Goal: Task Accomplishment & Management: Manage account settings

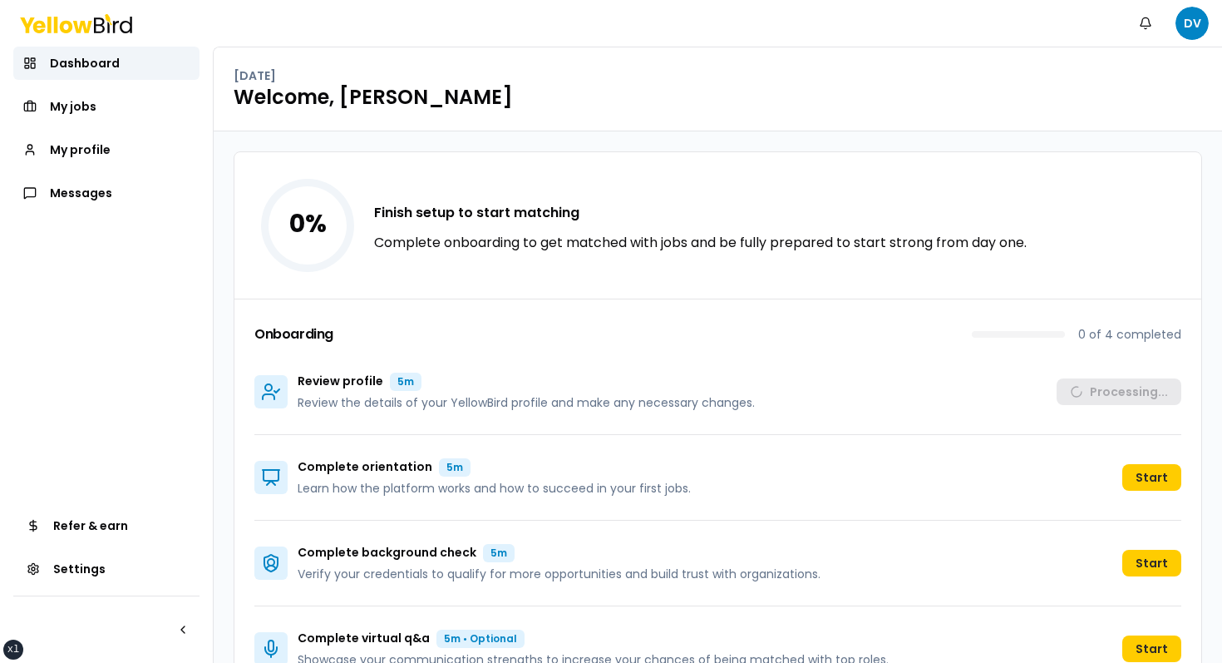
click at [634, 321] on div "Onboarding 0 of 4 completed Review profile 5m Review the details of your Yellow…" at bounding box center [717, 494] width 967 height 392
click at [90, 98] on span "My jobs" at bounding box center [73, 106] width 47 height 17
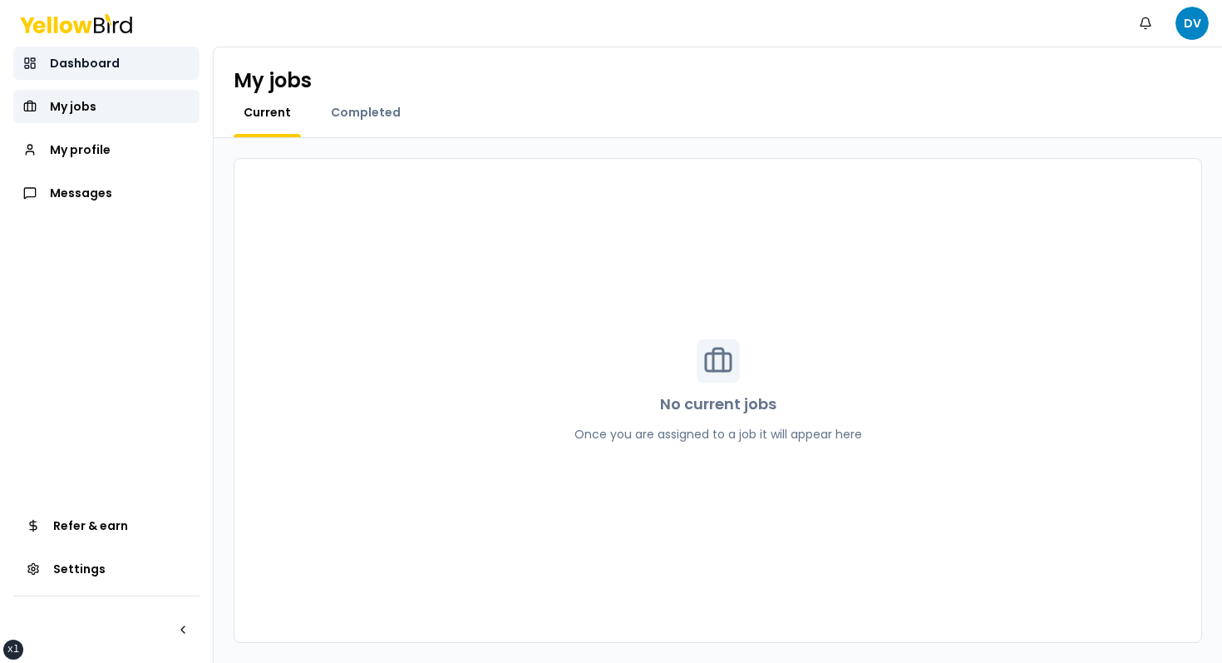
click at [124, 70] on link "Dashboard" at bounding box center [106, 63] width 186 height 33
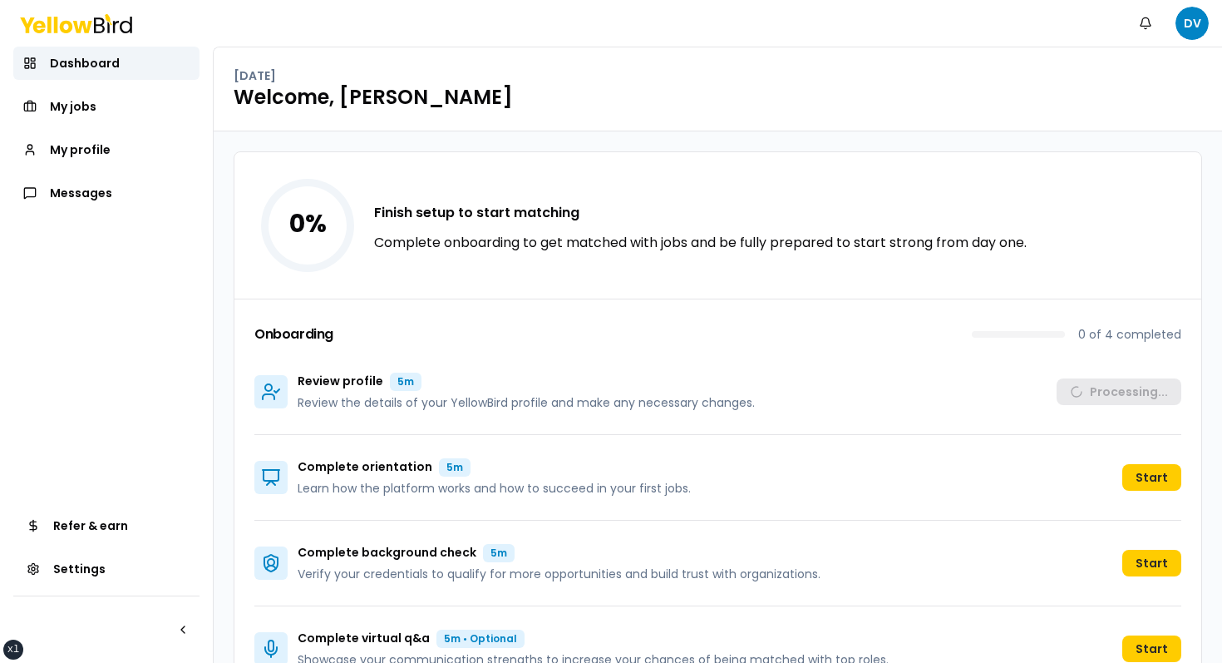
click at [580, 188] on div "0 % Finish setup to start matching Complete onboarding to get matched with jobs…" at bounding box center [717, 225] width 967 height 146
click at [1156, 30] on button "Notifications" at bounding box center [1145, 23] width 33 height 33
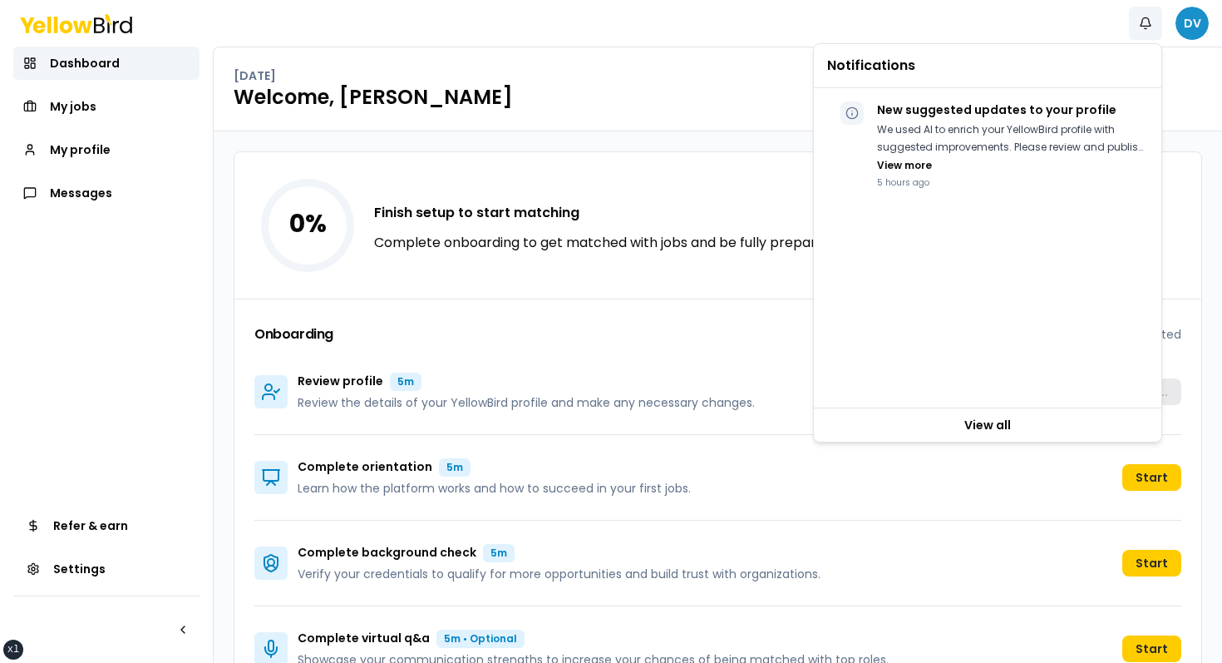
click at [1183, 30] on html "xs sm md lg xl 2xl Notifications DV Dashboard My jobs My profile Messages Refer…" at bounding box center [611, 331] width 1222 height 663
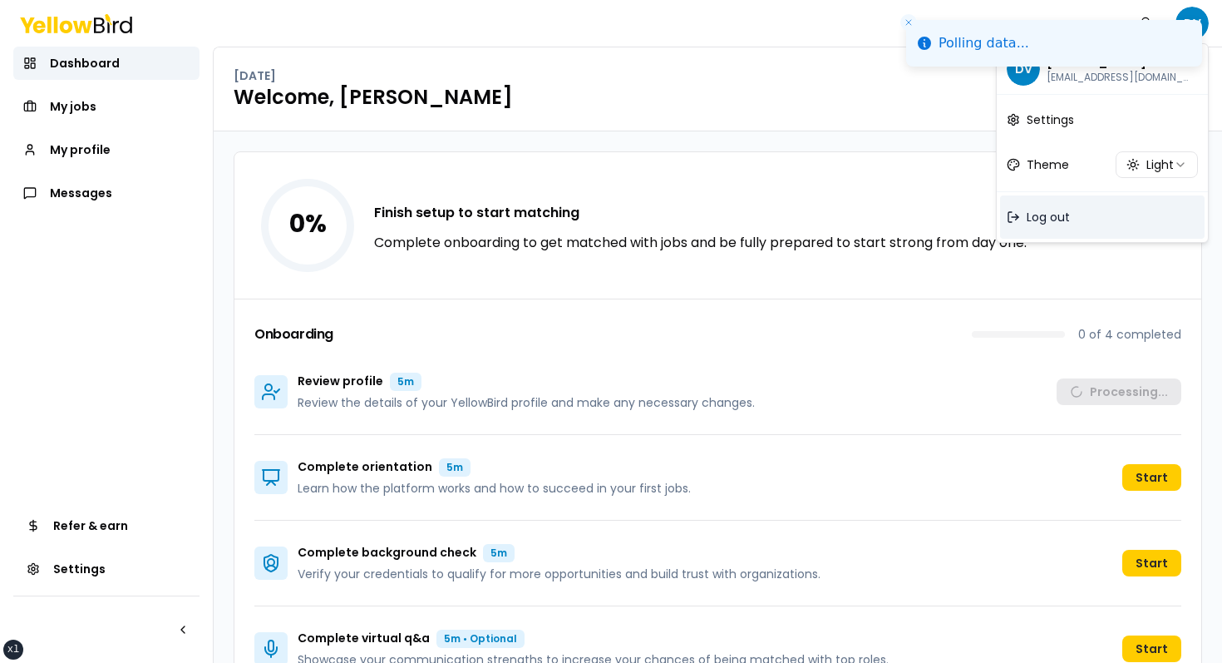
click at [1036, 228] on div "Log out" at bounding box center [1102, 216] width 205 height 43
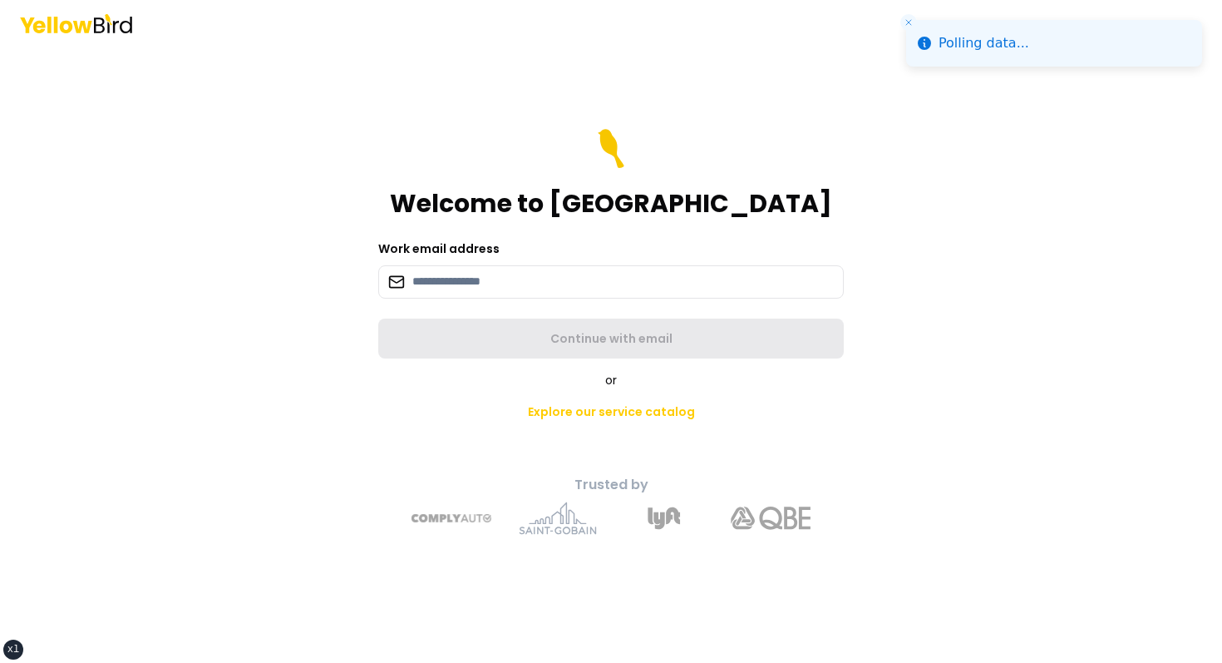
click at [905, 18] on icon "Close toast" at bounding box center [909, 22] width 10 height 10
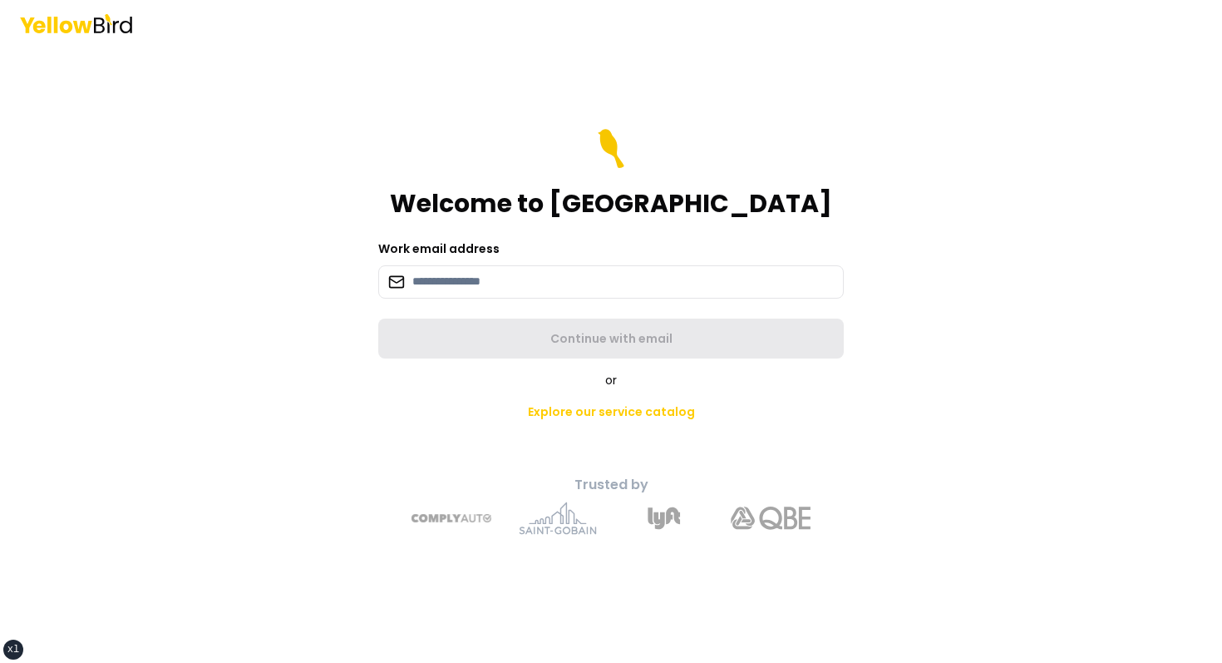
click at [563, 203] on h1 "Welcome to [GEOGRAPHIC_DATA]" at bounding box center [611, 204] width 442 height 30
click at [685, 143] on div "Welcome to [GEOGRAPHIC_DATA]" at bounding box center [611, 174] width 466 height 90
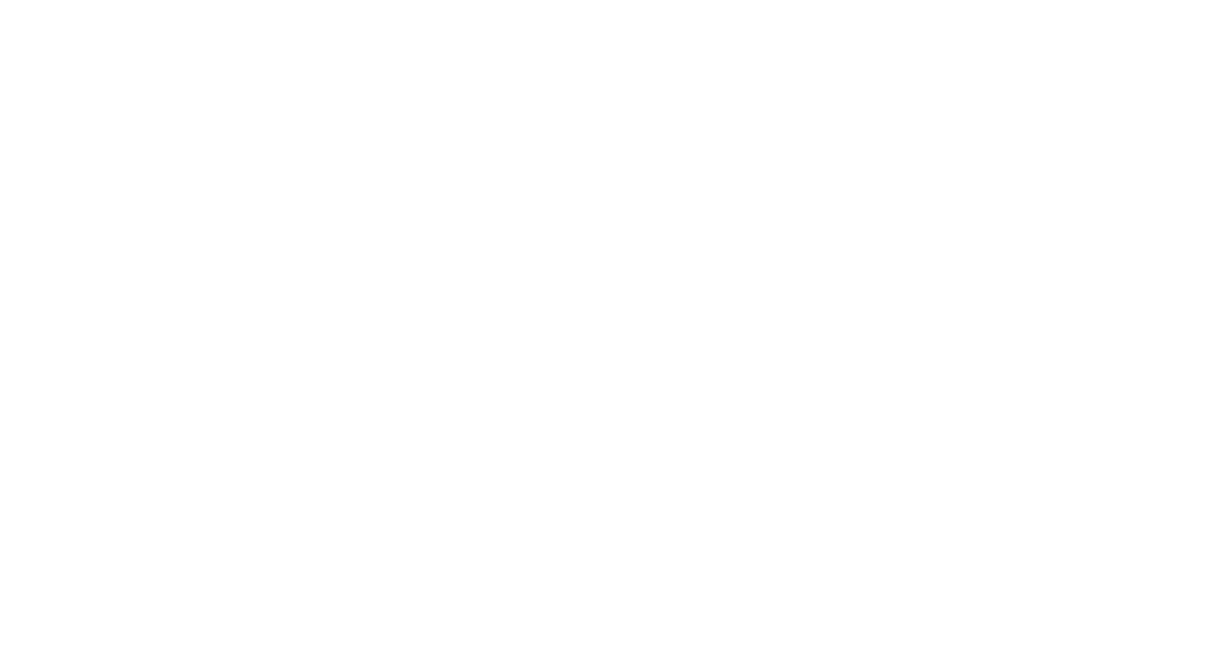
click at [691, 7] on html at bounding box center [611, 3] width 1222 height 7
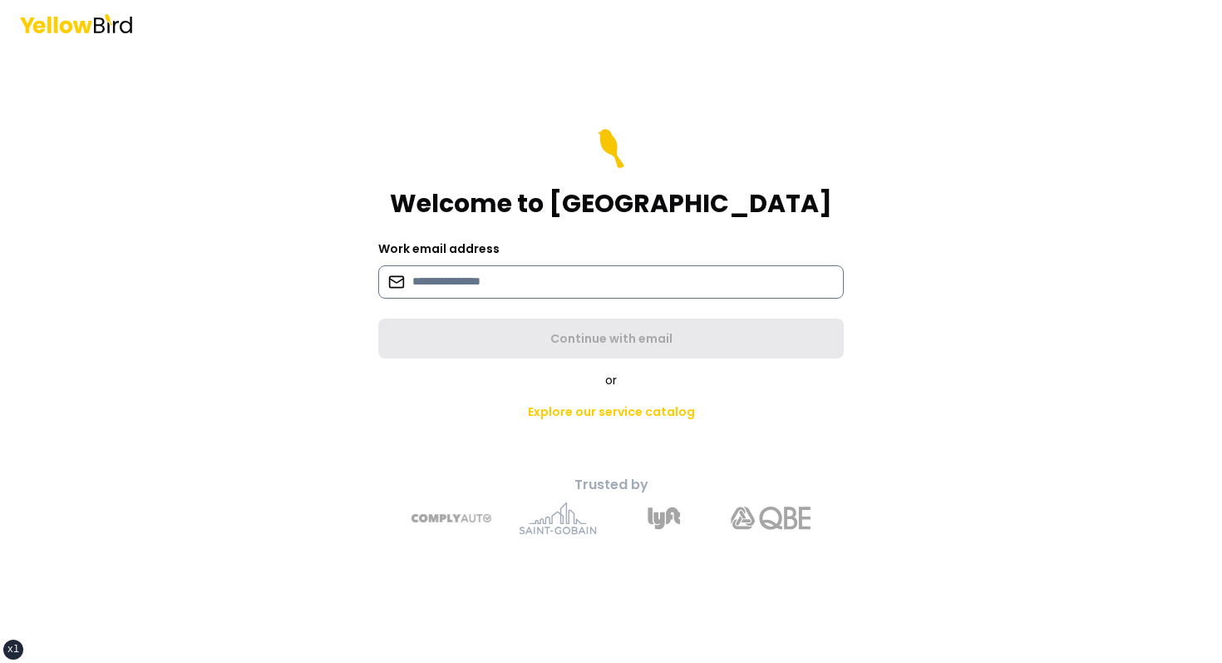
click at [500, 285] on input at bounding box center [611, 281] width 466 height 33
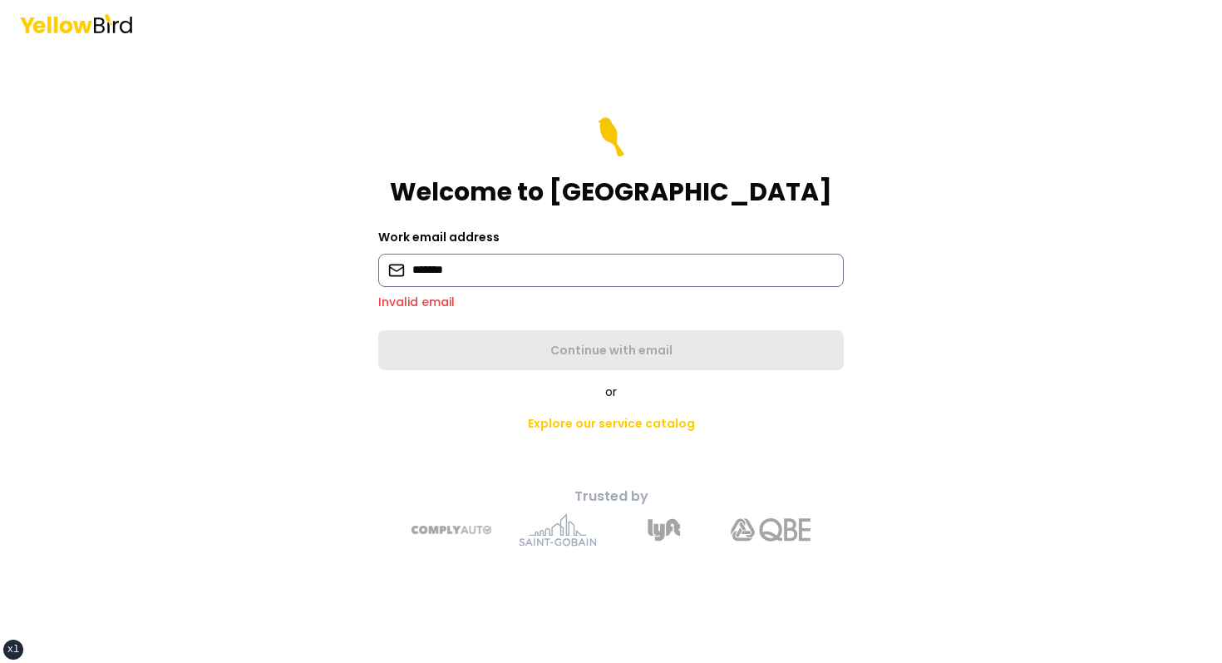
type input "**********"
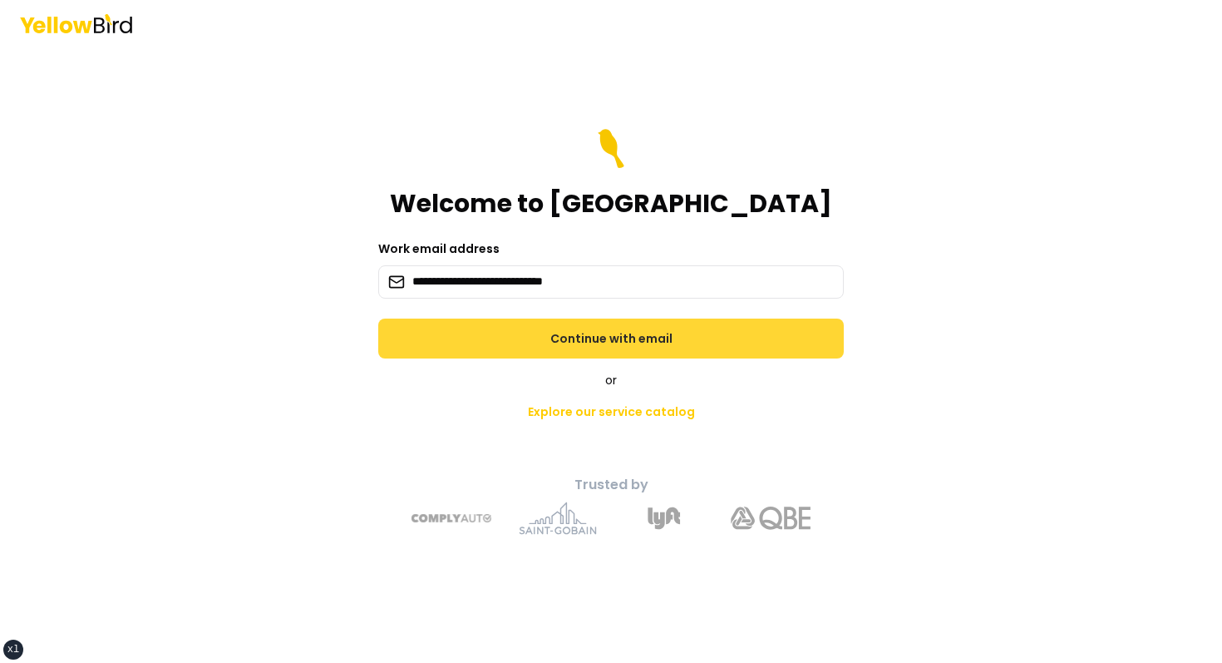
click at [496, 341] on button "Continue with email" at bounding box center [611, 338] width 466 height 40
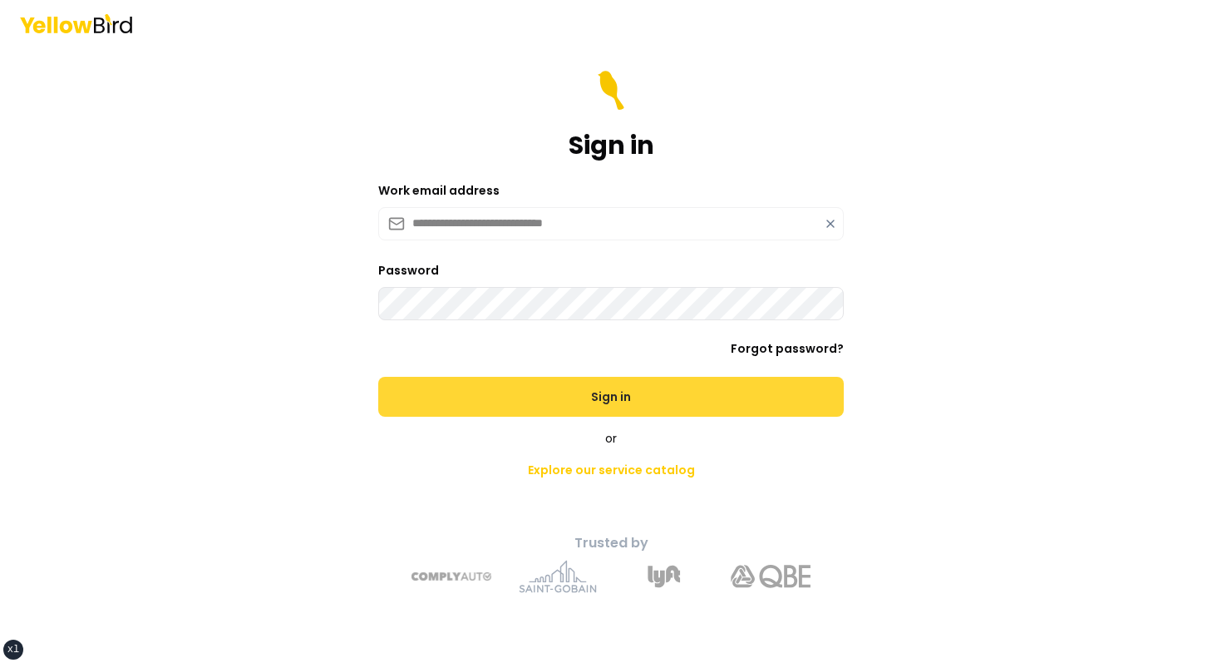
click at [378, 377] on button "Sign in" at bounding box center [611, 397] width 466 height 40
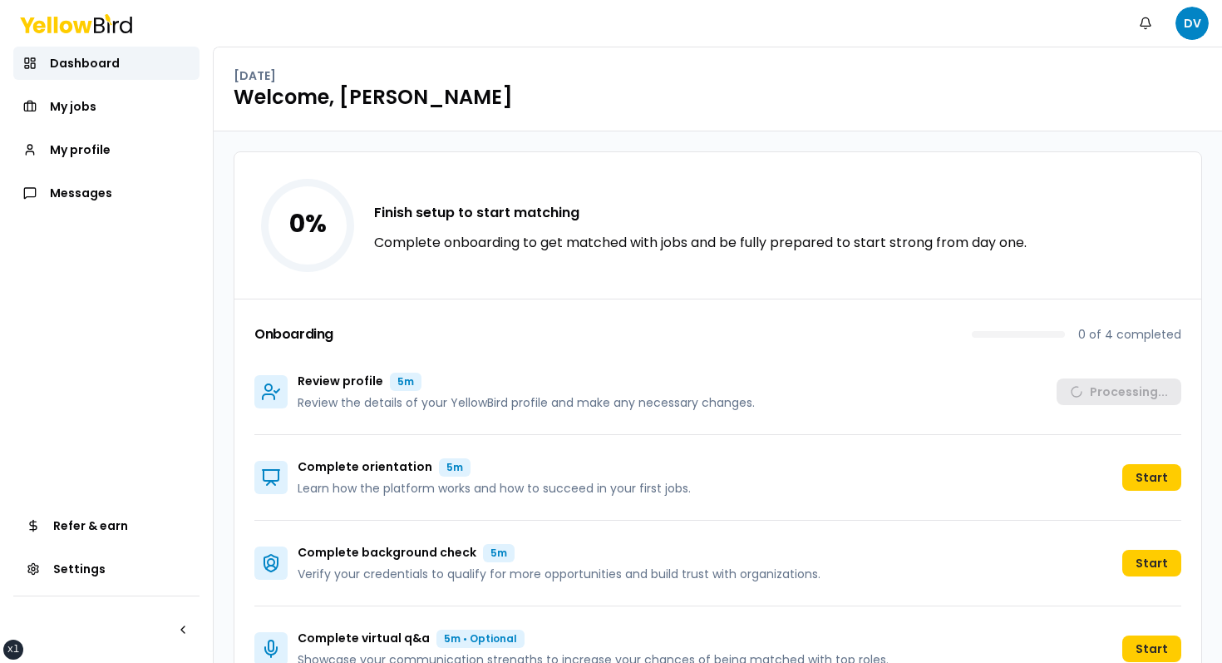
click at [706, 144] on div "0 % Finish setup to start matching Complete onboarding to get matched with jobs…" at bounding box center [718, 421] width 1009 height 580
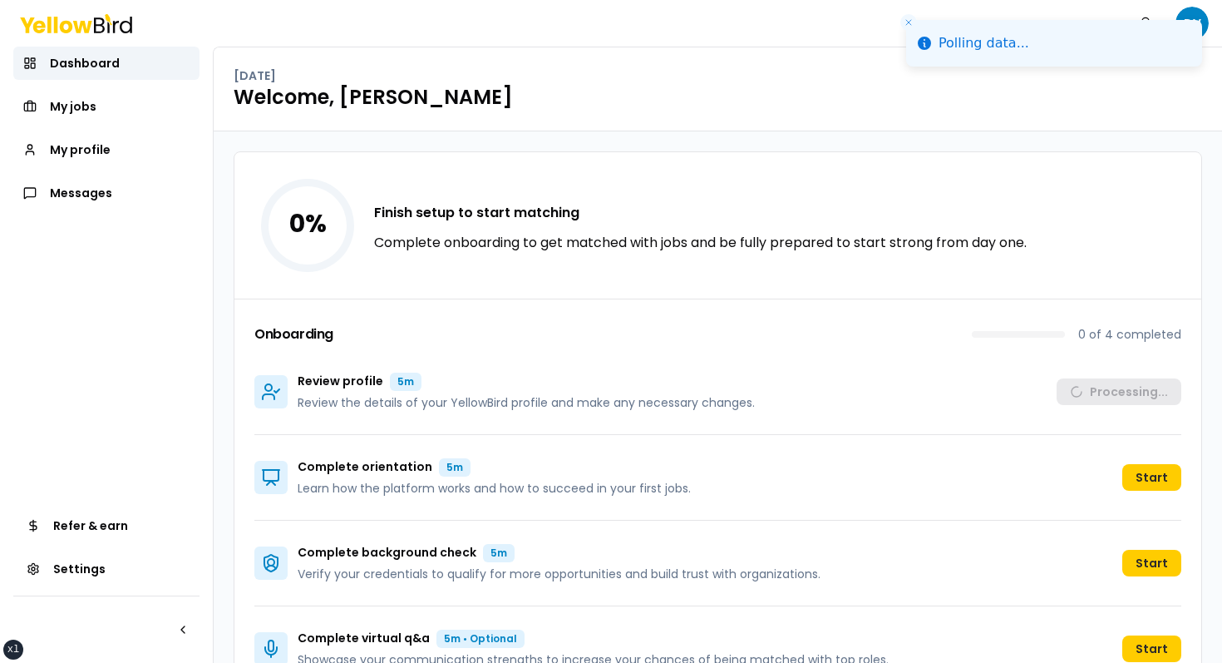
click at [906, 23] on line "Close toast" at bounding box center [908, 22] width 5 height 5
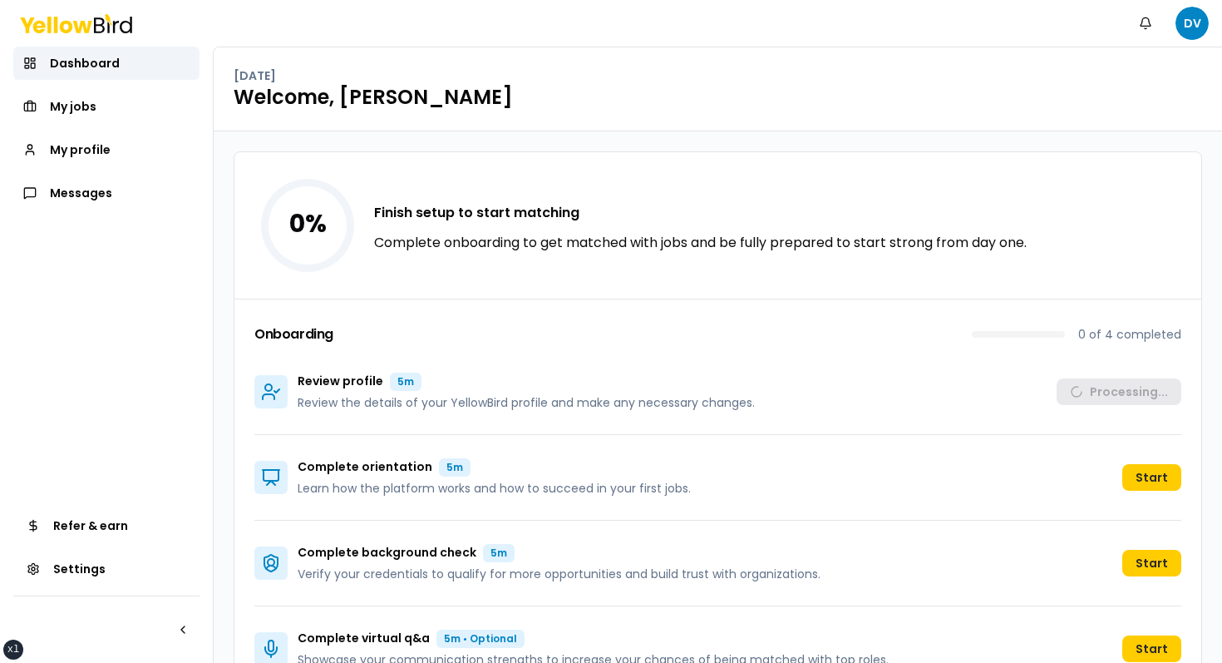
click at [1032, 96] on h1 "Welcome, [PERSON_NAME]" at bounding box center [718, 97] width 969 height 27
click at [1191, 26] on html "xs sm md lg xl 2xl Notifications DV Dashboard My jobs My profile Messages Refer…" at bounding box center [611, 331] width 1222 height 663
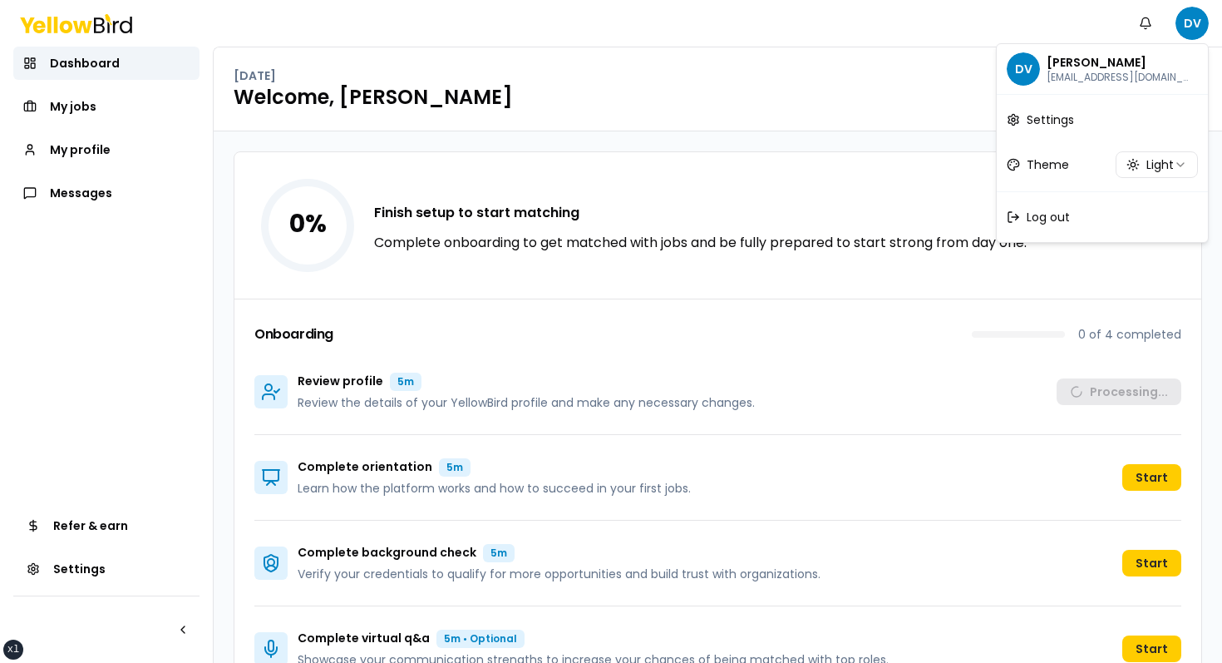
click at [925, 39] on html "xs sm md lg xl 2xl Notifications DV Dashboard My jobs My profile Messages Refer…" at bounding box center [611, 331] width 1222 height 663
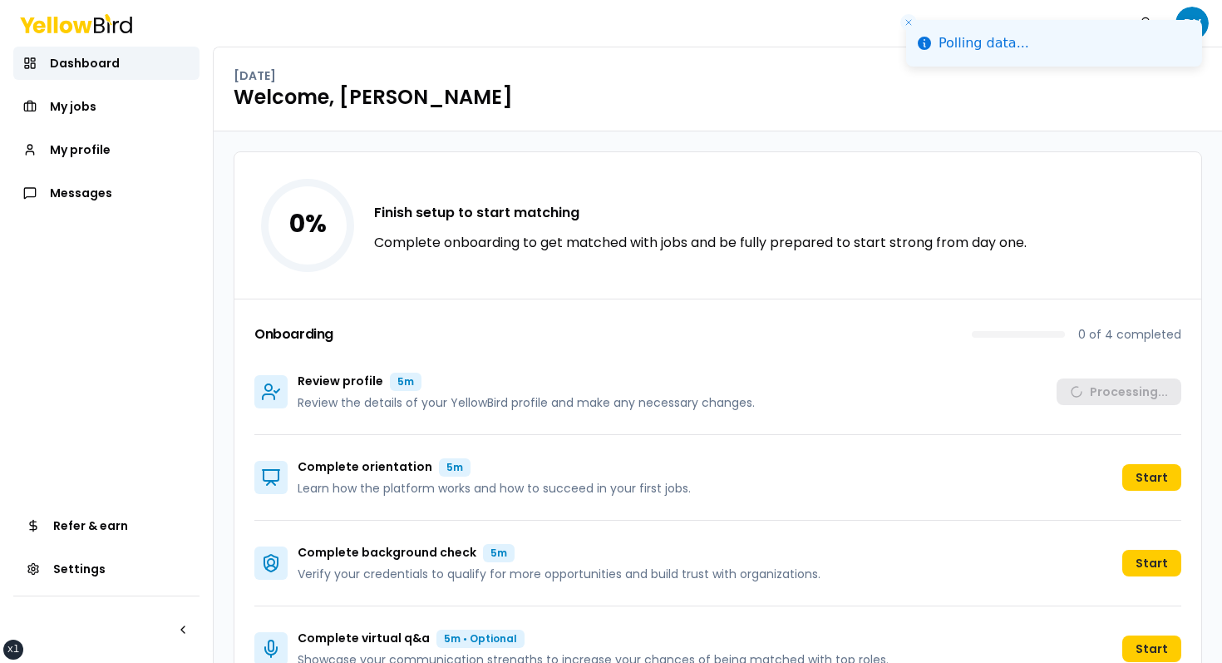
click at [1191, 32] on li "Polling data..." at bounding box center [1054, 43] width 296 height 47
click at [1038, 127] on div "Wednesday, October 1 Welcome, David" at bounding box center [718, 89] width 1009 height 84
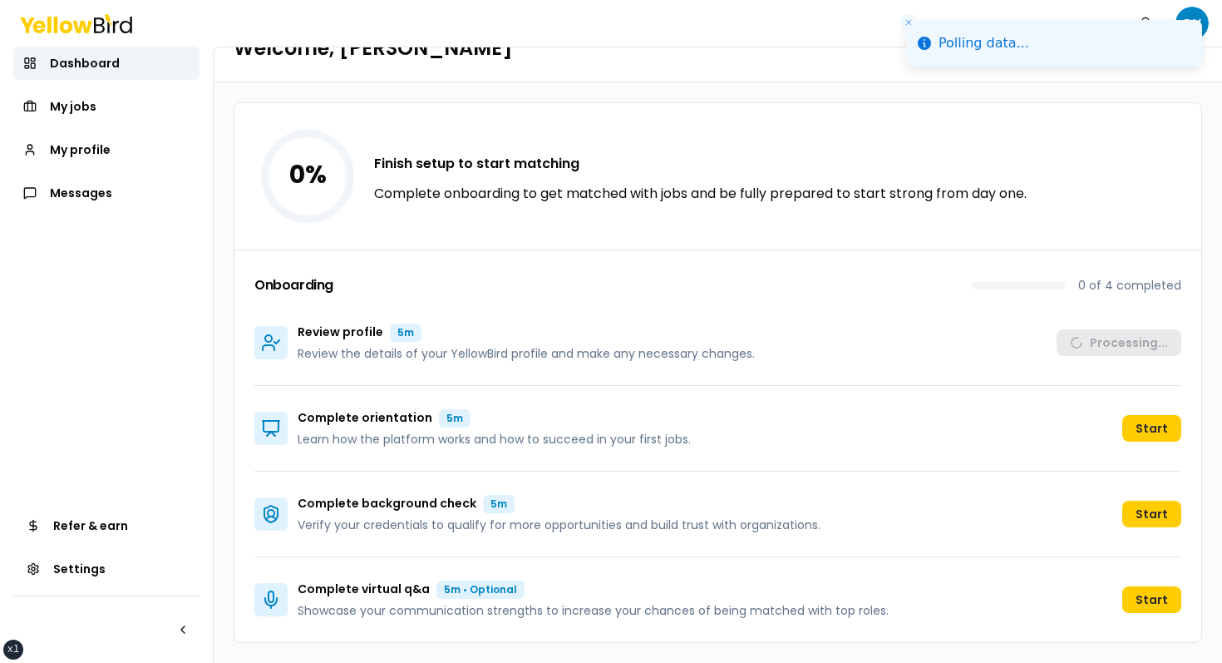
click at [912, 27] on icon "Close toast" at bounding box center [909, 22] width 10 height 10
click at [908, 19] on icon "Close toast" at bounding box center [909, 22] width 10 height 10
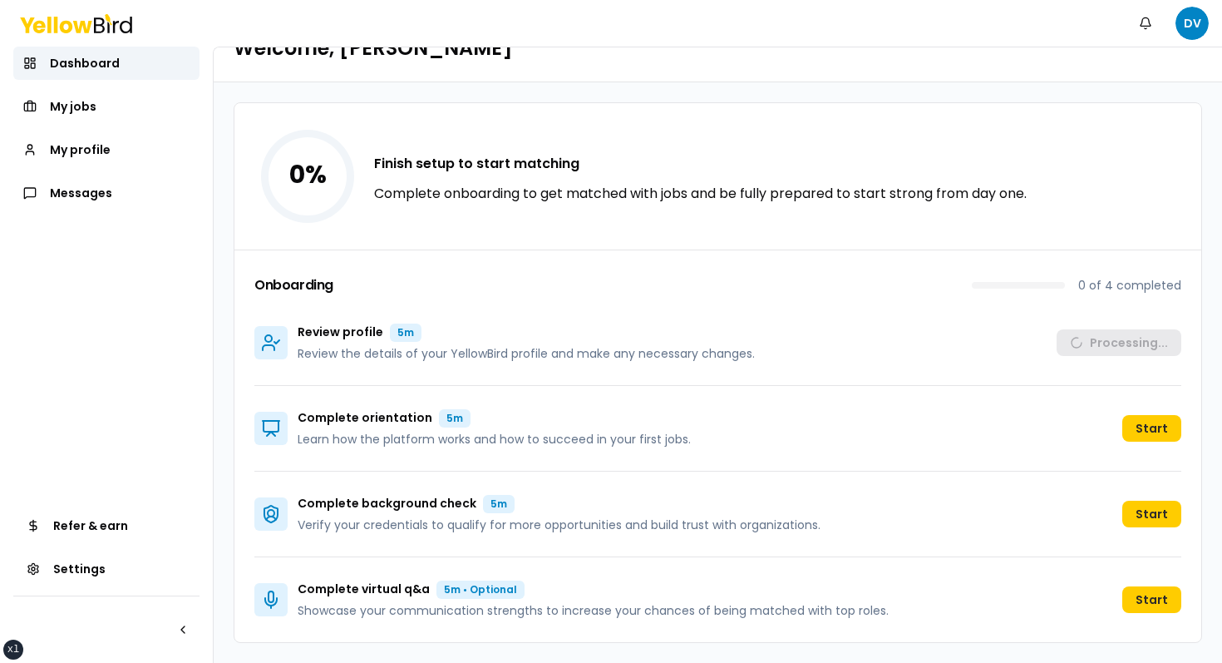
click at [820, 166] on h3 "Finish setup to start matching" at bounding box center [700, 164] width 653 height 20
click at [501, 288] on div "Onboarding 0 of 4 completed" at bounding box center [717, 288] width 927 height 23
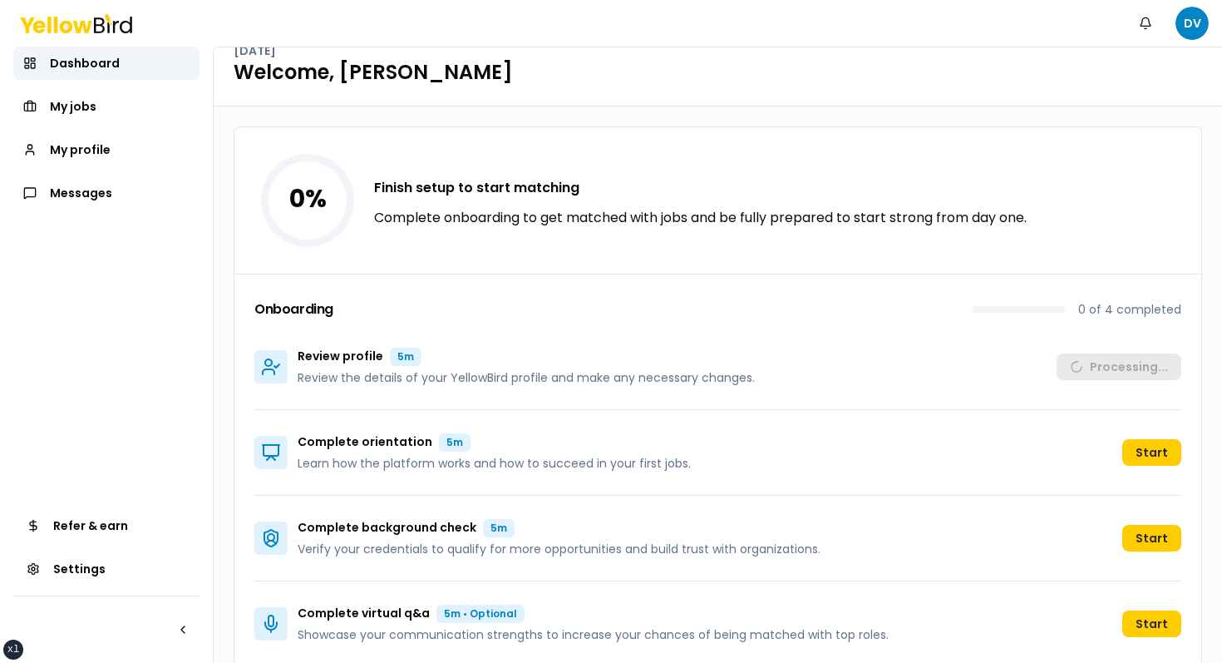
scroll to position [0, 0]
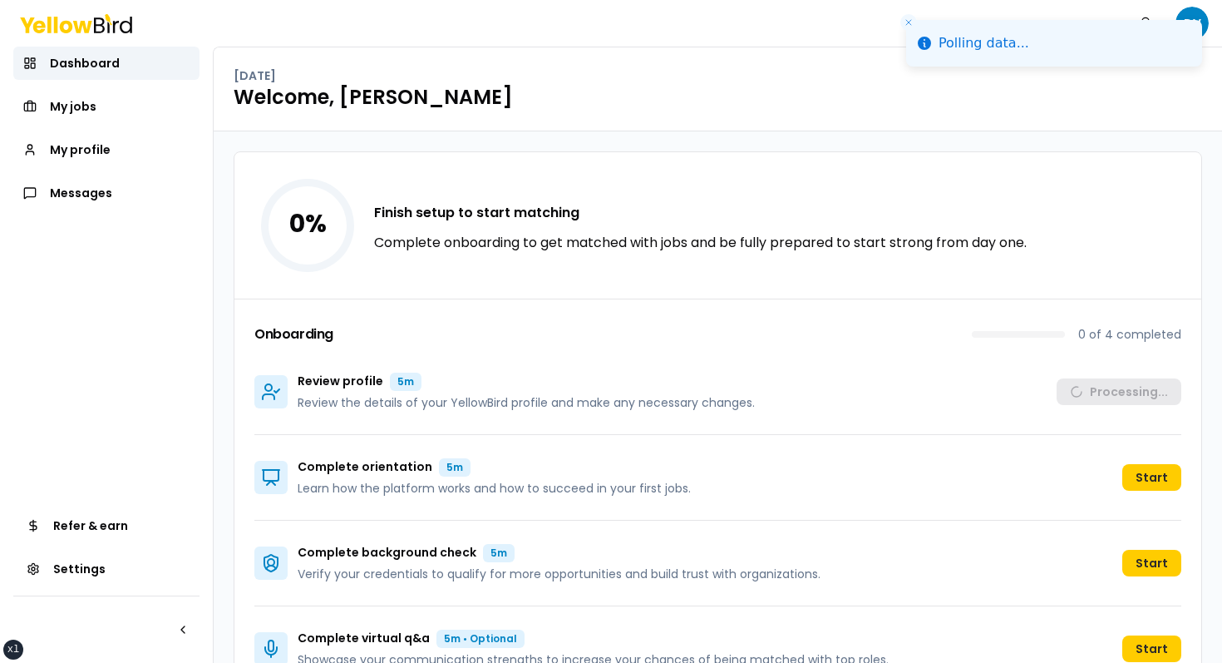
click at [913, 28] on button "Close toast" at bounding box center [908, 22] width 17 height 17
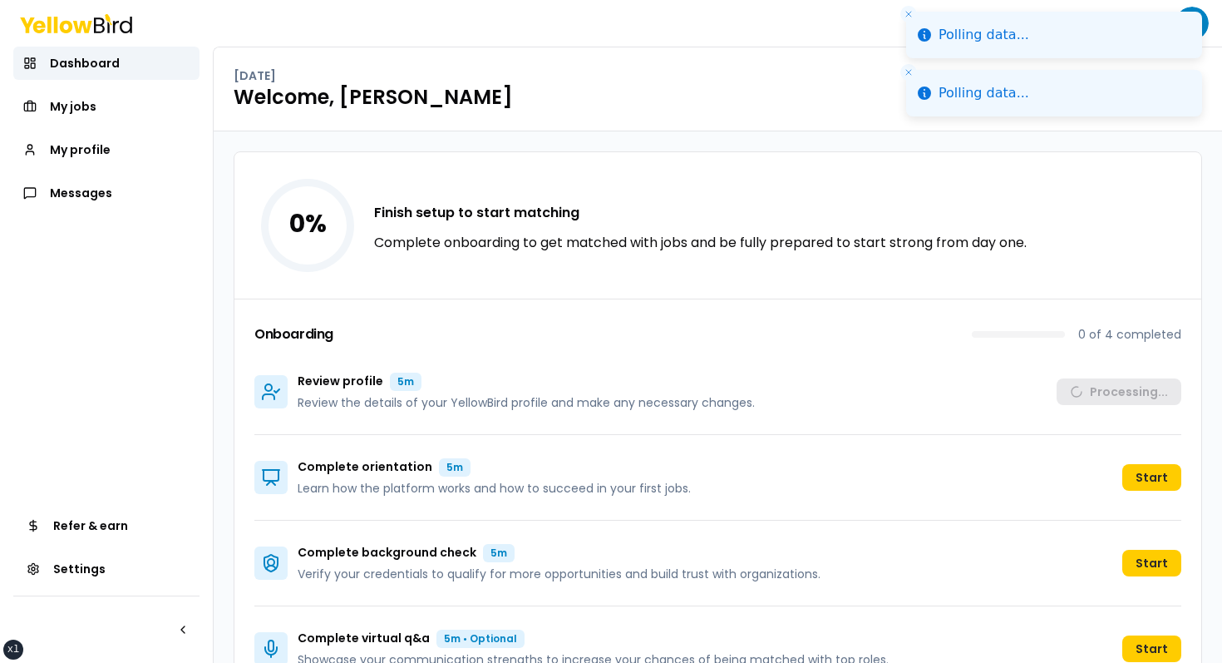
click at [909, 19] on button "Close toast" at bounding box center [908, 14] width 17 height 17
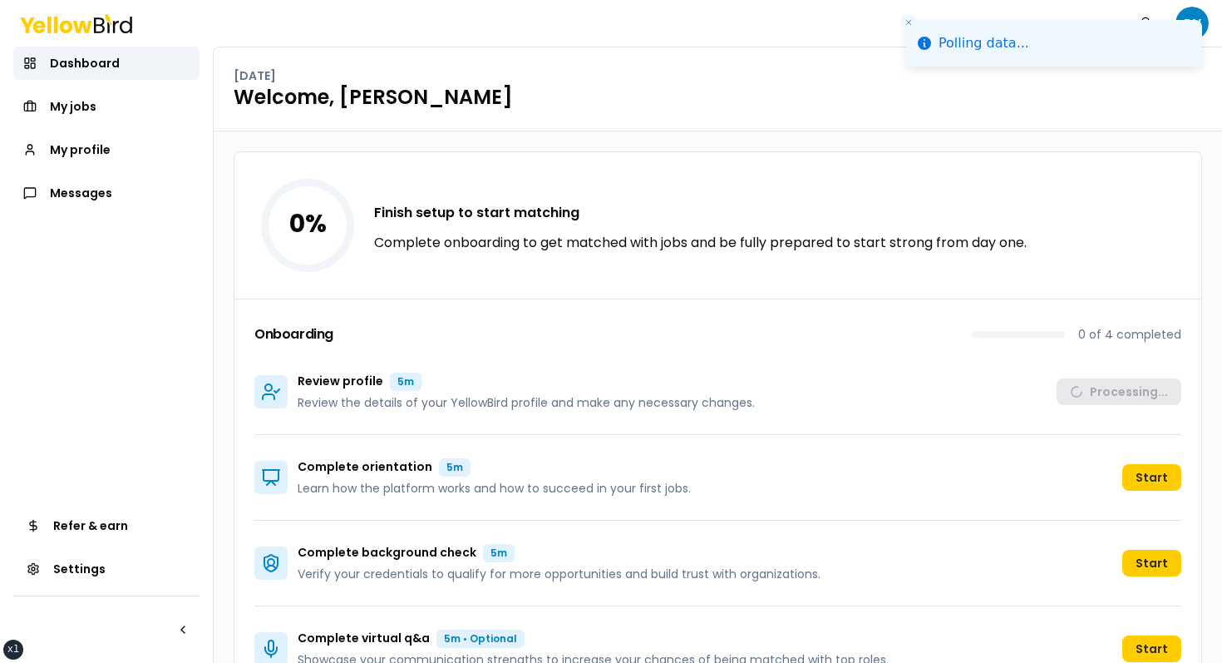
click at [909, 19] on icon "Close toast" at bounding box center [909, 22] width 10 height 10
click at [620, 316] on div "Onboarding 0 of 4 completed Review profile 5m Review the details of your Yellow…" at bounding box center [717, 494] width 967 height 392
click at [78, 150] on span "My profile" at bounding box center [80, 149] width 61 height 17
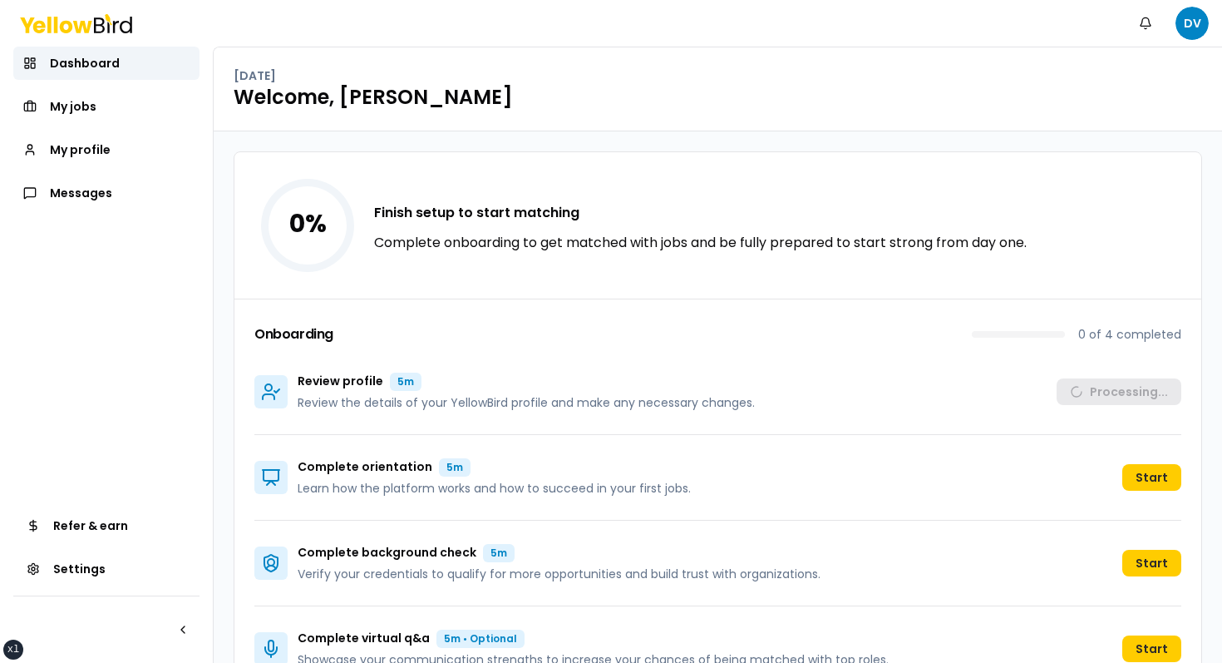
click at [78, 150] on span "My profile" at bounding box center [80, 149] width 61 height 17
click at [157, 146] on link "My profile" at bounding box center [106, 149] width 186 height 33
click at [546, 171] on div "0 % Finish setup to start matching Complete onboarding to get matched with jobs…" at bounding box center [717, 225] width 967 height 146
click at [112, 144] on link "My profile" at bounding box center [106, 149] width 186 height 33
click at [116, 149] on link "My profile" at bounding box center [106, 149] width 186 height 33
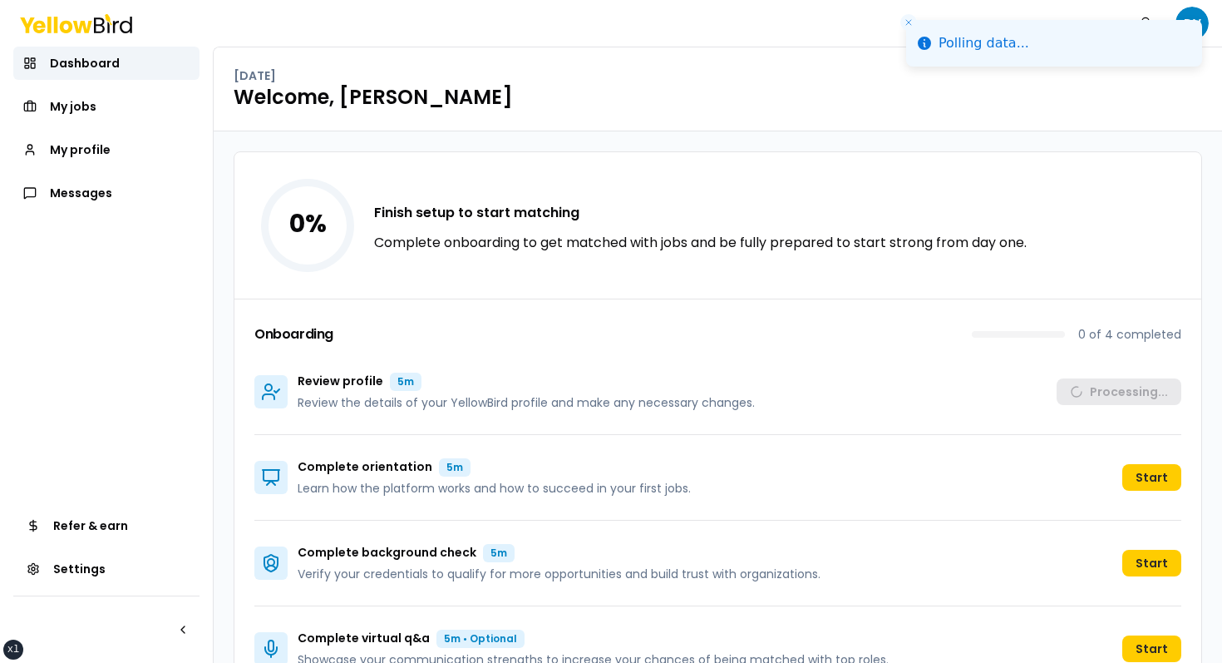
click at [762, 191] on div "0 % Finish setup to start matching Complete onboarding to get matched with jobs…" at bounding box center [717, 225] width 967 height 146
click at [758, 111] on div "[DATE] Welcome, [PERSON_NAME]" at bounding box center [718, 89] width 1009 height 84
click at [629, 200] on div "0 % Finish setup to start matching Complete onboarding to get matched with jobs…" at bounding box center [717, 225] width 967 height 146
click at [907, 21] on icon "Close toast" at bounding box center [909, 22] width 10 height 10
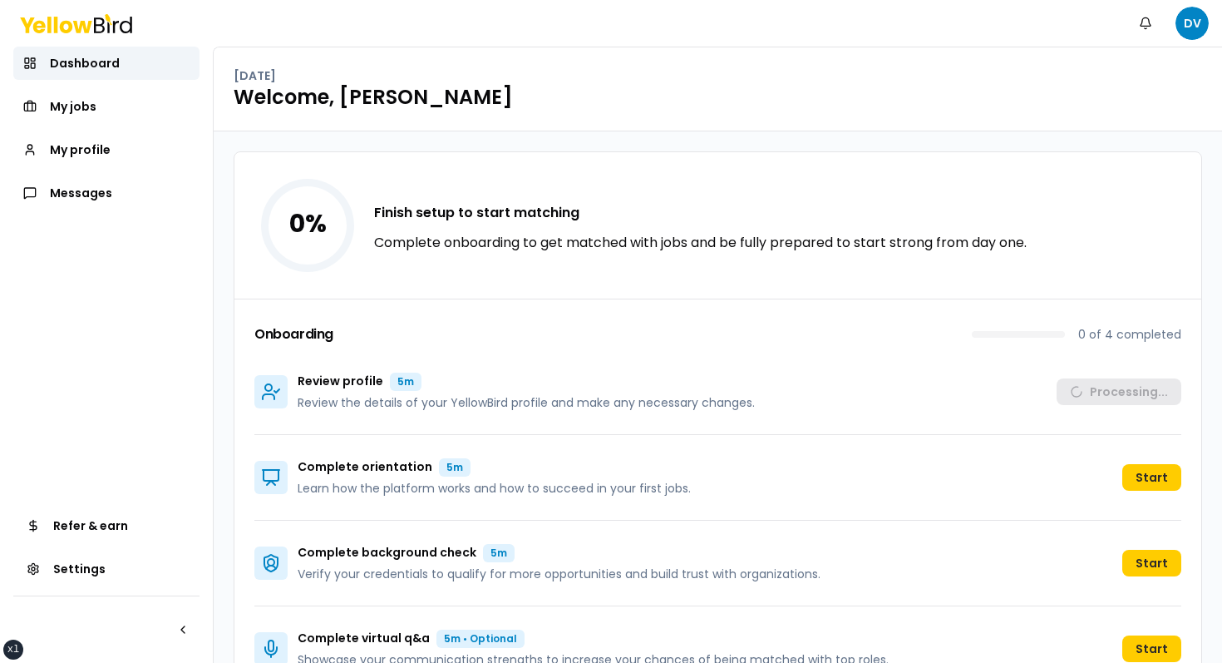
click at [365, 174] on div "0 % Finish setup to start matching Complete onboarding to get matched with jobs…" at bounding box center [717, 225] width 967 height 146
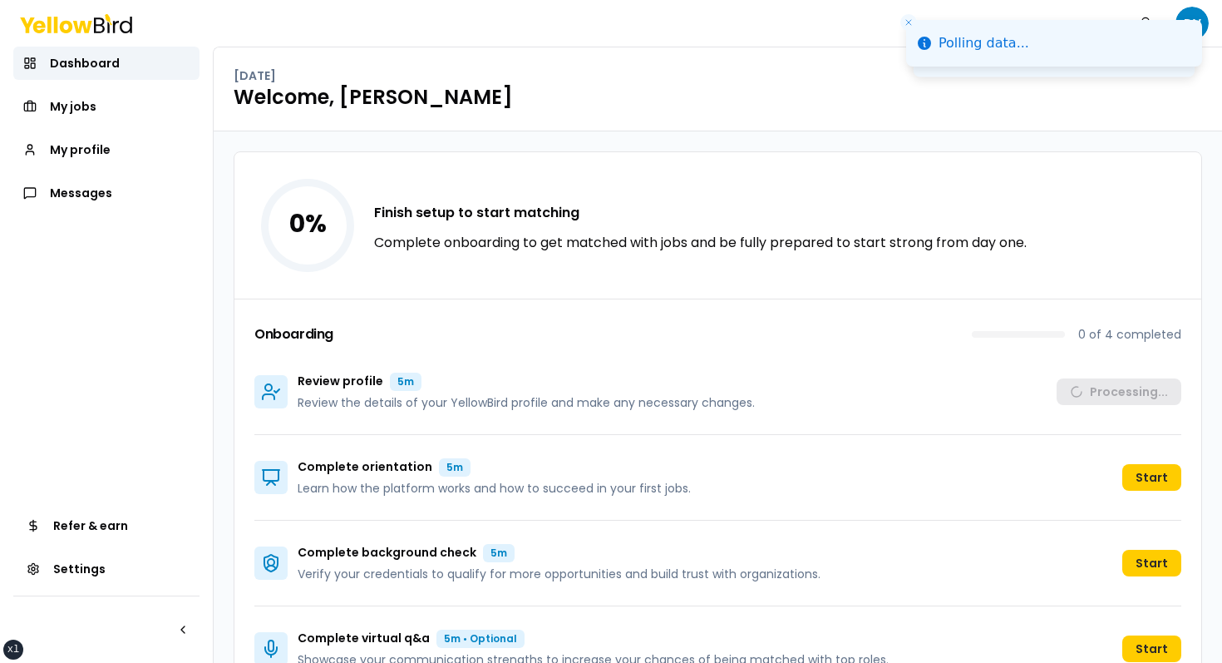
click at [1211, 17] on div "Notifications DV" at bounding box center [611, 23] width 1222 height 47
click at [1196, 20] on li "Polling data..." at bounding box center [1054, 43] width 296 height 47
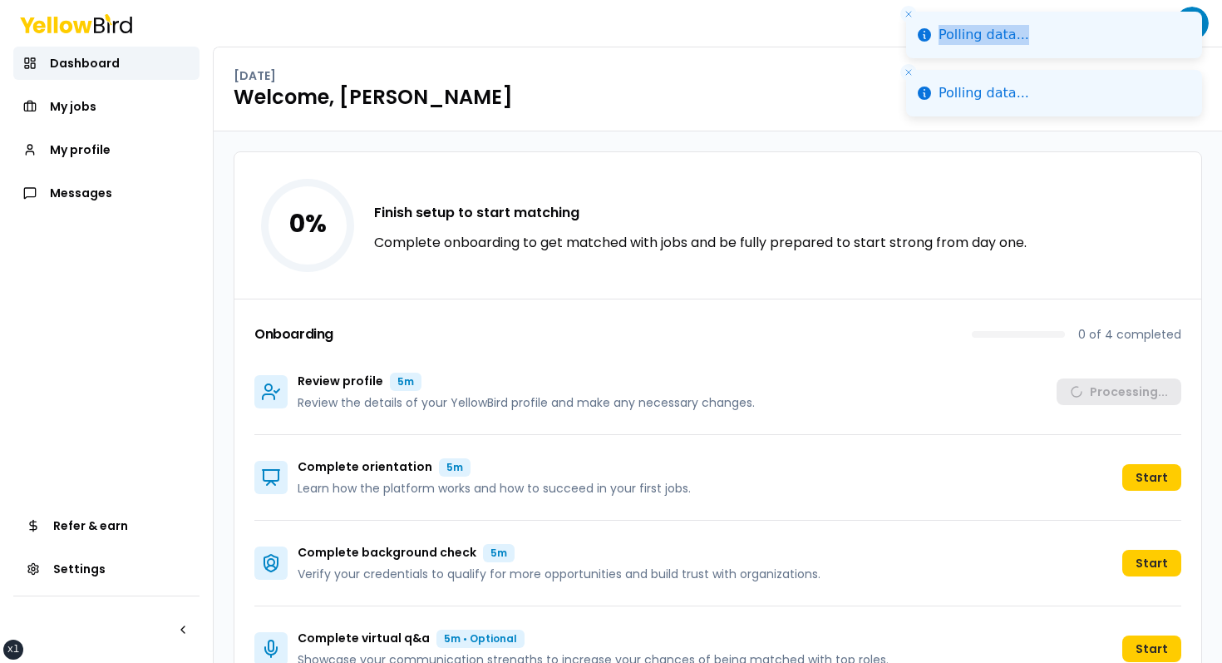
click at [912, 15] on icon "Close toast" at bounding box center [909, 14] width 10 height 10
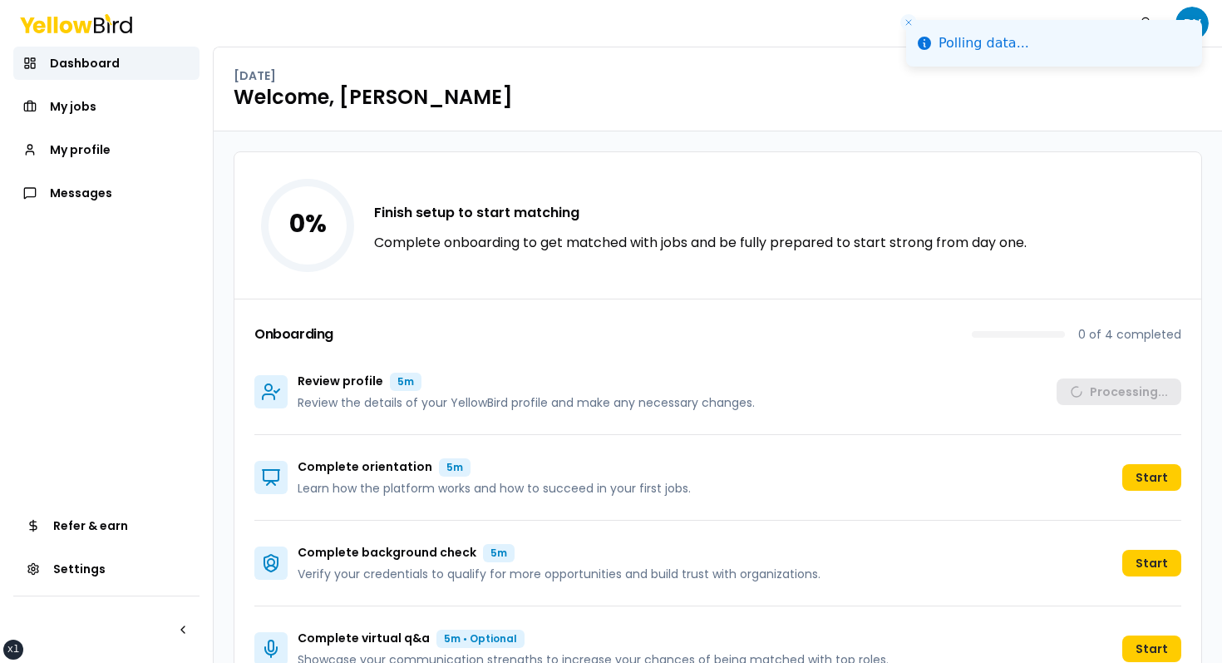
click at [912, 17] on icon "Close toast" at bounding box center [909, 22] width 10 height 10
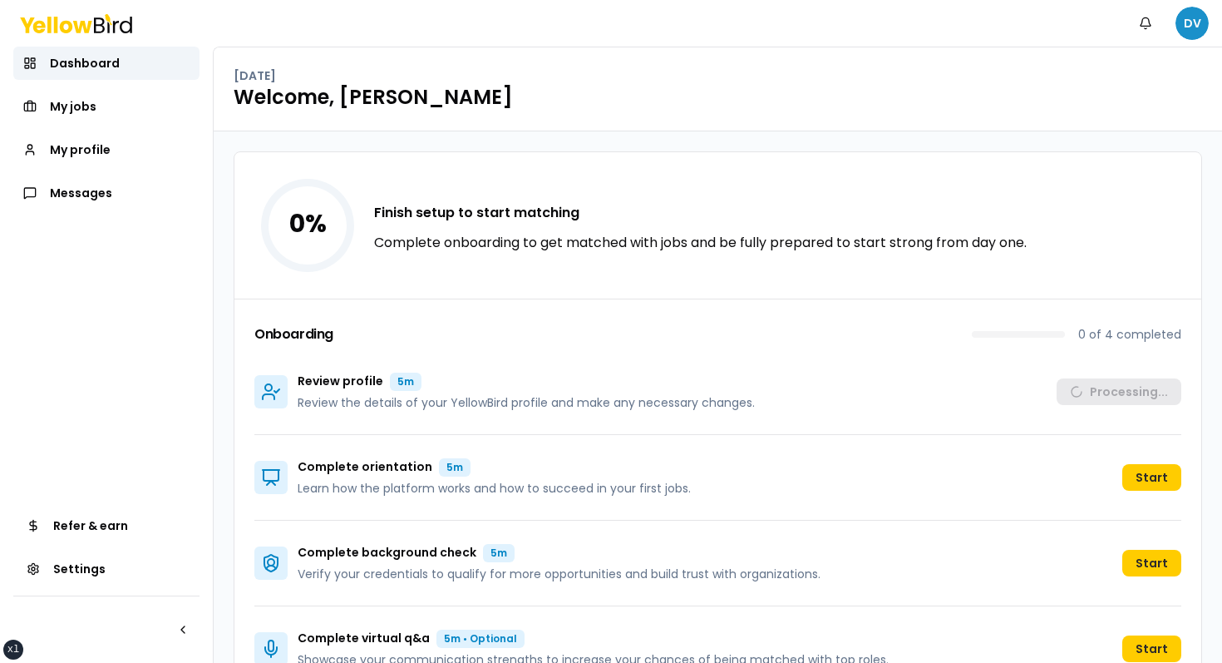
click at [1191, 15] on html "xs sm md lg xl 2xl Notifications DV Dashboard My jobs My profile Messages Refer…" at bounding box center [611, 331] width 1222 height 663
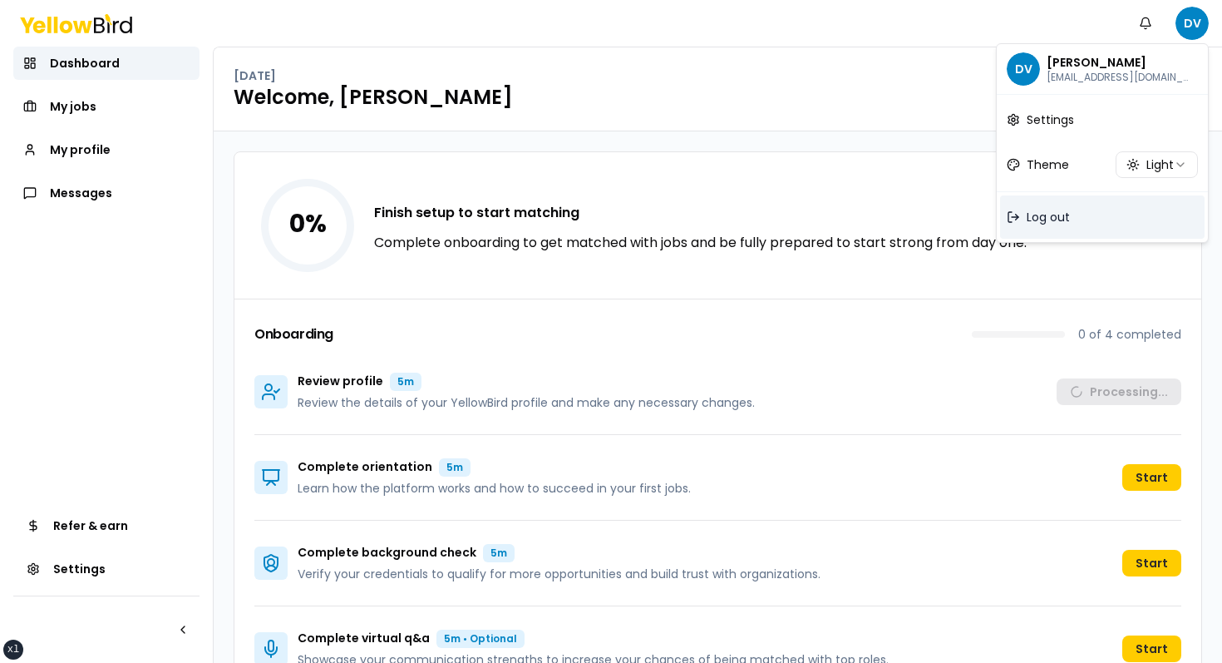
click at [1063, 200] on div "Log out" at bounding box center [1102, 216] width 205 height 43
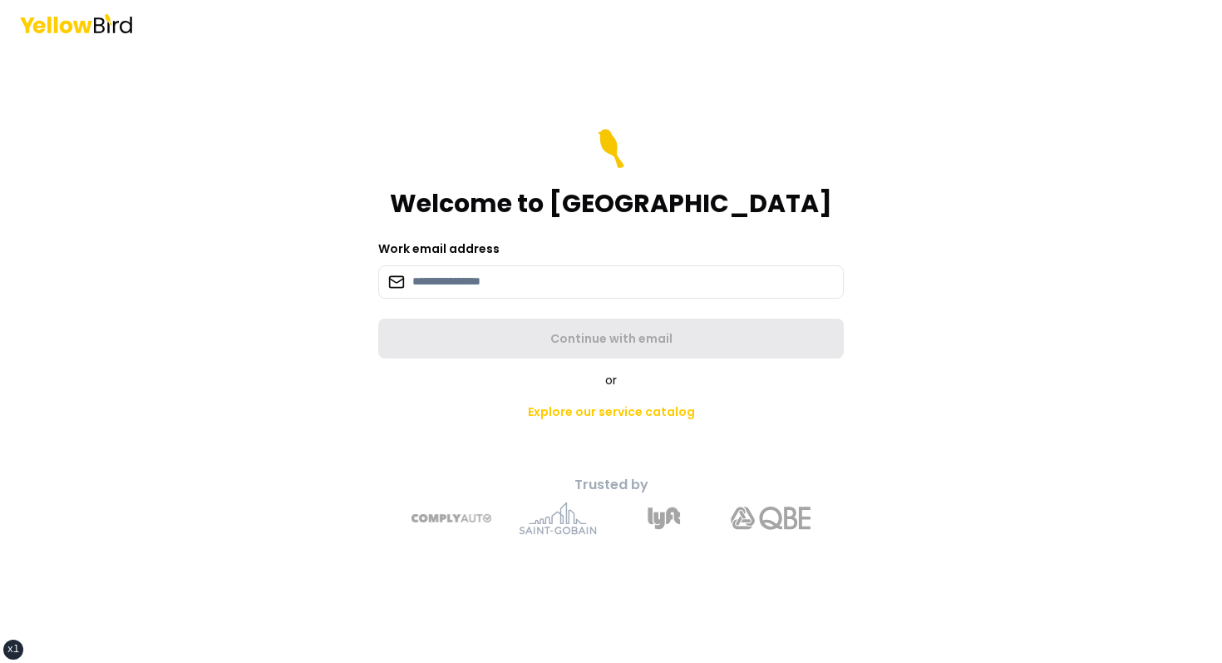
paste input "**********"
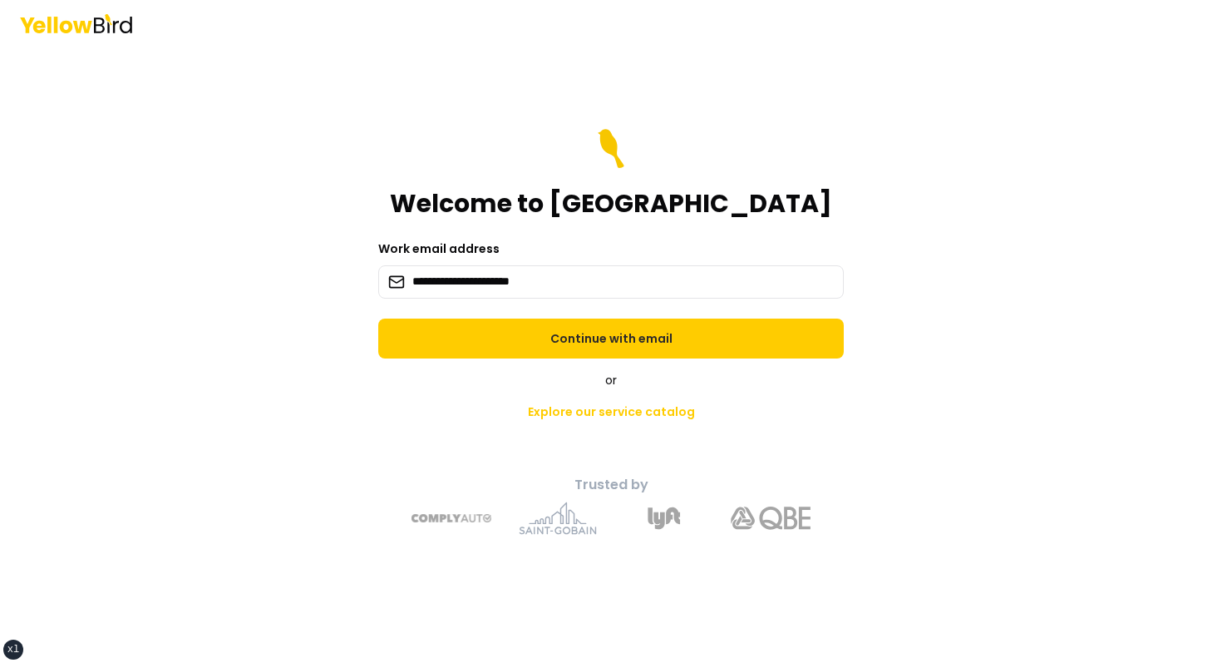
type input "**********"
click at [546, 347] on button "Continue with email" at bounding box center [611, 338] width 466 height 40
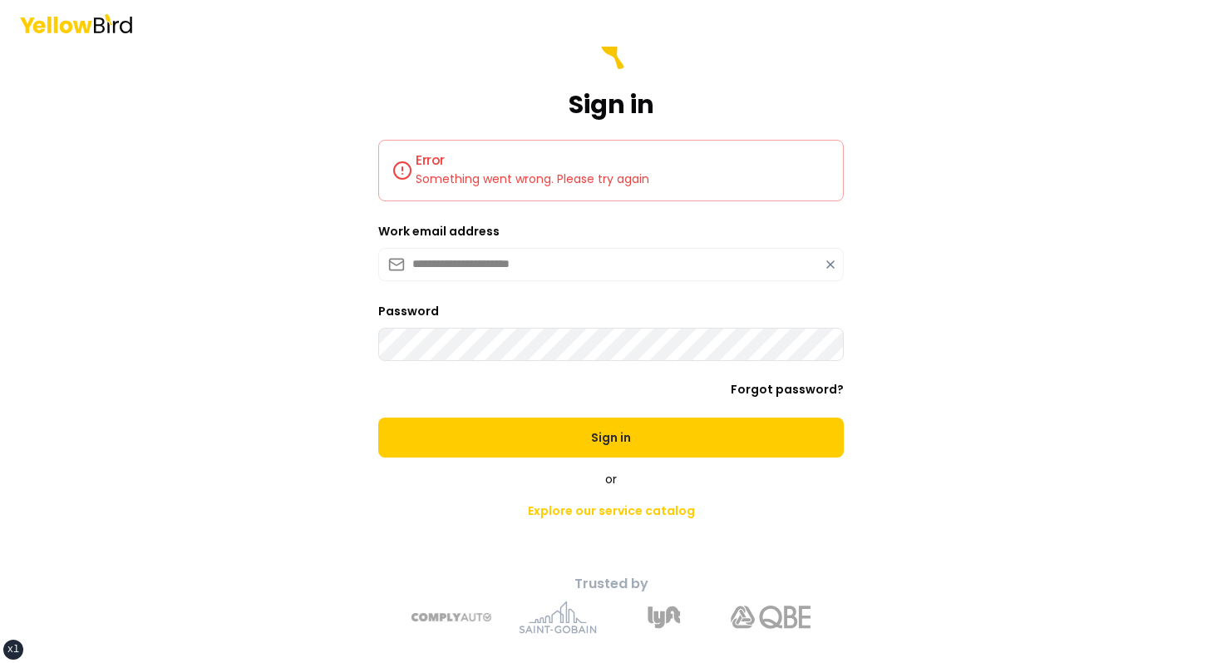
click at [378, 417] on button "Sign in" at bounding box center [611, 437] width 466 height 40
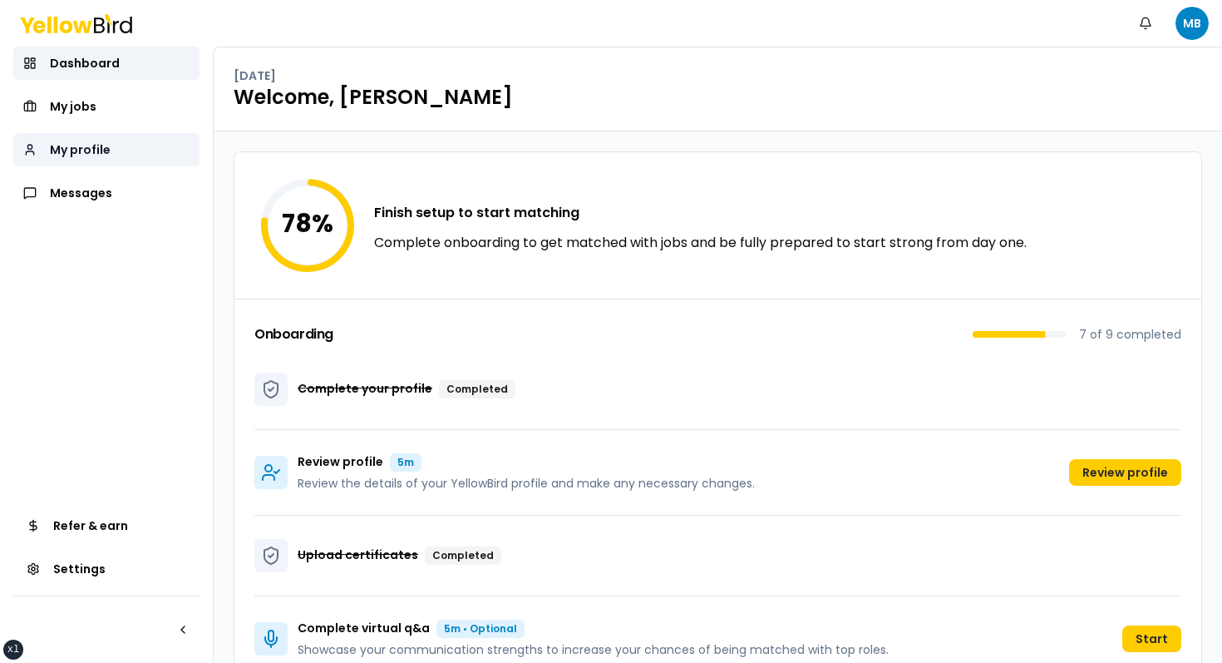
click at [90, 148] on span "My profile" at bounding box center [80, 149] width 61 height 17
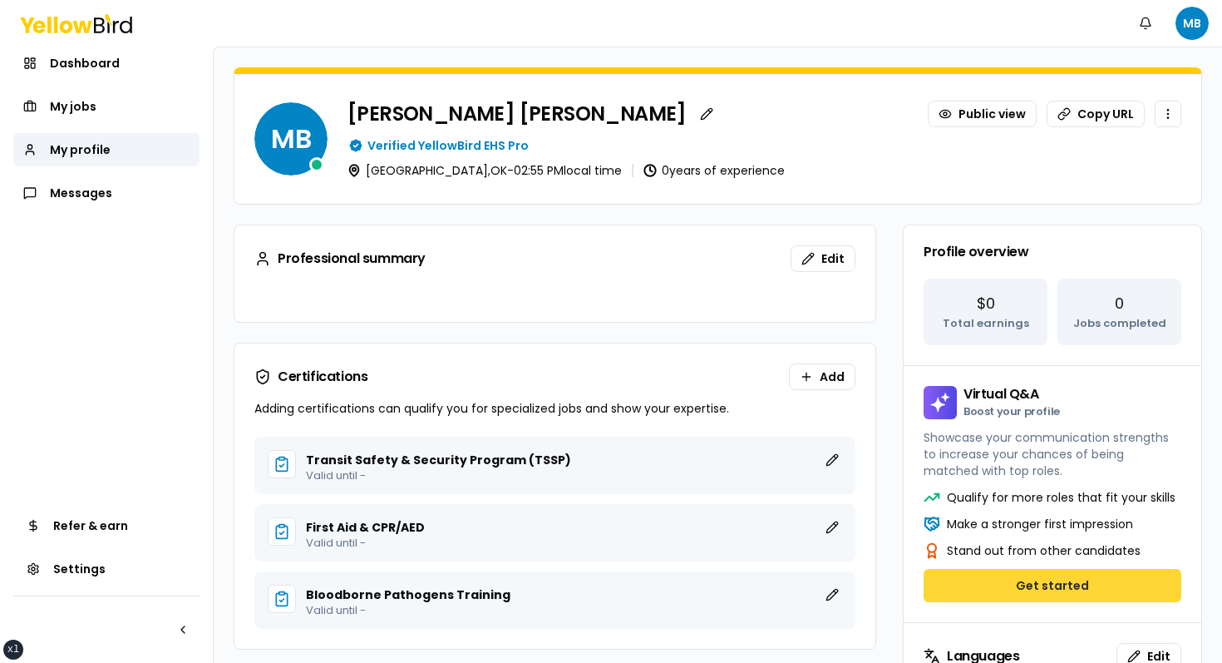
click at [994, 579] on button "Get started" at bounding box center [1053, 585] width 258 height 33
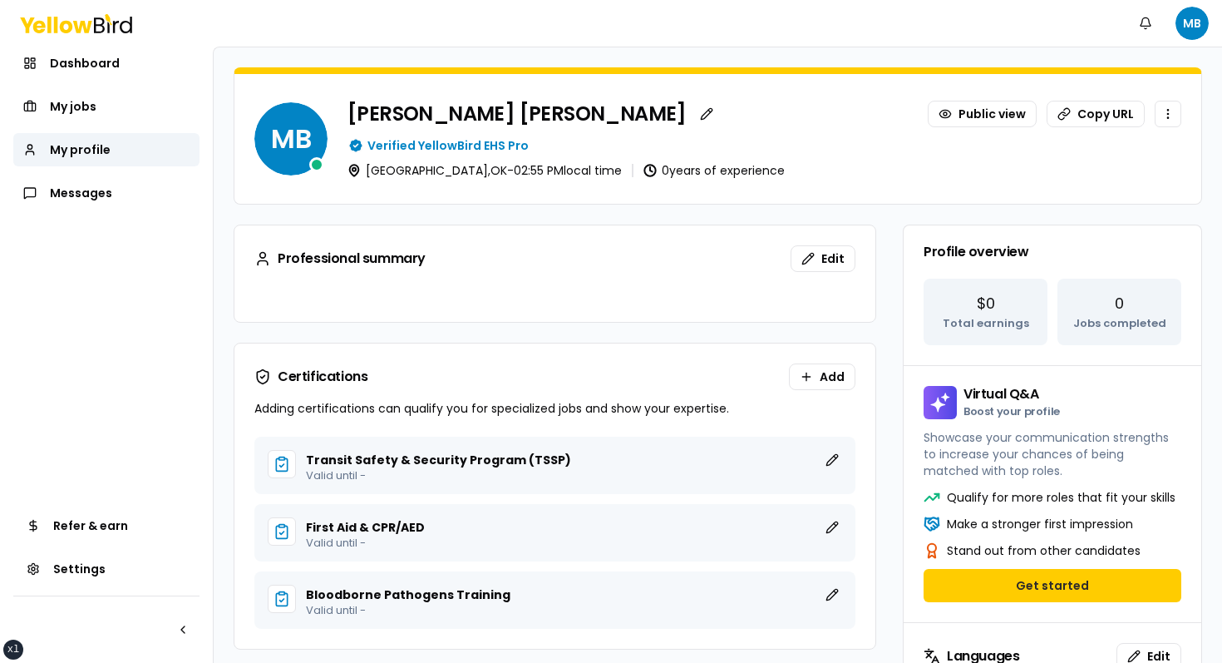
click at [1033, 492] on p "Qualify for more roles that fit your skills" at bounding box center [1061, 497] width 229 height 17
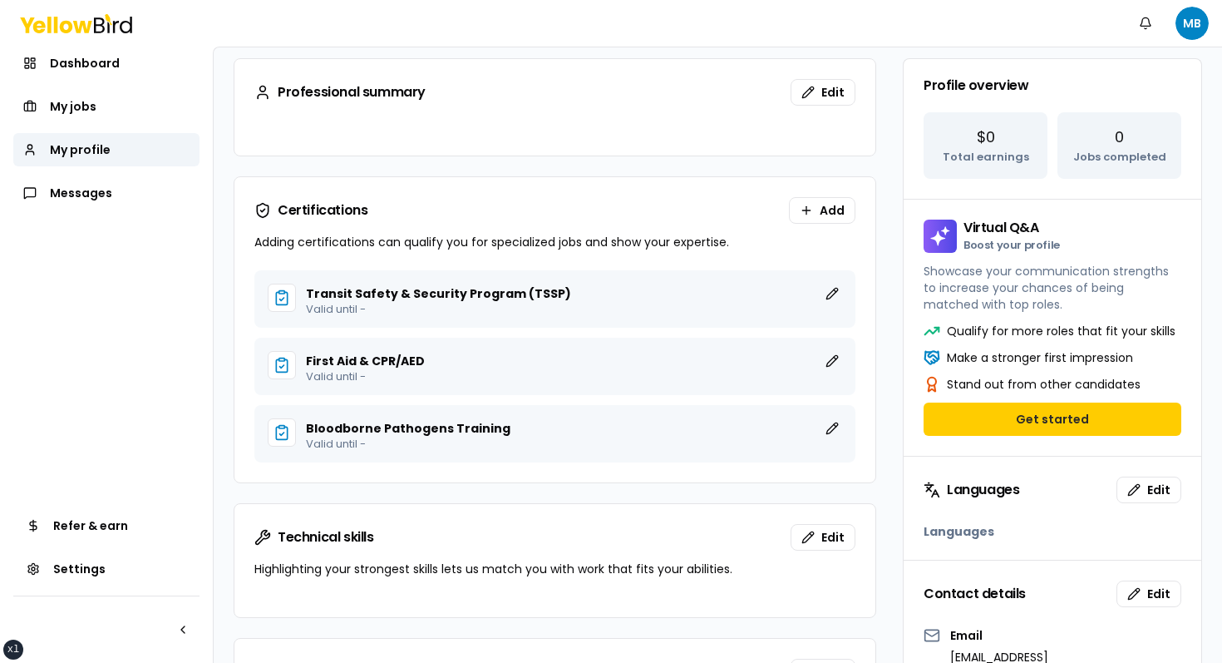
scroll to position [165, 0]
click at [950, 296] on p "Showcase your communication strengths to increase your chances of being matched…" at bounding box center [1053, 289] width 258 height 50
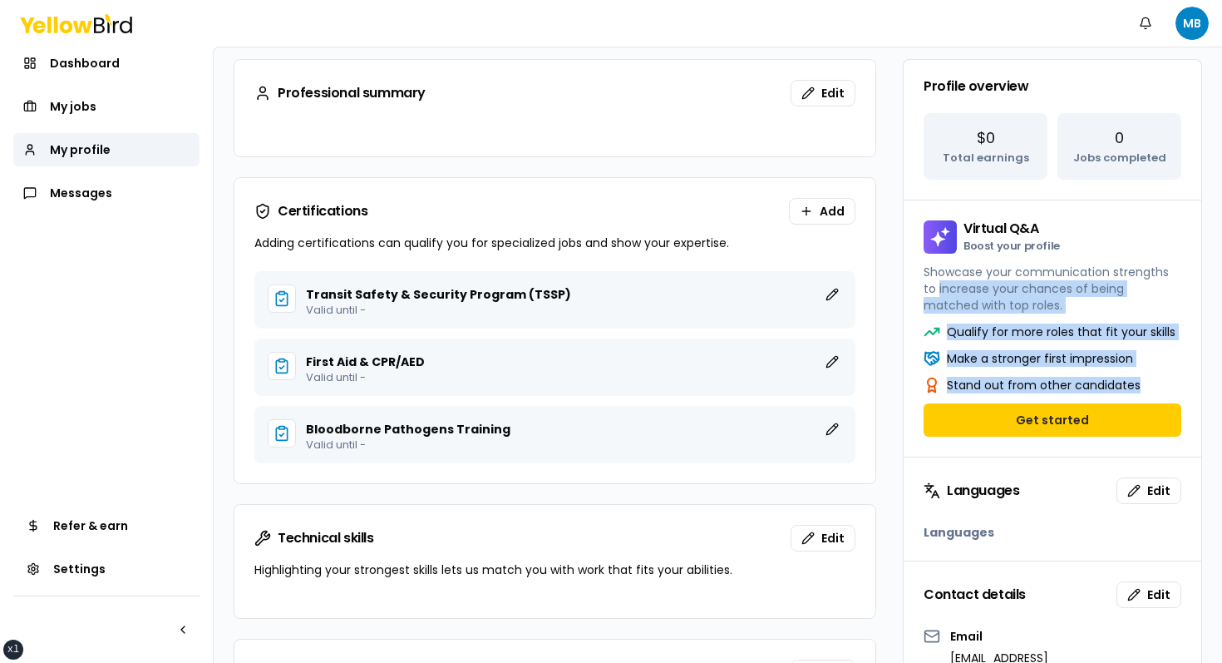
drag, startPoint x: 950, startPoint y: 296, endPoint x: 1144, endPoint y: 380, distance: 211.1
click at [1143, 380] on div "Virtual Q&A Boost your profile Showcase your communication strengths to increas…" at bounding box center [1052, 328] width 299 height 257
click at [1144, 380] on div "Stand out from other candidates" at bounding box center [1053, 385] width 258 height 17
drag, startPoint x: 1144, startPoint y: 380, endPoint x: 949, endPoint y: 259, distance: 229.6
click at [949, 259] on div "Virtual Q&A Boost your profile Showcase your communication strengths to increas…" at bounding box center [1052, 328] width 299 height 257
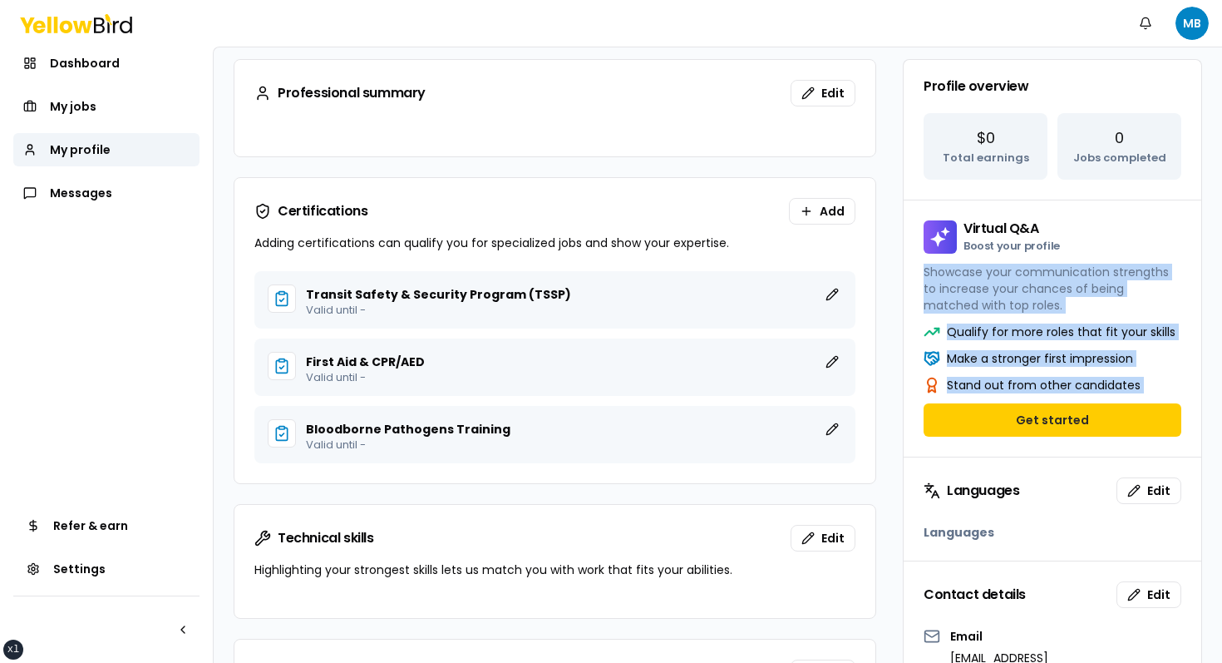
click at [916, 206] on div "Virtual Q&A Boost your profile Showcase your communication strengths to increas…" at bounding box center [1053, 261] width 298 height 123
drag, startPoint x: 916, startPoint y: 206, endPoint x: 1190, endPoint y: 371, distance: 319.3
click at [1189, 371] on div "Virtual Q&A Boost your profile Showcase your communication strengths to increas…" at bounding box center [1052, 328] width 299 height 257
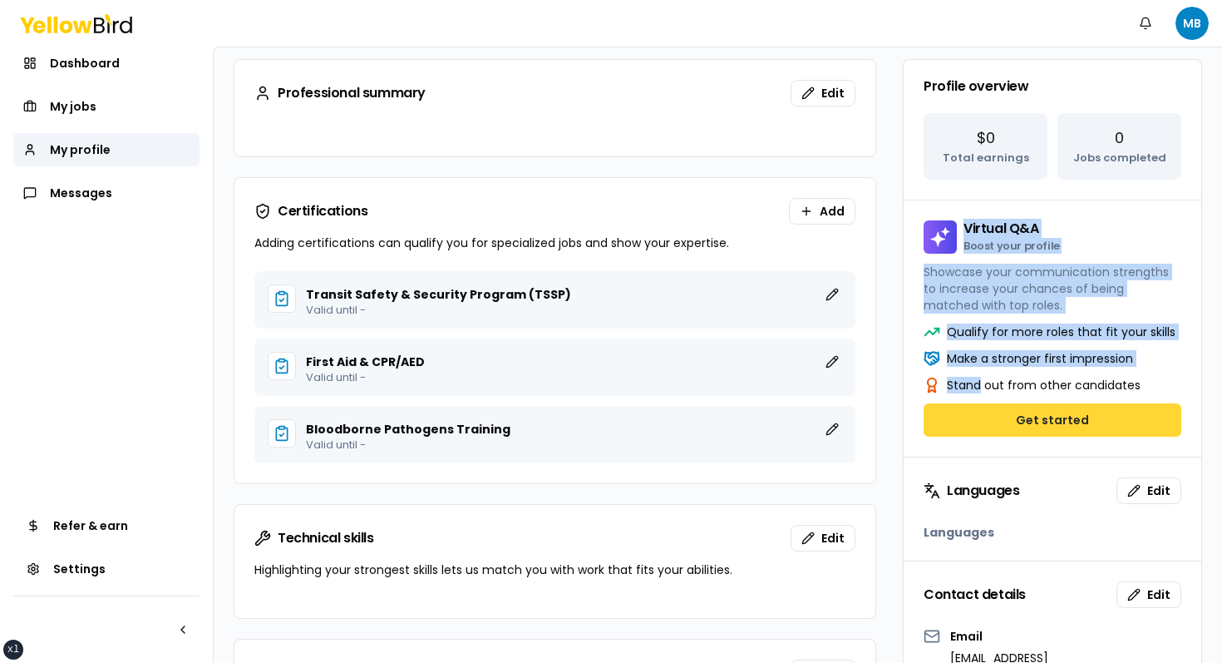
click at [1169, 408] on button "Get started" at bounding box center [1053, 419] width 258 height 33
click at [1122, 427] on button "Get started" at bounding box center [1053, 419] width 258 height 33
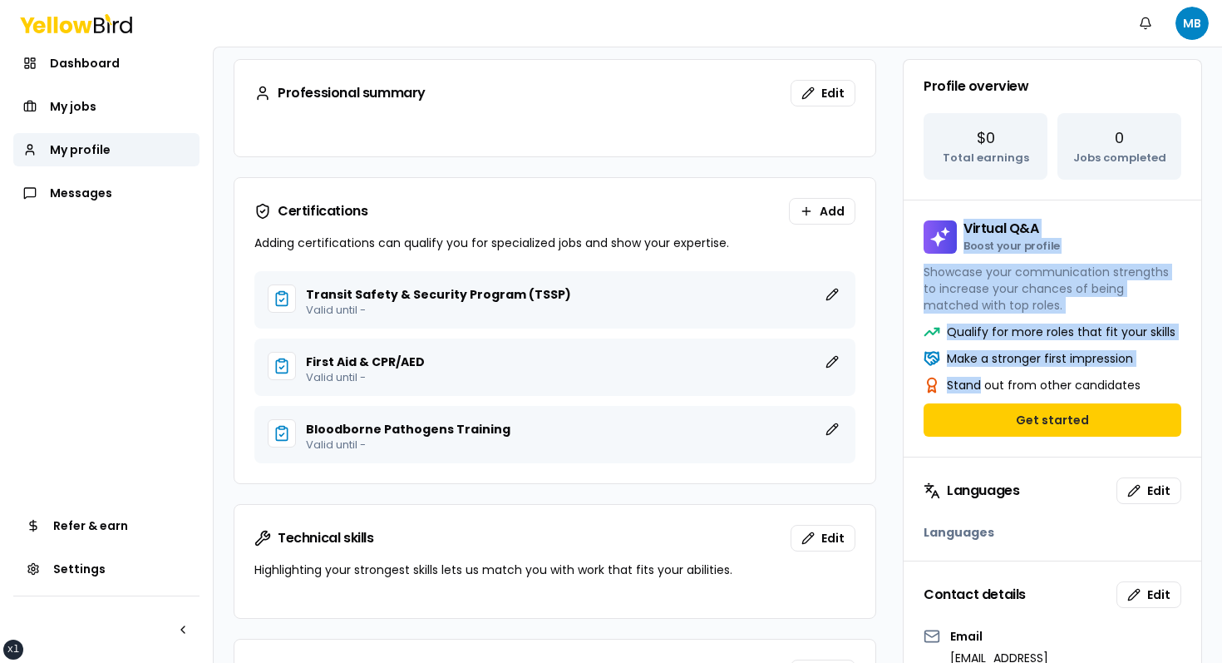
click at [1134, 377] on p "Stand out from other candidates" at bounding box center [1044, 385] width 194 height 17
drag, startPoint x: 1134, startPoint y: 376, endPoint x: 936, endPoint y: 219, distance: 252.7
click at [936, 219] on div "Virtual Q&A Boost your profile Showcase your communication strengths to increas…" at bounding box center [1052, 328] width 299 height 257
click at [936, 219] on div "Virtual Q&A Boost your profile Showcase your communication strengths to increas…" at bounding box center [1053, 261] width 298 height 123
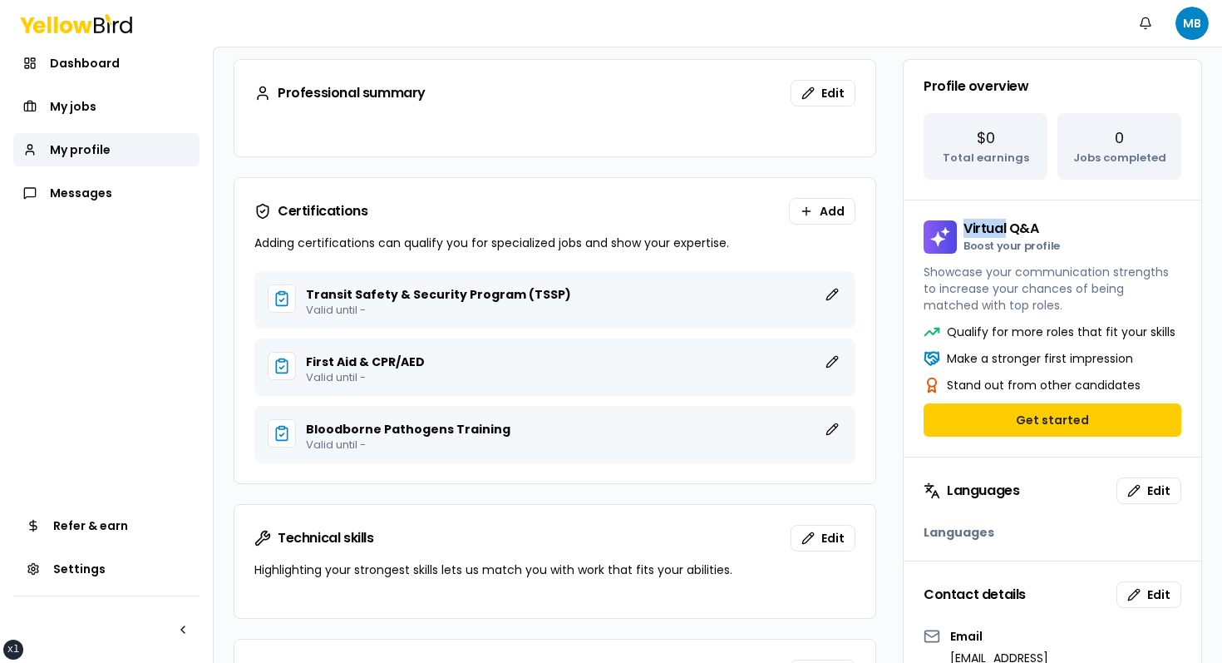
drag, startPoint x: 936, startPoint y: 219, endPoint x: 1120, endPoint y: 383, distance: 246.7
click at [1117, 383] on div "Virtual Q&A Boost your profile Showcase your communication strengths to increas…" at bounding box center [1052, 328] width 299 height 257
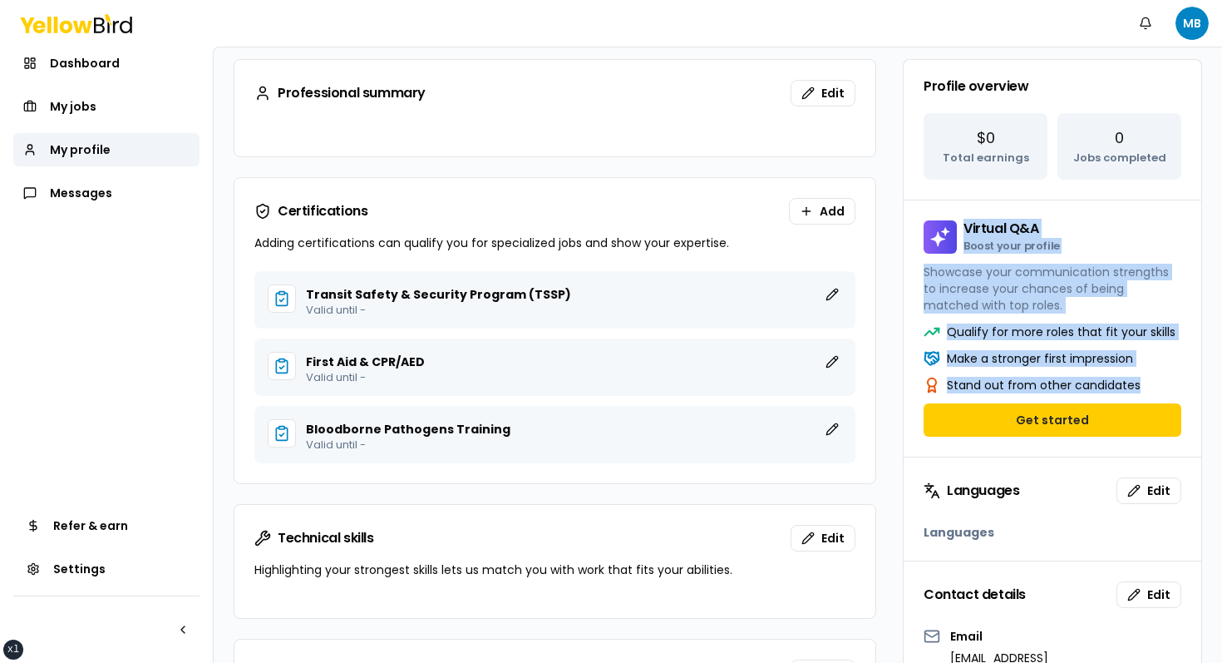
click at [1165, 374] on div "Qualify for more roles that fit your skills Make a stronger first impression St…" at bounding box center [1053, 358] width 258 height 70
drag, startPoint x: 1165, startPoint y: 374, endPoint x: 973, endPoint y: 234, distance: 237.5
click at [974, 239] on div "Virtual Q&A Boost your profile Showcase your communication strengths to increas…" at bounding box center [1052, 328] width 299 height 257
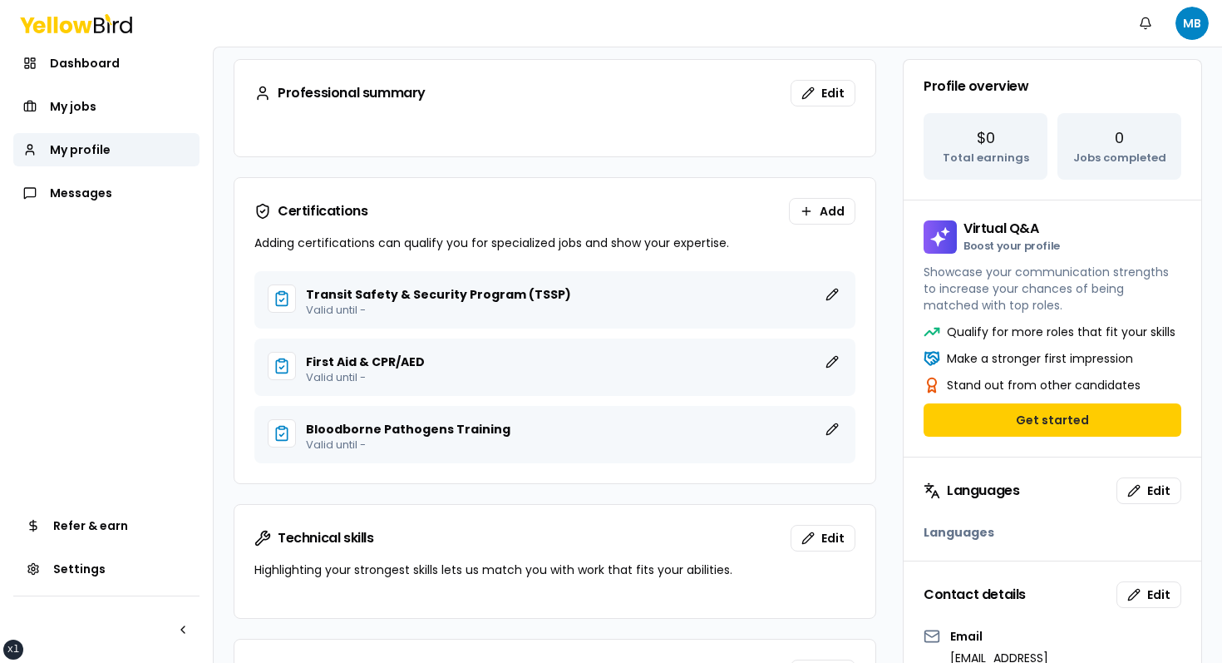
click at [931, 218] on div "Virtual Q&A Boost your profile Showcase your communication strengths to increas…" at bounding box center [1053, 261] width 298 height 123
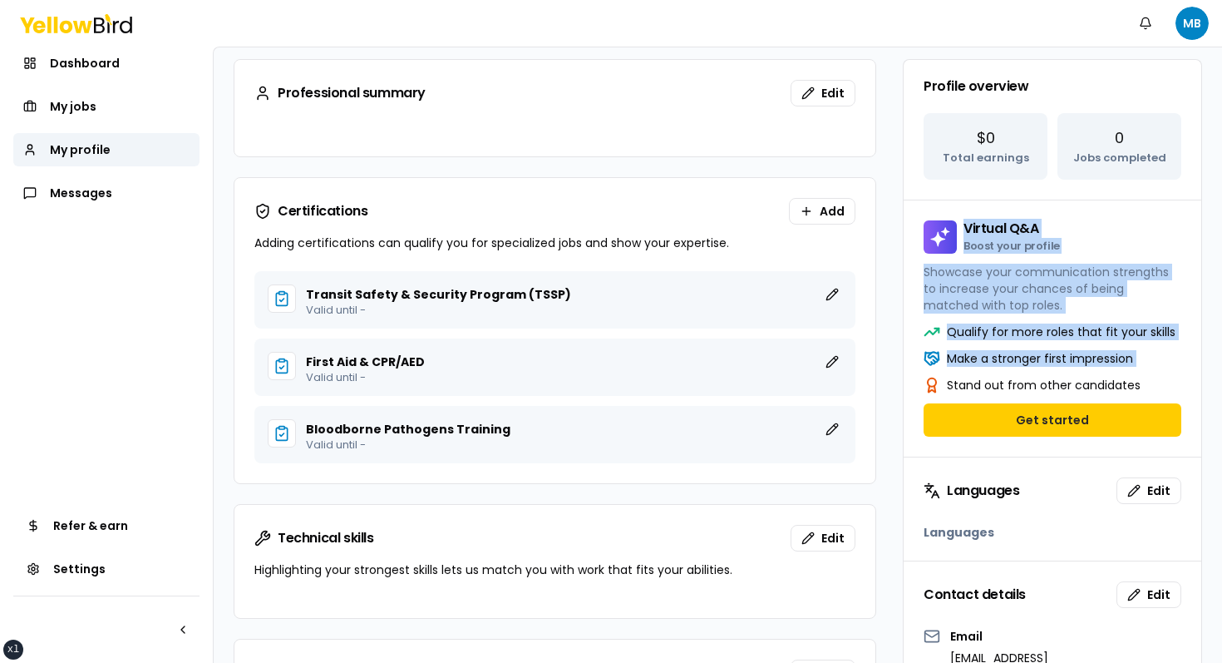
drag, startPoint x: 931, startPoint y: 218, endPoint x: 1189, endPoint y: 402, distance: 316.5
click at [1188, 402] on div "Virtual Q&A Boost your profile Showcase your communication strengths to increas…" at bounding box center [1052, 328] width 299 height 257
click at [1189, 402] on div "Qualify for more roles that fit your skills Make a stronger first impression St…" at bounding box center [1053, 389] width 298 height 133
drag, startPoint x: 1189, startPoint y: 402, endPoint x: 939, endPoint y: 214, distance: 313.0
click at [939, 214] on div "Virtual Q&A Boost your profile Showcase your communication strengths to increas…" at bounding box center [1052, 328] width 299 height 257
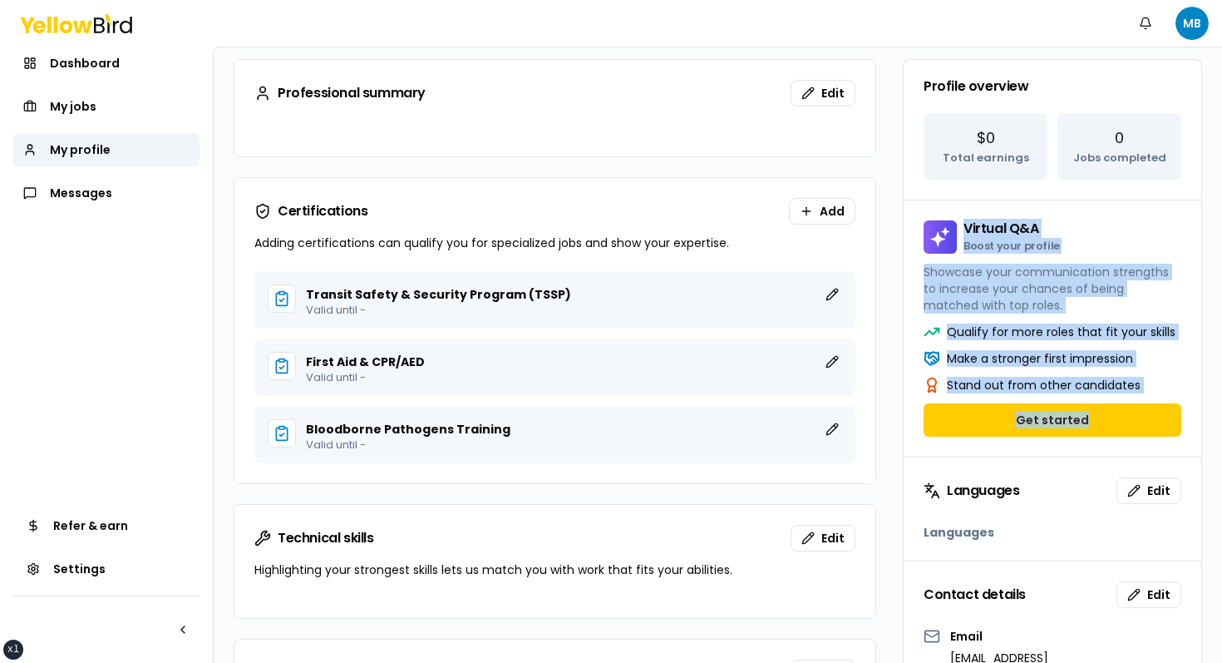
click at [939, 214] on div "Virtual Q&A Boost your profile Showcase your communication strengths to increas…" at bounding box center [1053, 261] width 298 height 123
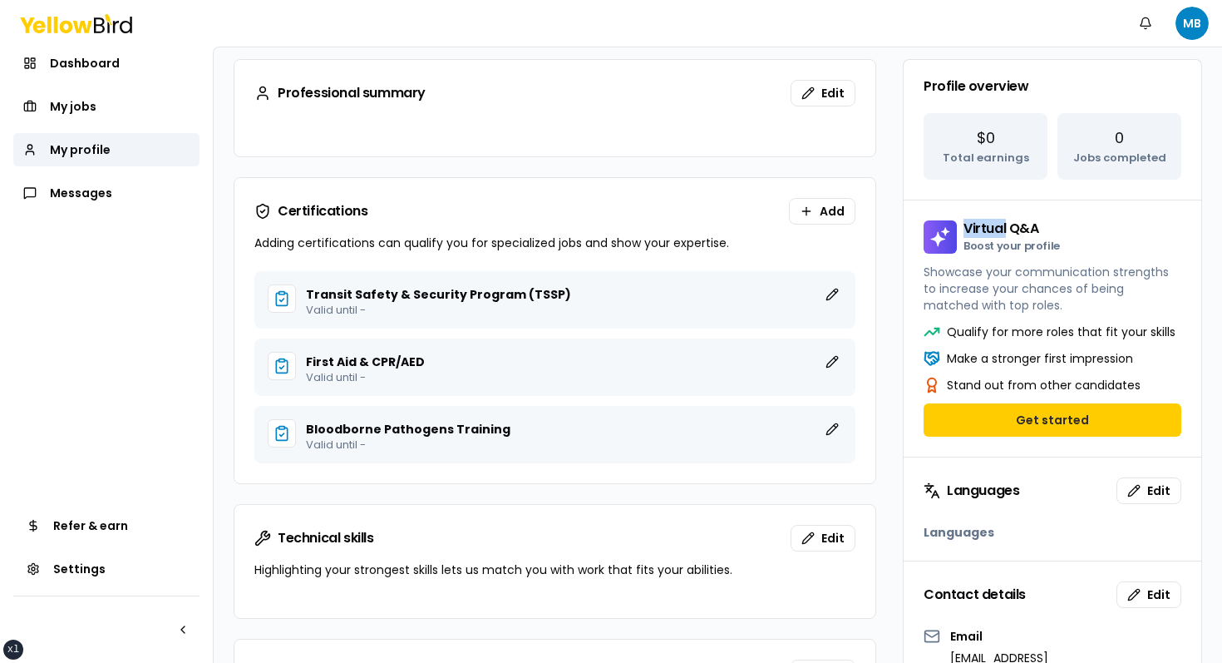
drag, startPoint x: 939, startPoint y: 214, endPoint x: 1082, endPoint y: 345, distance: 194.2
click at [1082, 345] on div "Virtual Q&A Boost your profile Showcase your communication strengths to increas…" at bounding box center [1052, 328] width 299 height 257
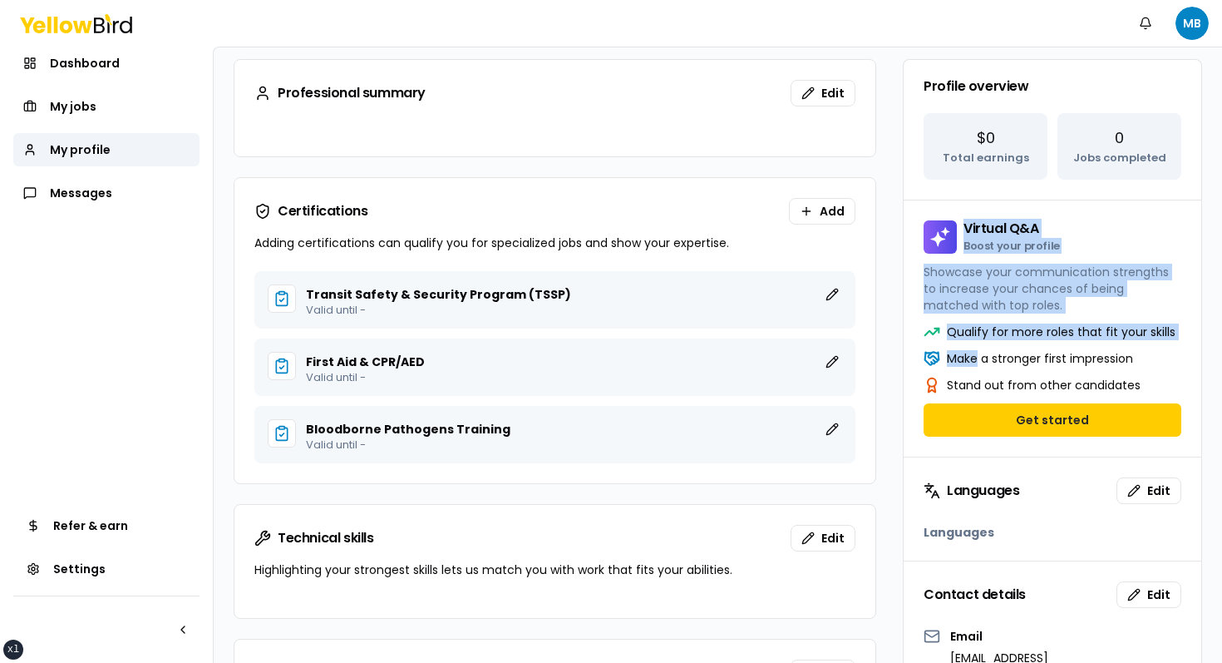
scroll to position [0, 0]
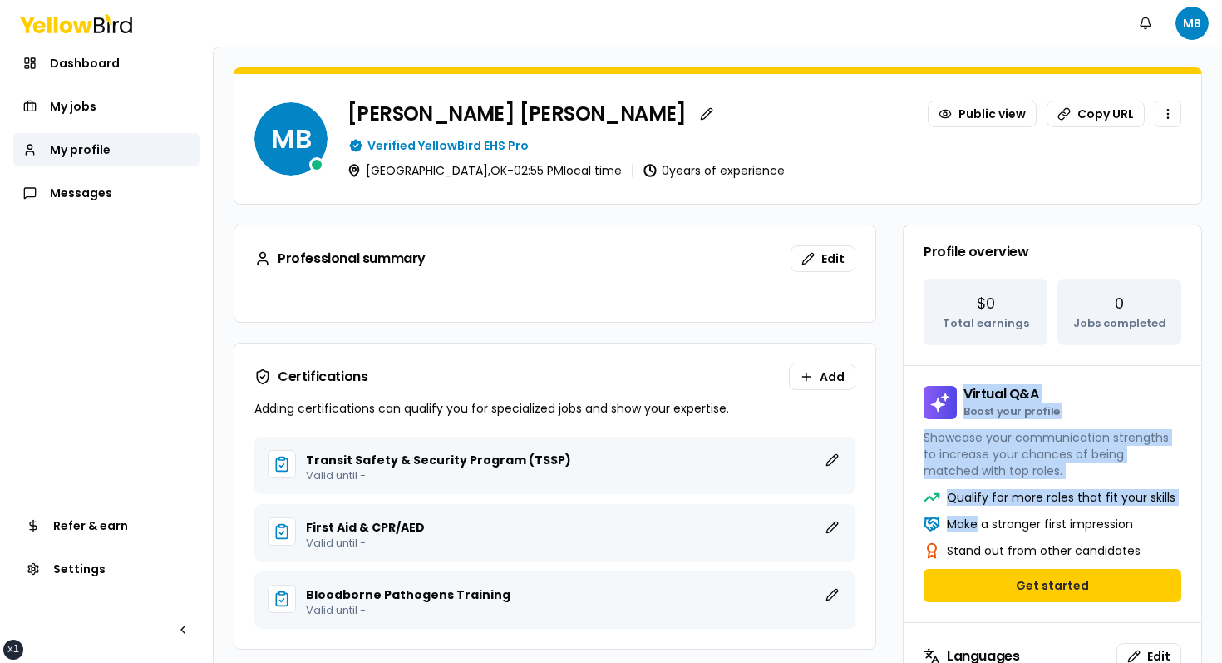
click at [720, 140] on div "Verified YellowBird EHS Pro" at bounding box center [765, 145] width 834 height 17
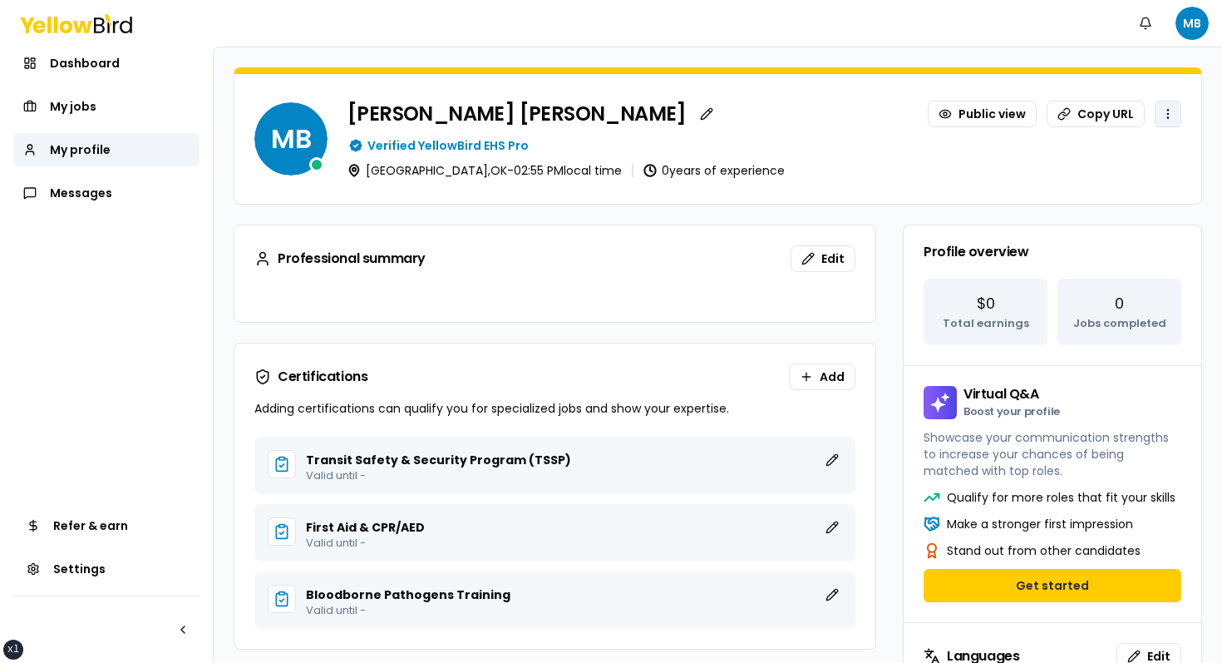
click at [1172, 125] on html "xs sm md lg xl 2xl Notifications MB Dashboard My jobs My profile Messages Refer…" at bounding box center [611, 331] width 1222 height 663
click at [1009, 175] on html "xs sm md lg xl 2xl Notifications MB Dashboard My jobs My profile Messages Refer…" at bounding box center [611, 331] width 1222 height 663
click at [1102, 108] on button "Copy URL" at bounding box center [1096, 114] width 98 height 27
click at [1063, 172] on div "Collinsville , OK - 02:55 PM local time 0 years of experience" at bounding box center [765, 170] width 834 height 13
click at [1001, 120] on link "Public view" at bounding box center [982, 114] width 109 height 27
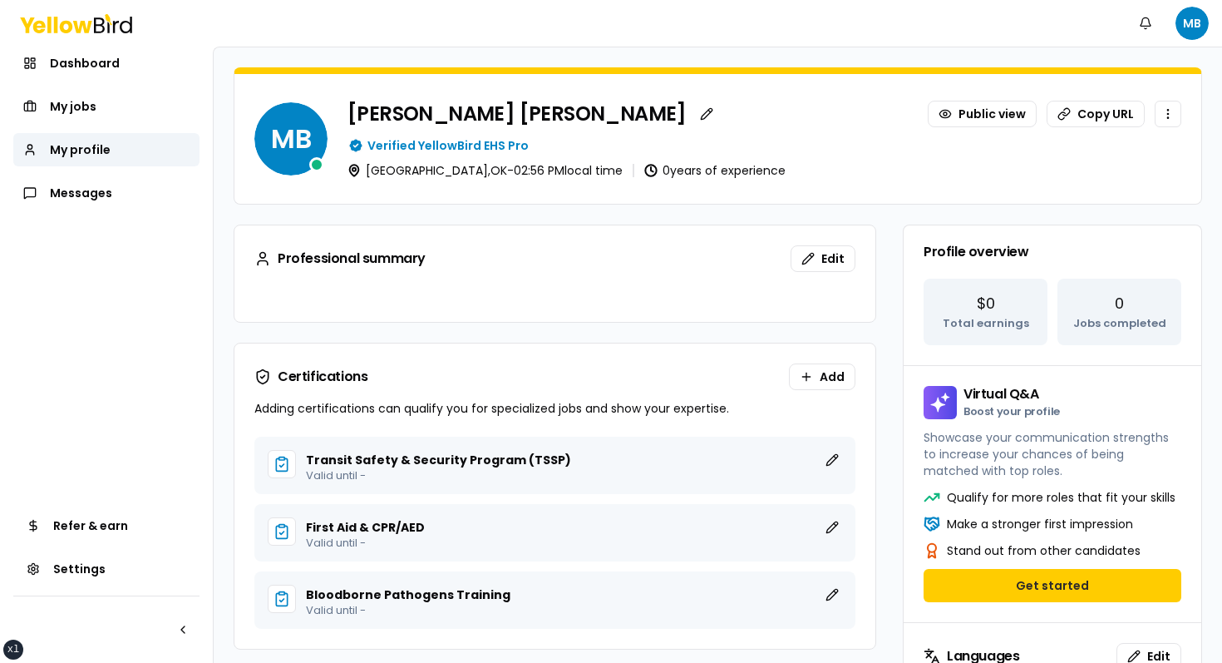
click at [638, 236] on div "Professional summary Edit" at bounding box center [554, 258] width 641 height 67
click at [693, 104] on button "button" at bounding box center [706, 114] width 27 height 27
click at [701, 194] on div "MB Michelle Barnes-Copes Edit Edit Public view Copy URL Verified YellowBird EHS…" at bounding box center [717, 139] width 967 height 130
click at [680, 183] on div "MB Michelle Barnes-Copes Public view Copy URL Verified YellowBird EHS Pro Colli…" at bounding box center [717, 139] width 967 height 130
click at [910, 268] on div "Profile overview" at bounding box center [1053, 251] width 298 height 53
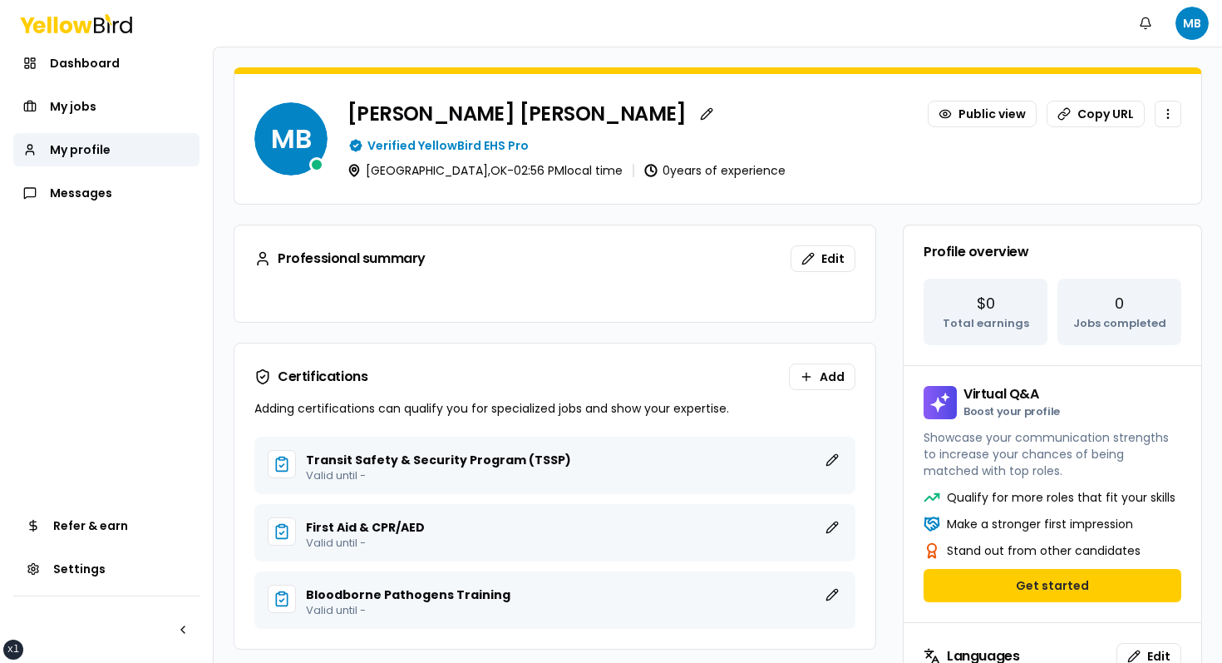
click at [731, 226] on div "Professional summary Edit" at bounding box center [554, 258] width 641 height 67
click at [795, 101] on div "Michelle Barnes-Copes Public view Copy URL" at bounding box center [765, 114] width 834 height 27
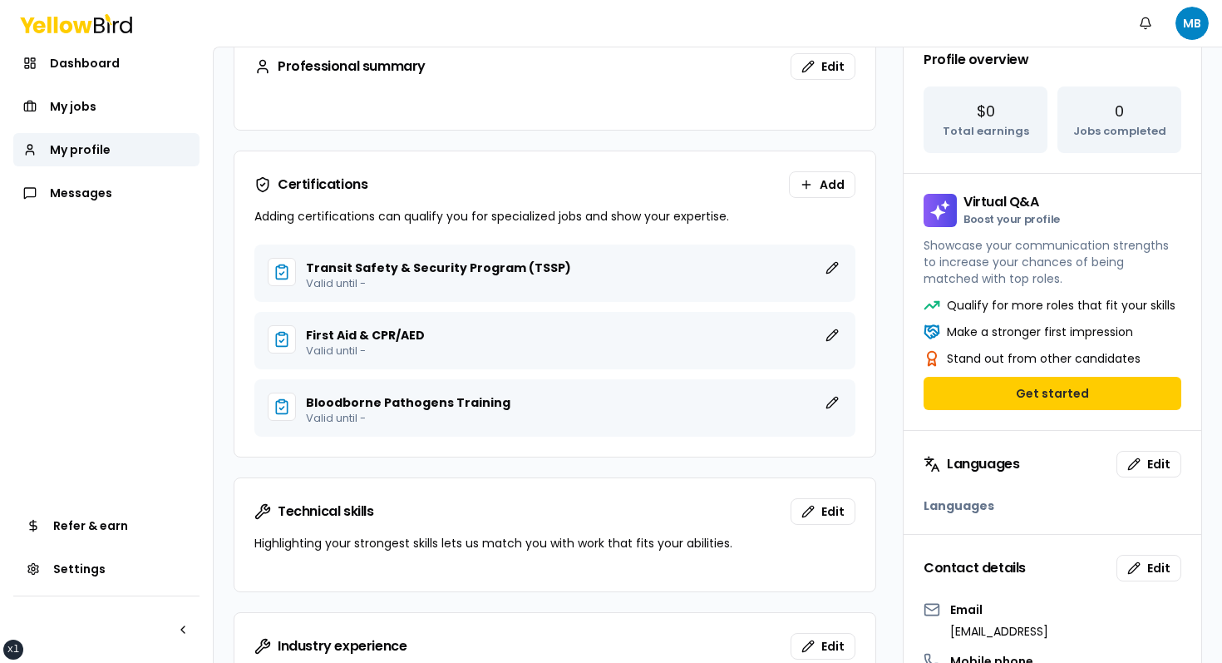
scroll to position [172, 0]
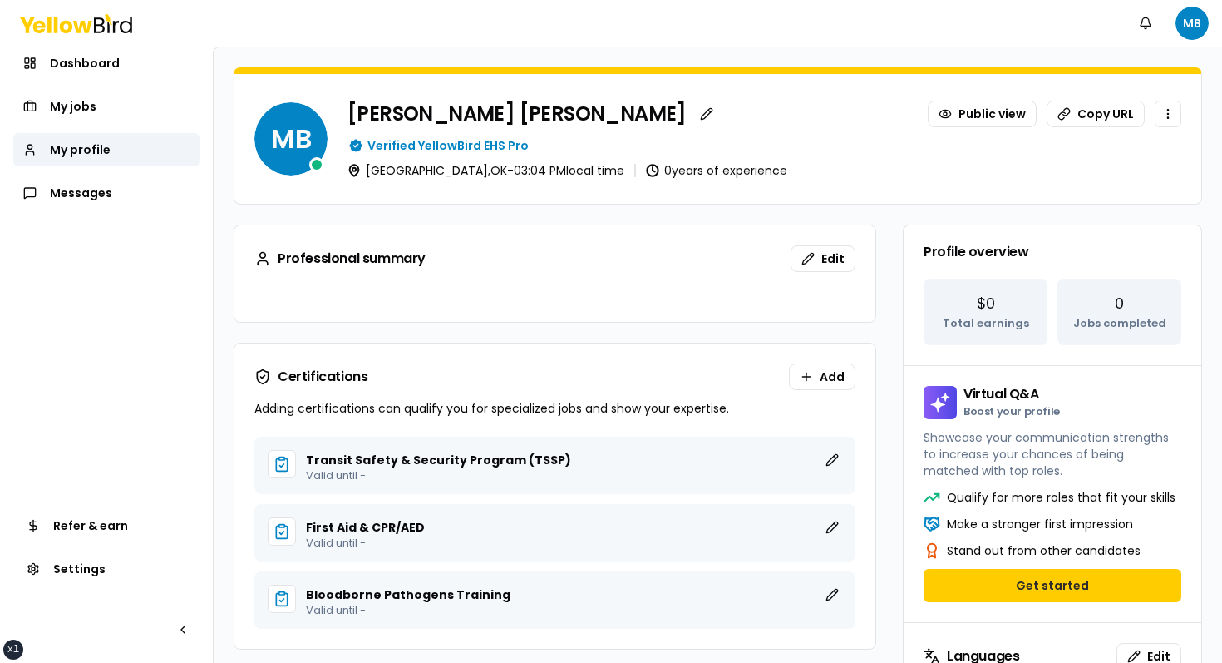
click at [358, 573] on div "Bloodborne Pathogens Training Edit Valid until -" at bounding box center [554, 599] width 601 height 57
click at [802, 180] on div "MB [PERSON_NAME] Public view Copy URL Verified YellowBird EHS Pro [GEOGRAPHIC_D…" at bounding box center [717, 139] width 967 height 130
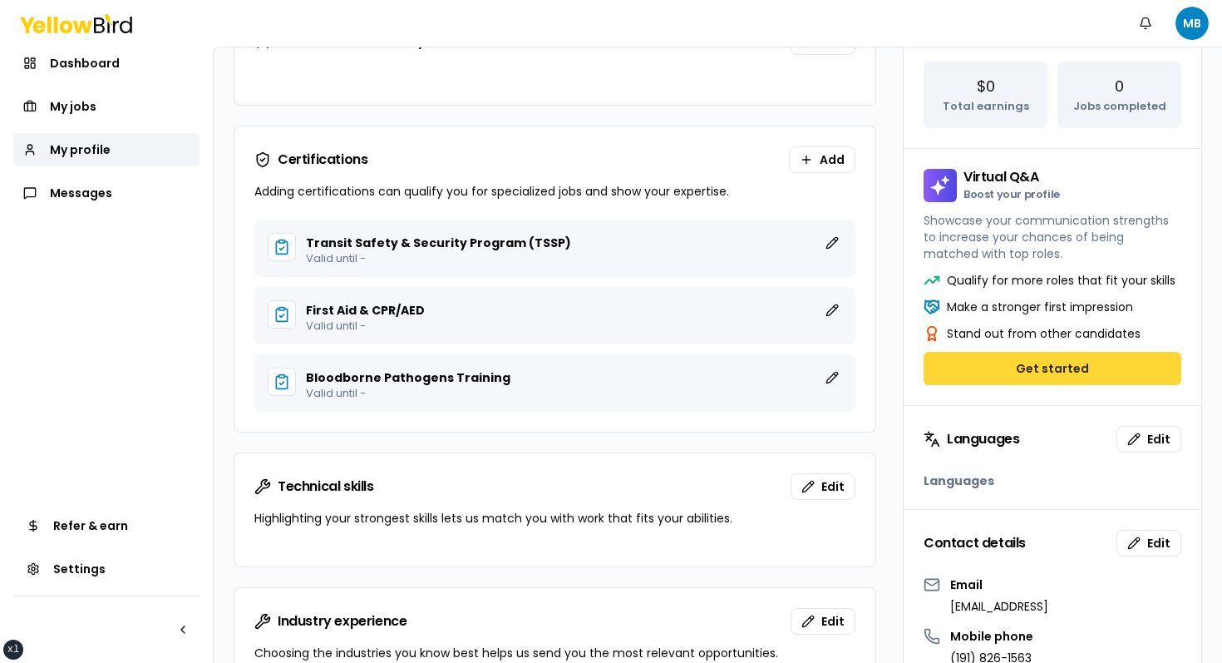
click at [997, 363] on button "Get started" at bounding box center [1053, 368] width 258 height 33
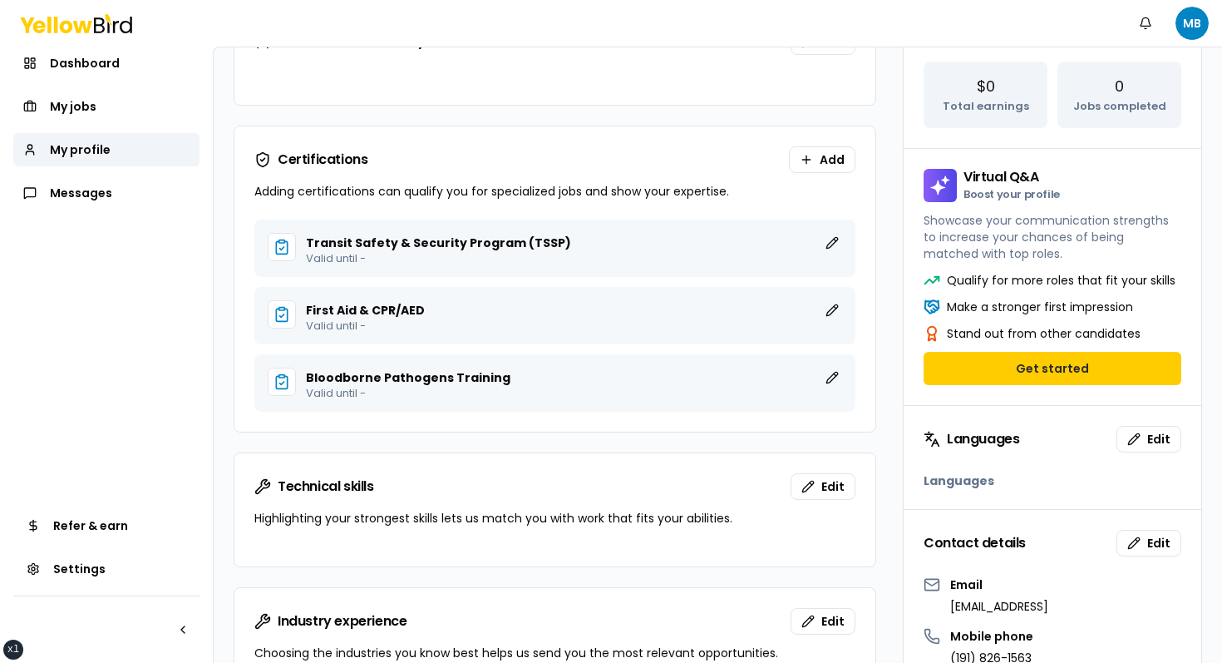
click at [903, 280] on div "Virtual Q&A Boost your profile Showcase your communication strengths to increas…" at bounding box center [1052, 276] width 299 height 257
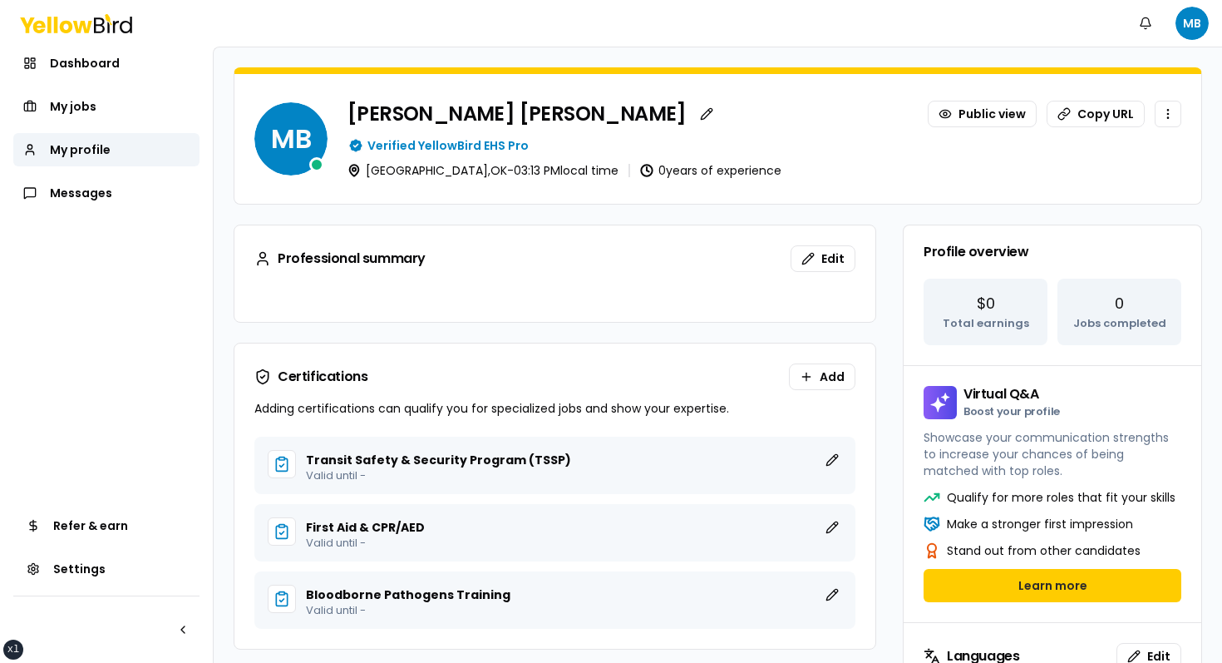
scroll to position [148, 0]
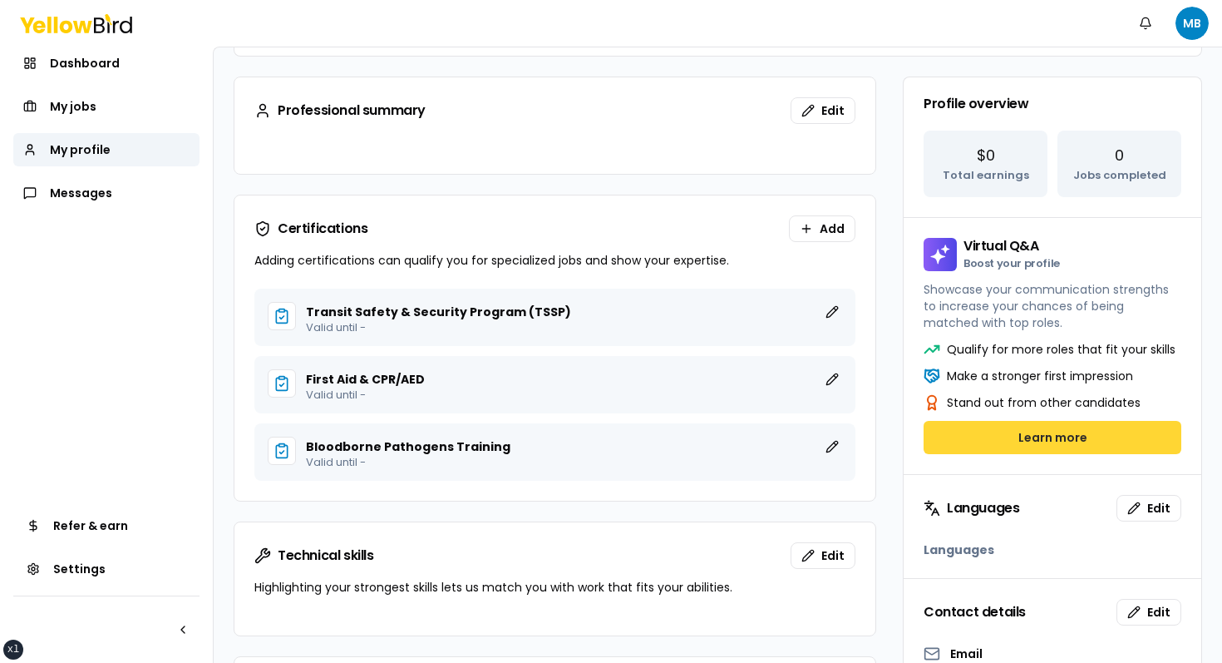
click at [1047, 440] on button "Learn more" at bounding box center [1053, 437] width 258 height 33
click at [983, 432] on button "Learn more" at bounding box center [1053, 437] width 258 height 33
click at [973, 434] on button "Learn more" at bounding box center [1053, 437] width 258 height 33
click at [995, 435] on button "Learn more" at bounding box center [1053, 437] width 258 height 33
click at [998, 434] on button "Learn more" at bounding box center [1053, 437] width 258 height 33
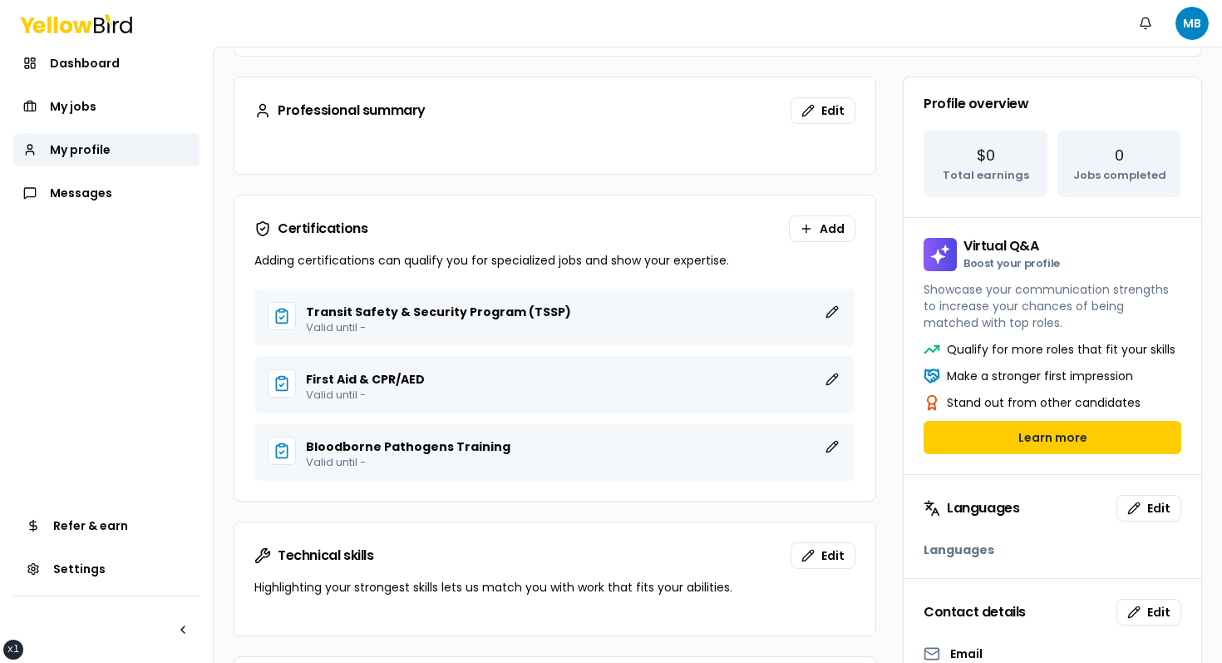
click at [1031, 453] on div "Qualify for more roles that fit your skills Make a stronger first impression St…" at bounding box center [1053, 407] width 298 height 133
click at [1038, 450] on button "Learn more" at bounding box center [1053, 437] width 258 height 33
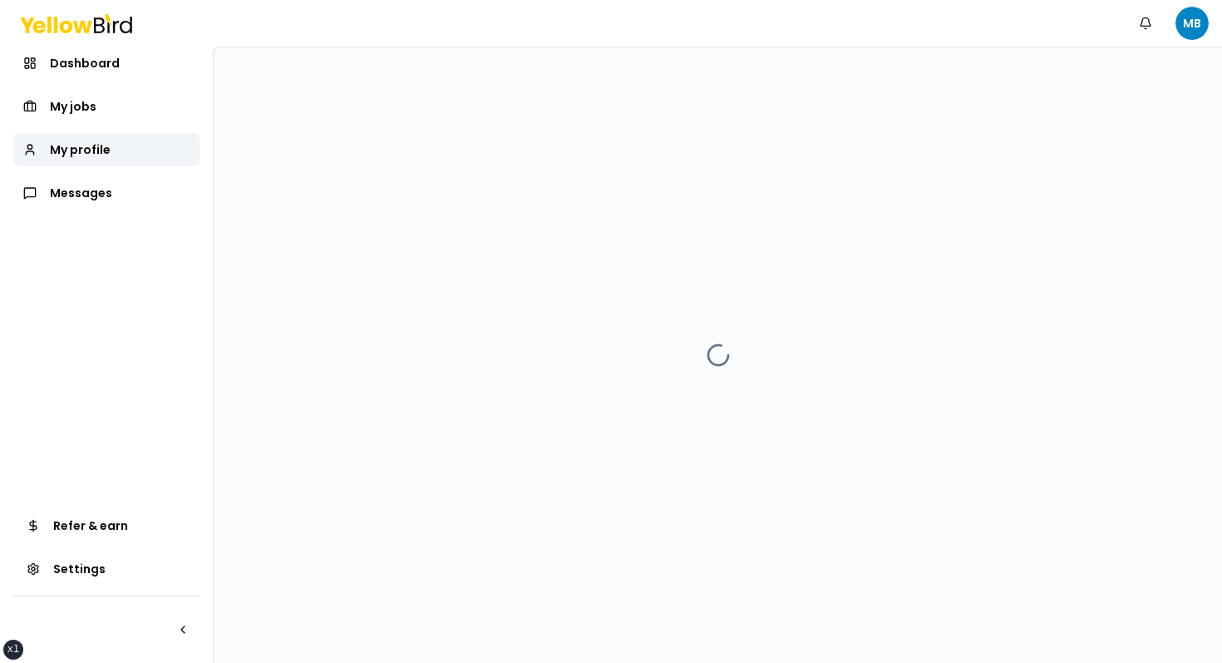
scroll to position [0, 0]
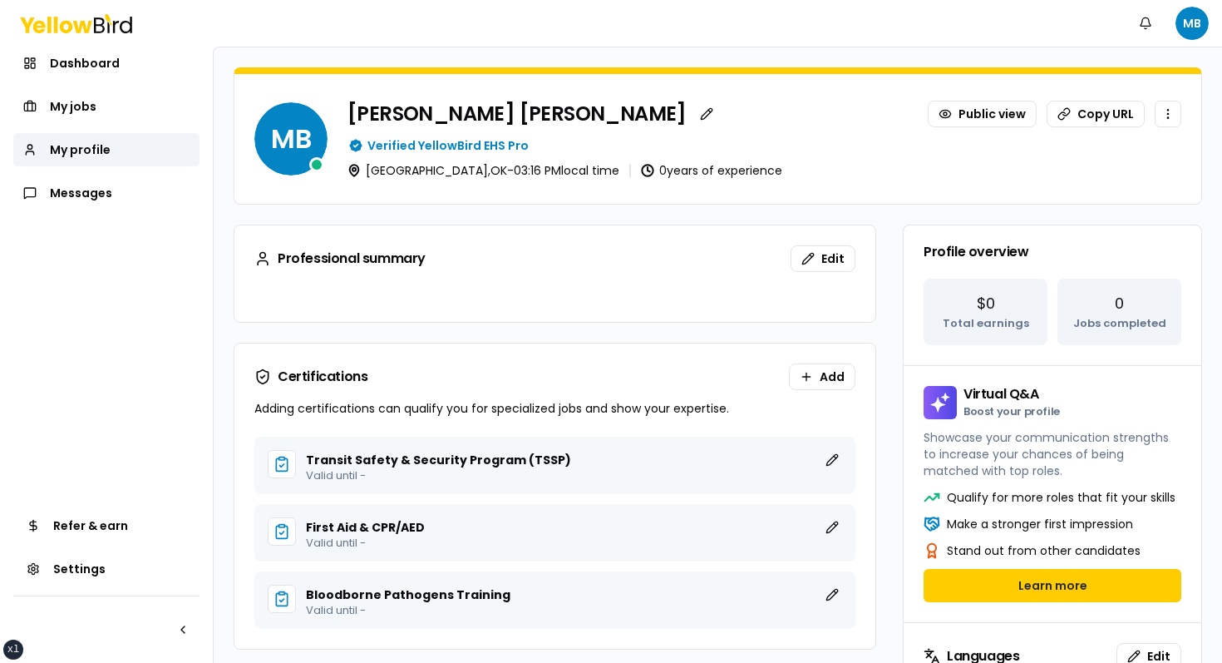
click at [994, 565] on div "Qualify for more roles that fit your skills Make a stronger first impression St…" at bounding box center [1053, 555] width 298 height 133
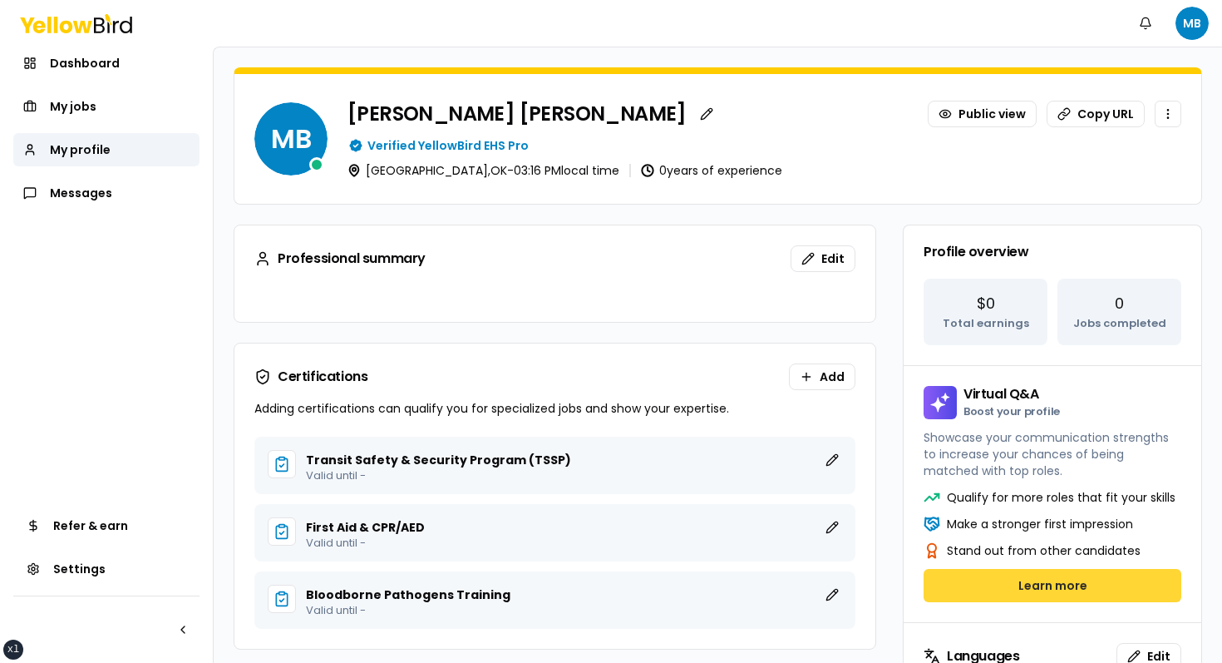
click at [984, 575] on button "Learn more" at bounding box center [1053, 585] width 258 height 33
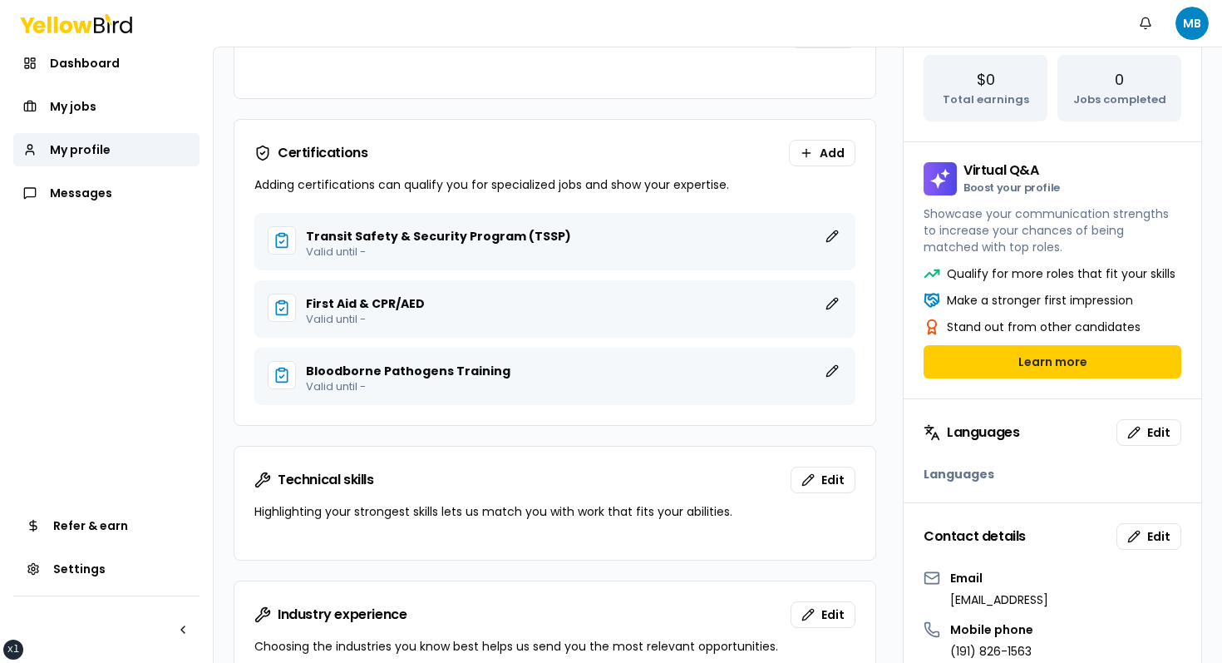
scroll to position [202, 0]
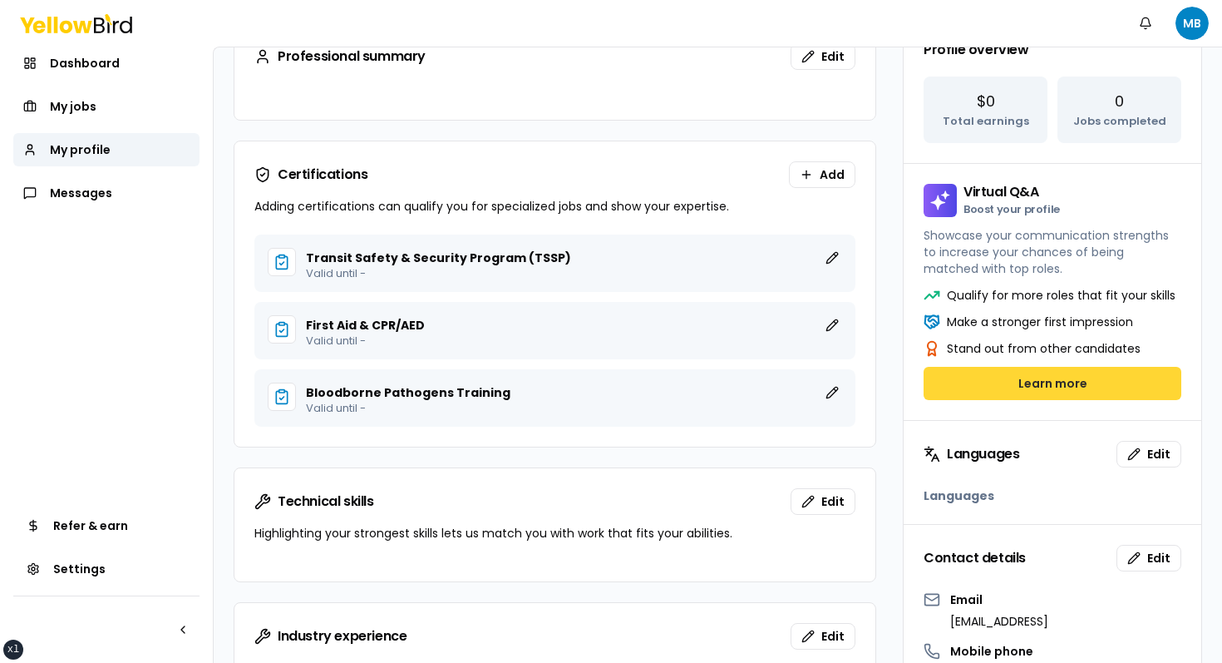
click at [1020, 372] on button "Learn more" at bounding box center [1053, 383] width 258 height 33
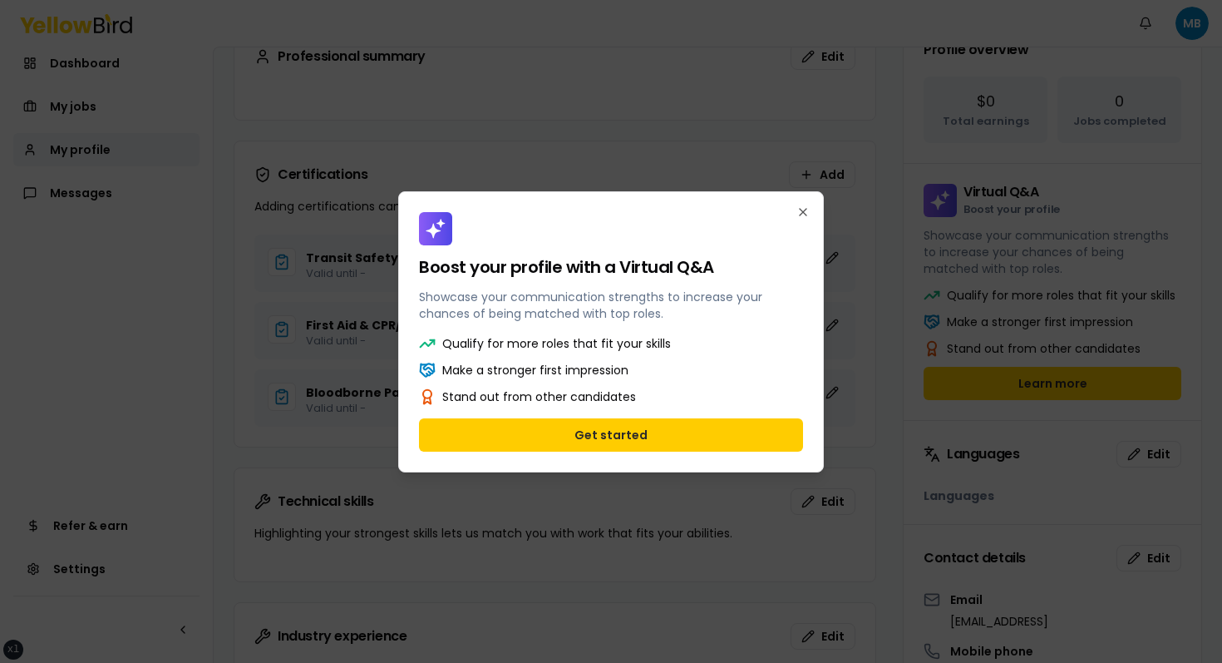
scroll to position [0, 0]
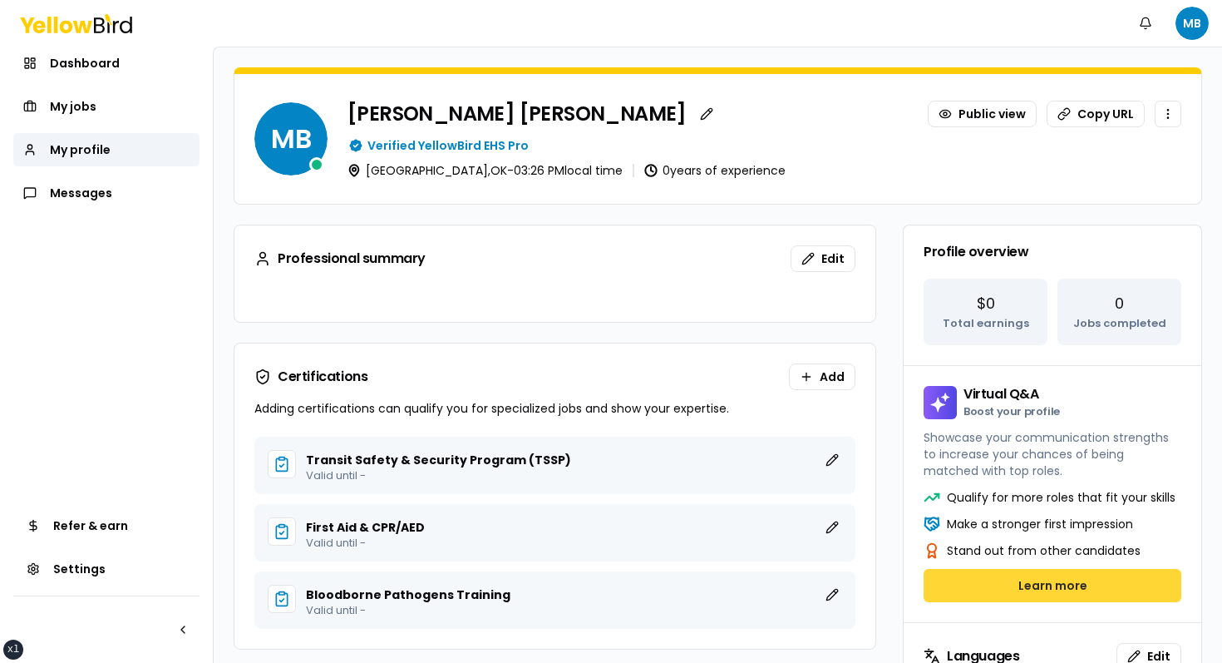
click at [1004, 599] on button "Learn more" at bounding box center [1053, 585] width 258 height 33
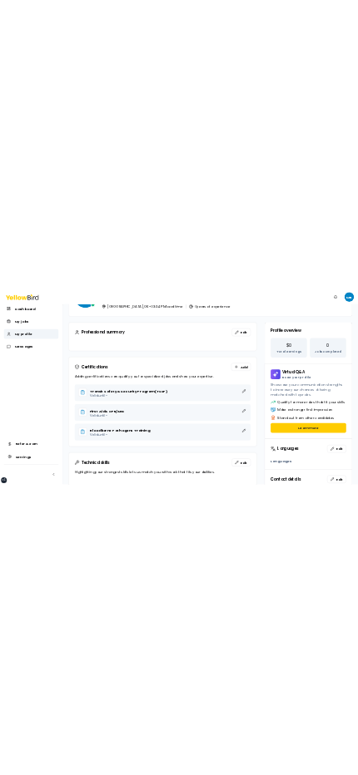
scroll to position [133, 0]
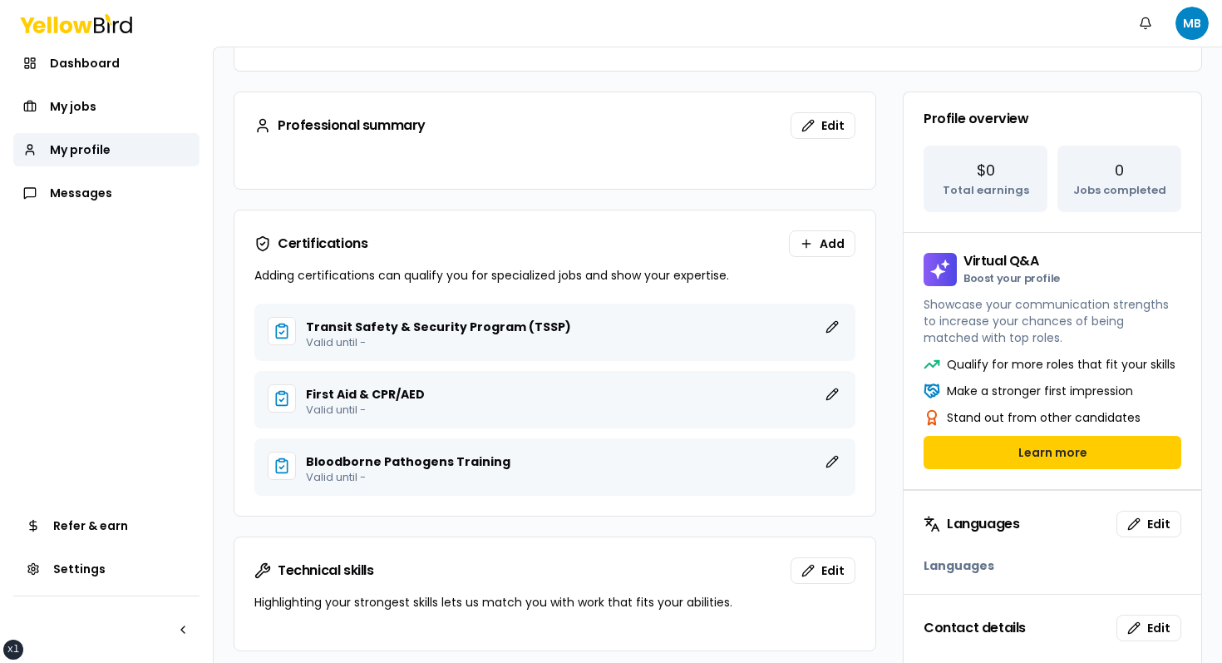
click at [889, 412] on div "Professional summary Edit Certifications Add Adding certifications can qualify …" at bounding box center [718, 648] width 969 height 1115
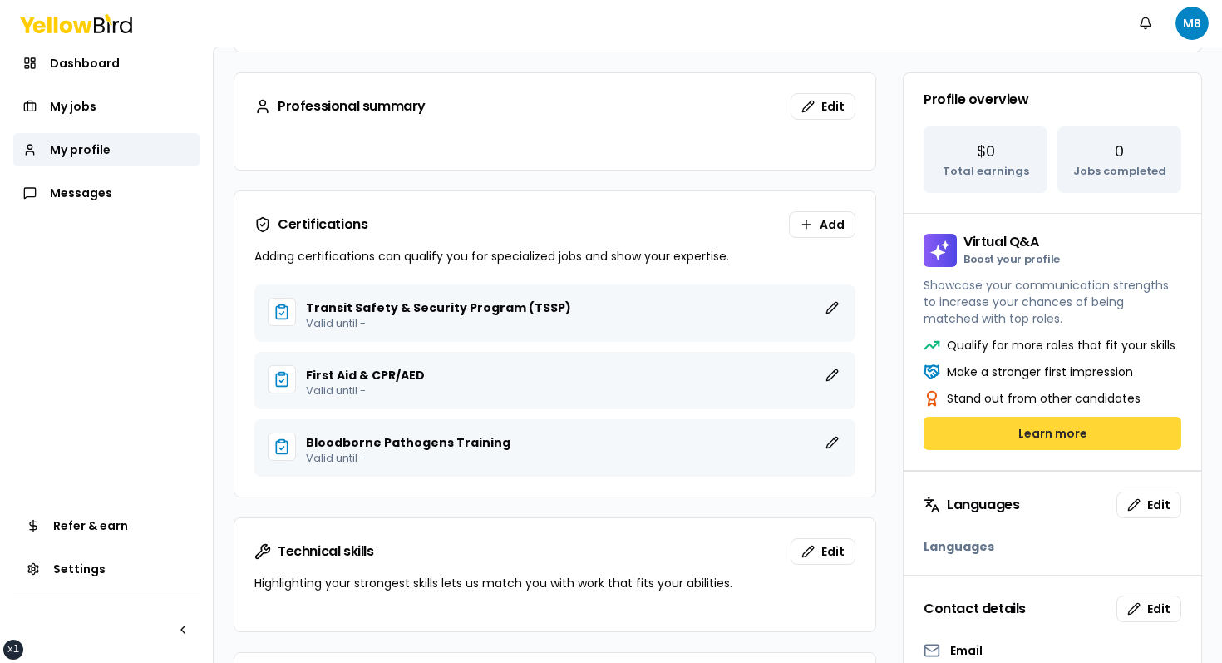
click at [1036, 442] on button "Learn more" at bounding box center [1053, 433] width 258 height 33
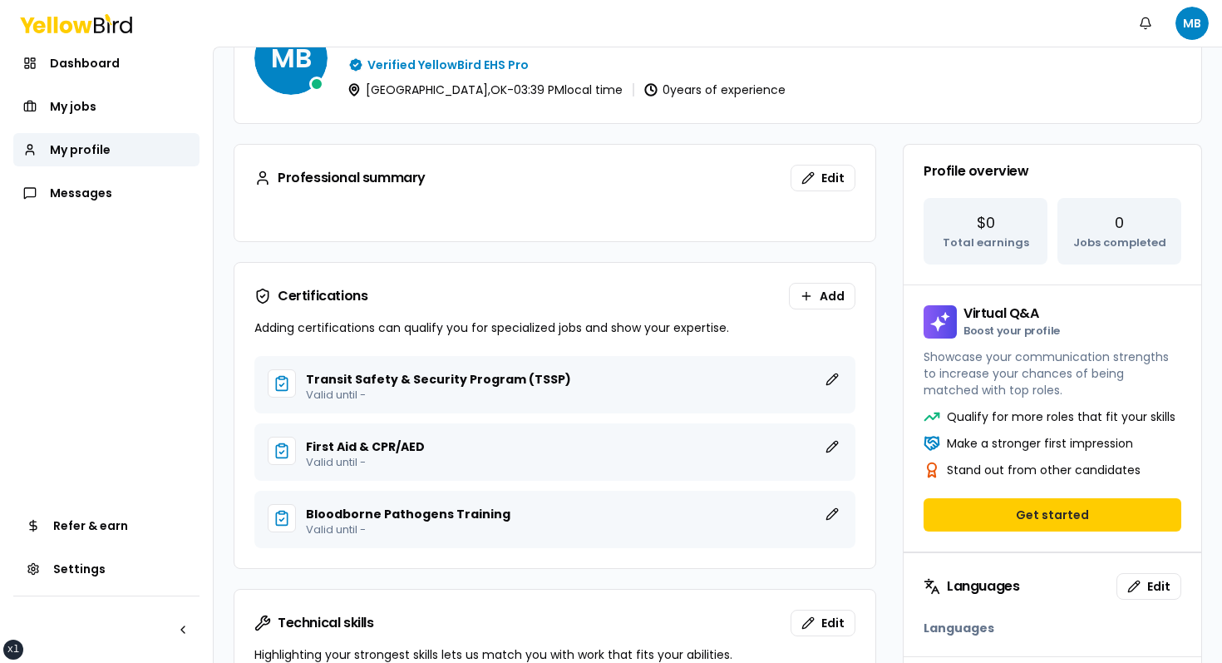
scroll to position [0, 0]
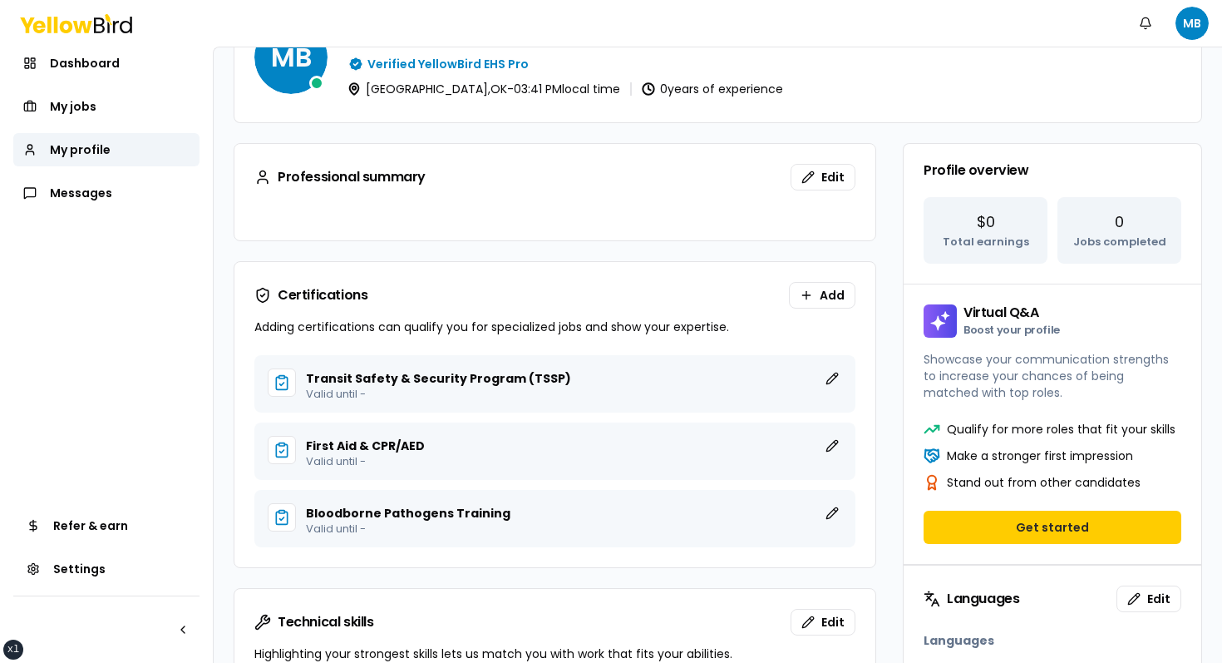
scroll to position [75, 0]
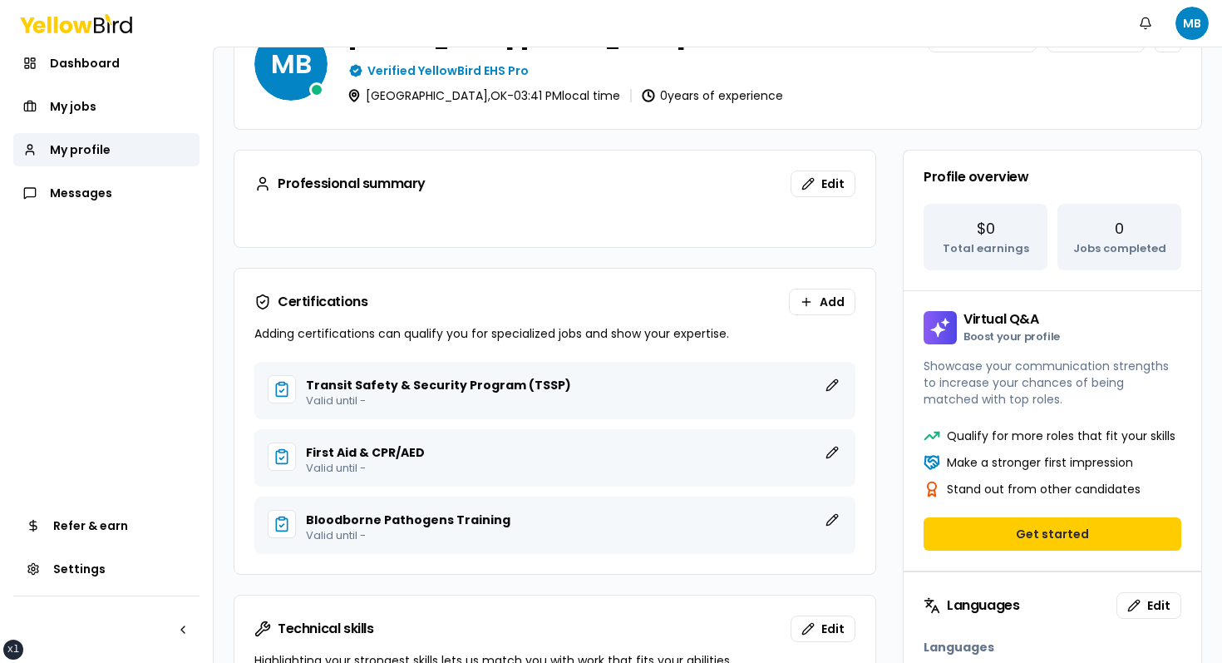
click at [970, 387] on p "Showcase your communication strengths to increase your chances of being matched…" at bounding box center [1053, 383] width 258 height 50
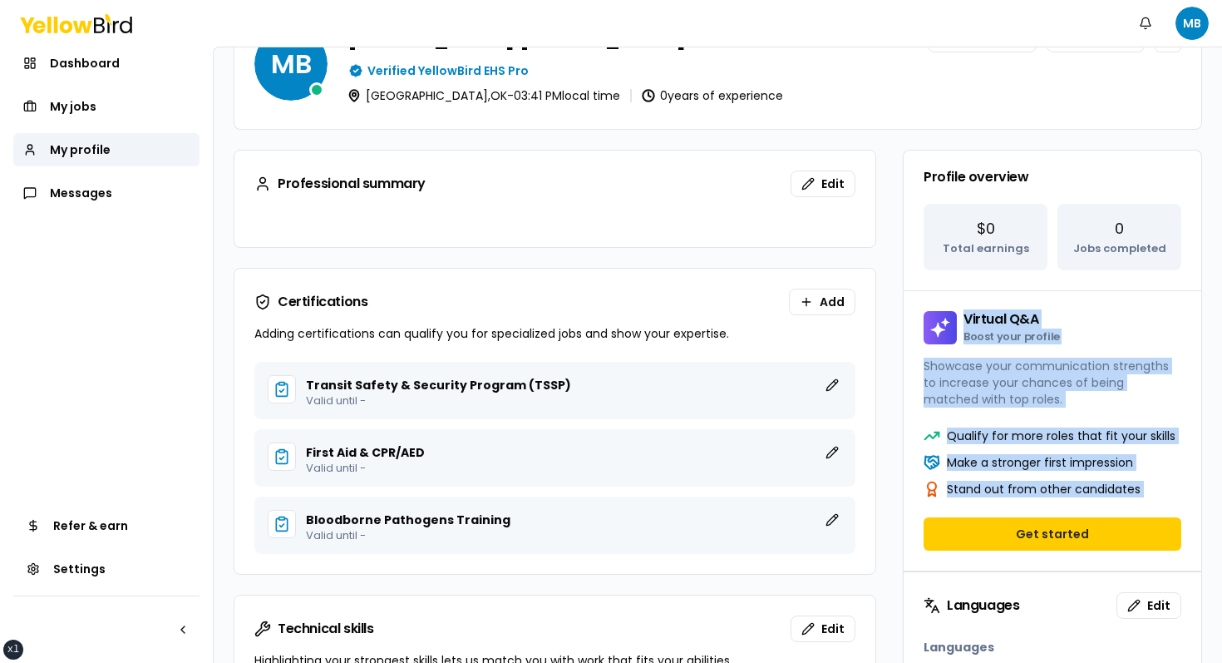
drag, startPoint x: 915, startPoint y: 318, endPoint x: 1196, endPoint y: 525, distance: 349.7
click at [1195, 522] on div "Virtual Q&A Boost your profile Showcase your communication strengths to increas…" at bounding box center [1052, 430] width 299 height 281
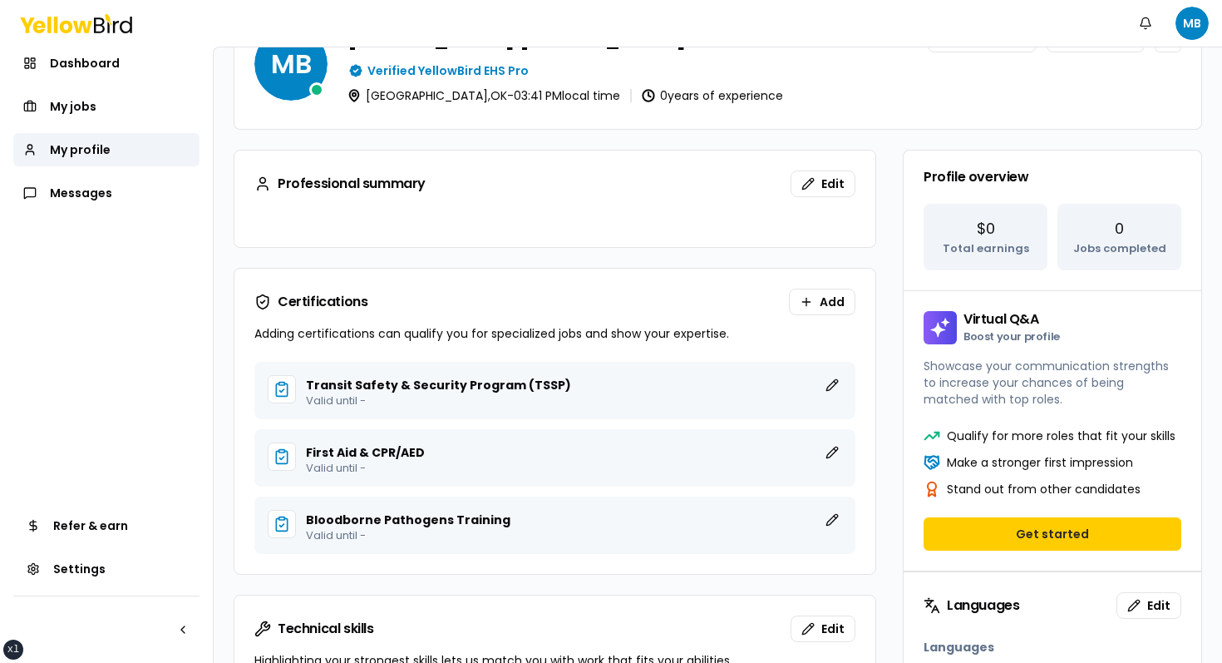
click at [1183, 530] on div "Get started" at bounding box center [1053, 543] width 298 height 53
click at [1117, 397] on p "Showcase your communication strengths to increase your chances of being matched…" at bounding box center [1053, 383] width 258 height 50
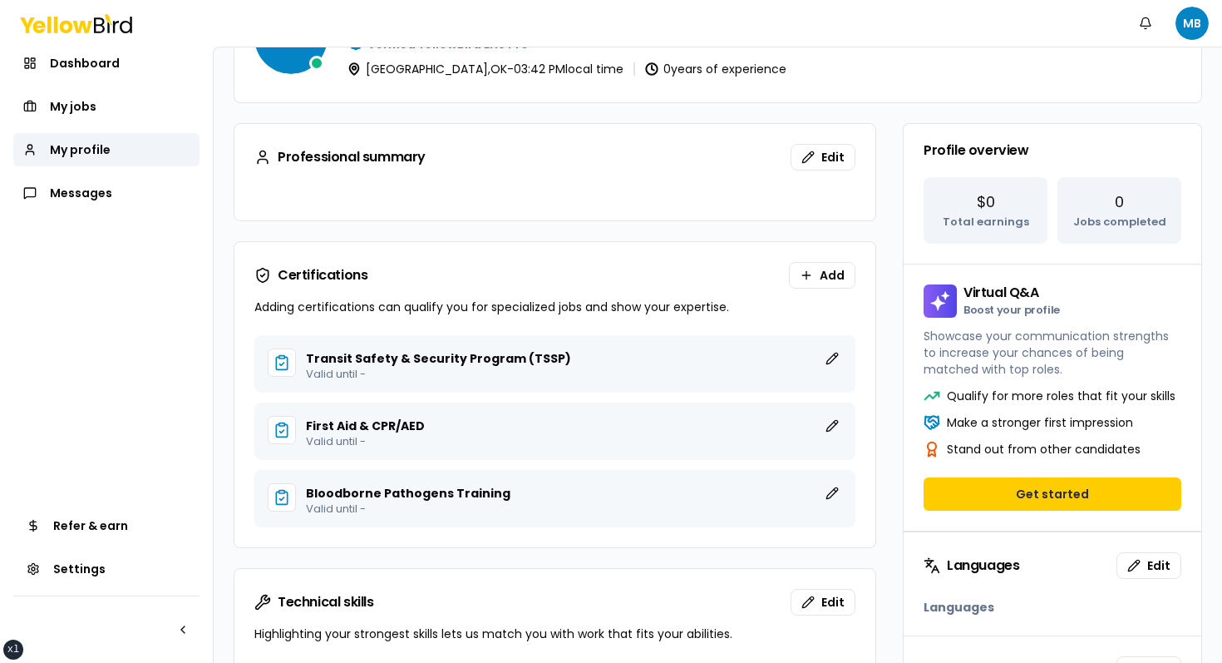
scroll to position [255, 0]
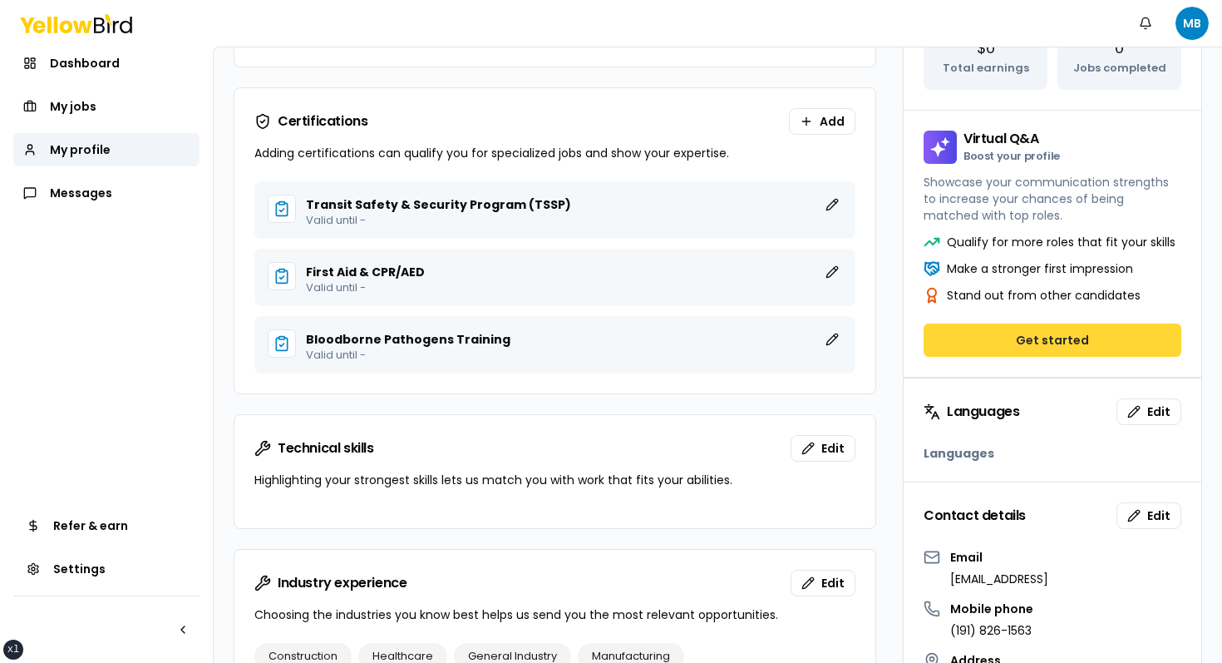
click at [1065, 348] on button "Get started" at bounding box center [1053, 339] width 258 height 33
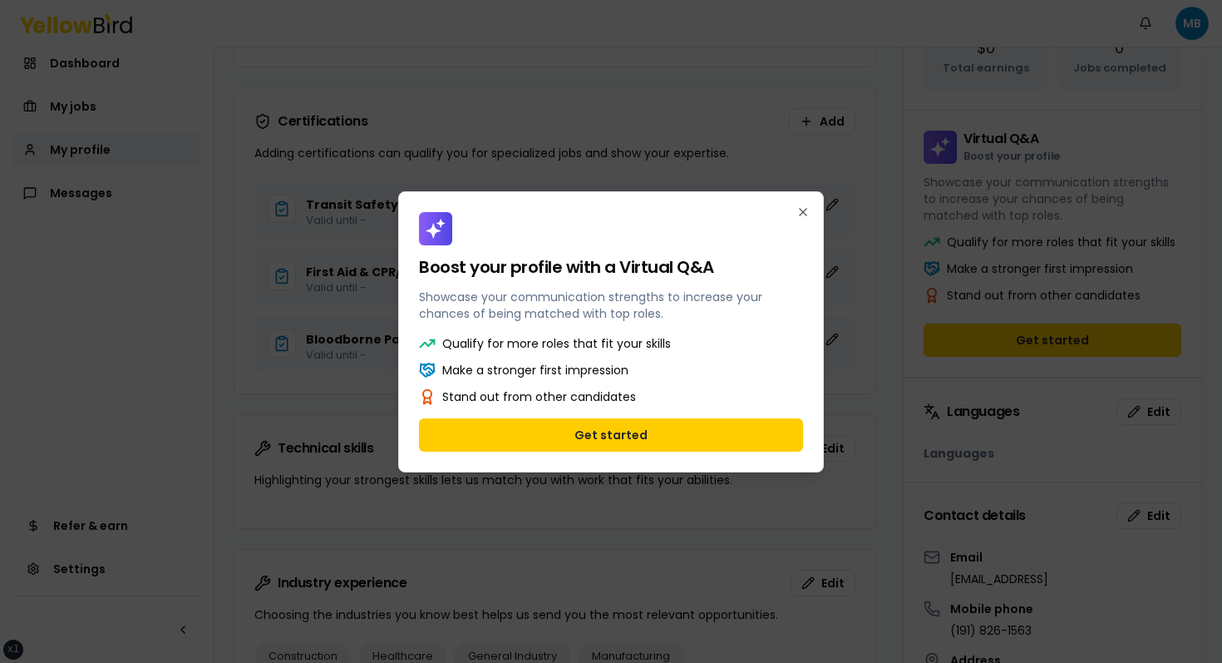
click at [671, 359] on div "Qualify for more roles that fit your skills Make a stronger first impression St…" at bounding box center [611, 370] width 384 height 70
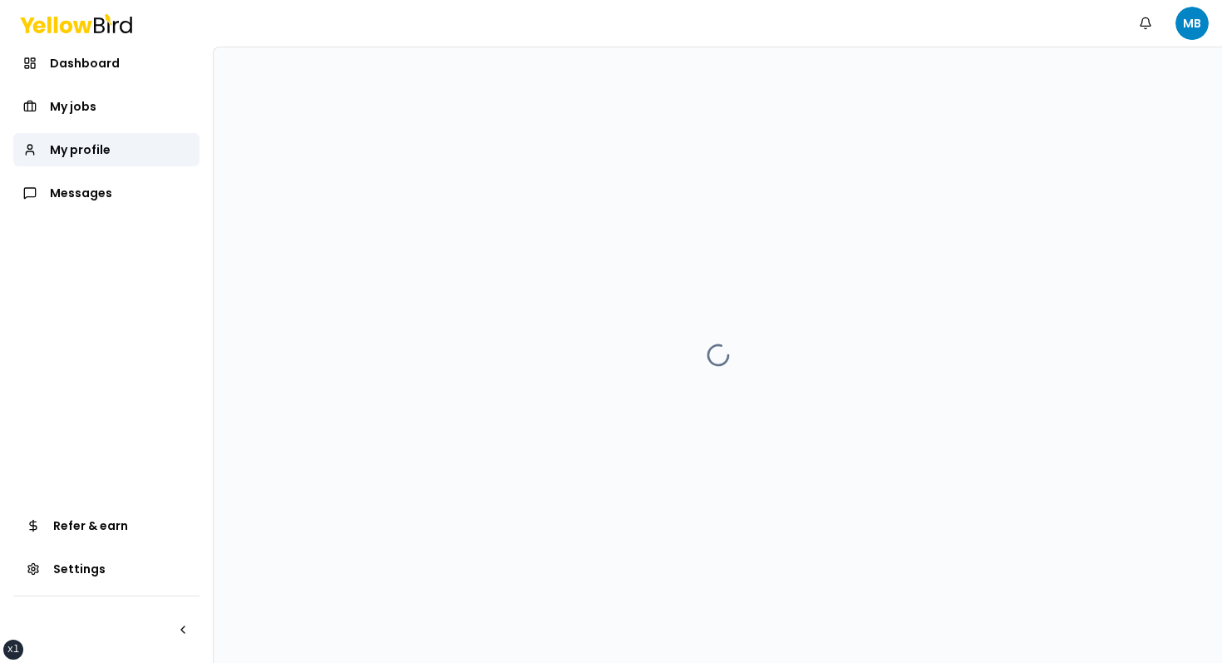
scroll to position [0, 0]
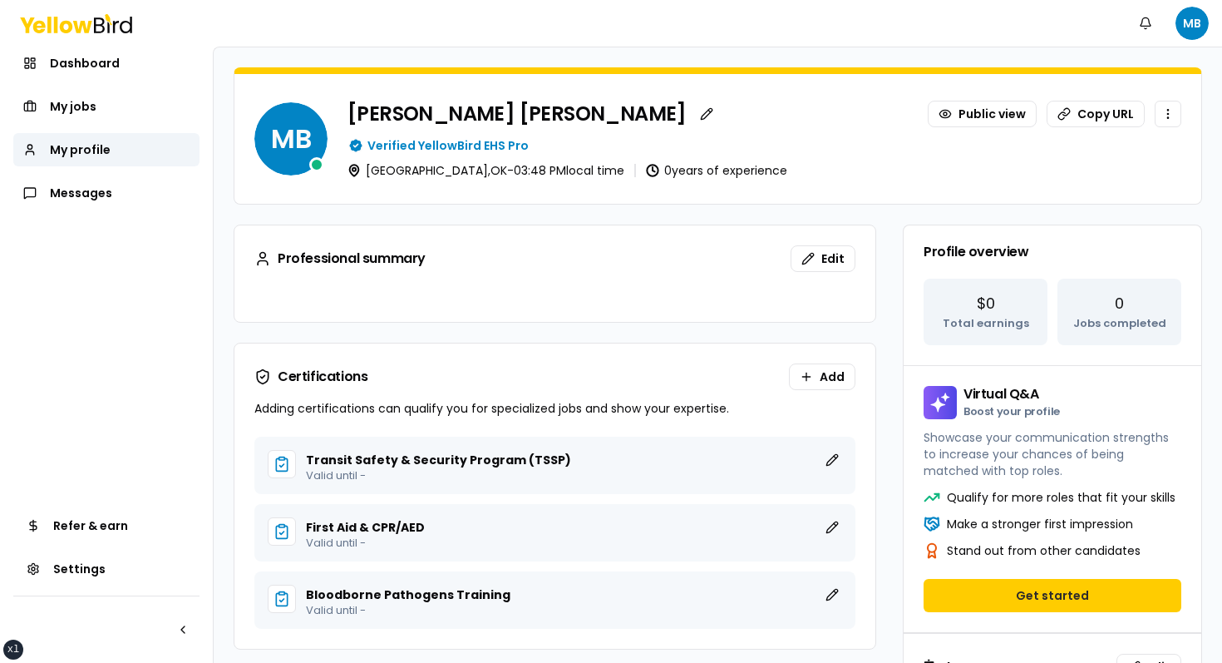
click at [1112, 575] on div "Qualify for more roles that fit your skills Make a stronger first impression St…" at bounding box center [1053, 534] width 298 height 90
click at [1092, 585] on button "Get started" at bounding box center [1053, 595] width 258 height 33
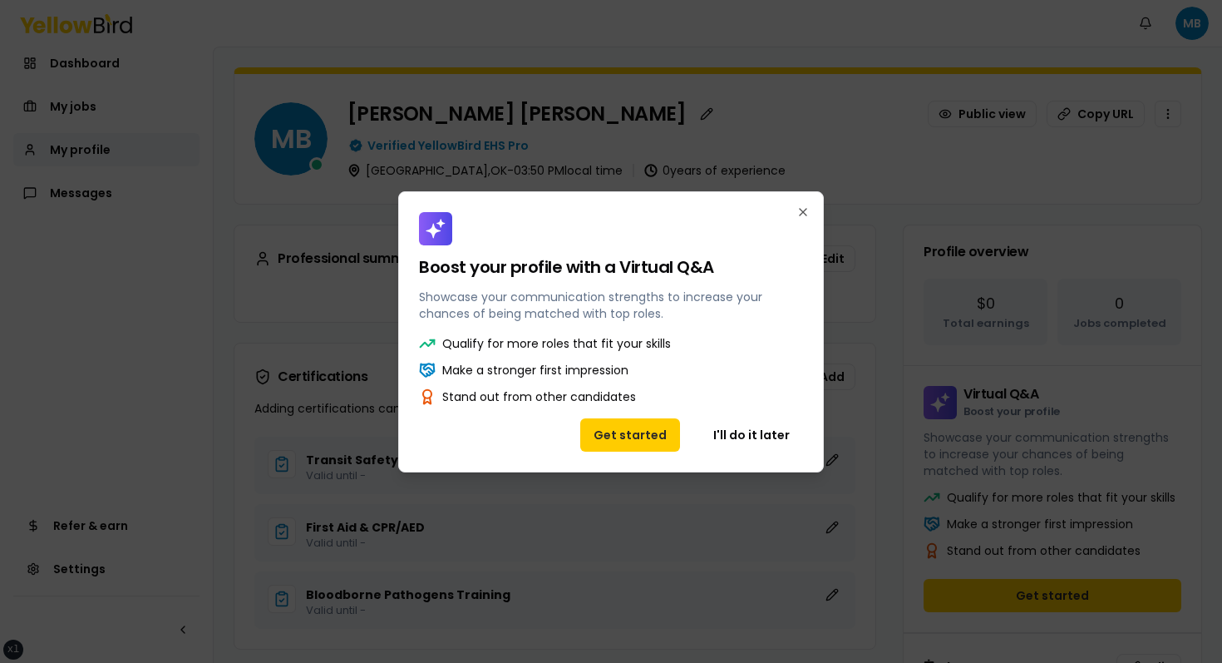
click at [742, 328] on div "Boost your profile with a Virtual Q&A Showcase your communication strengths to …" at bounding box center [611, 331] width 426 height 281
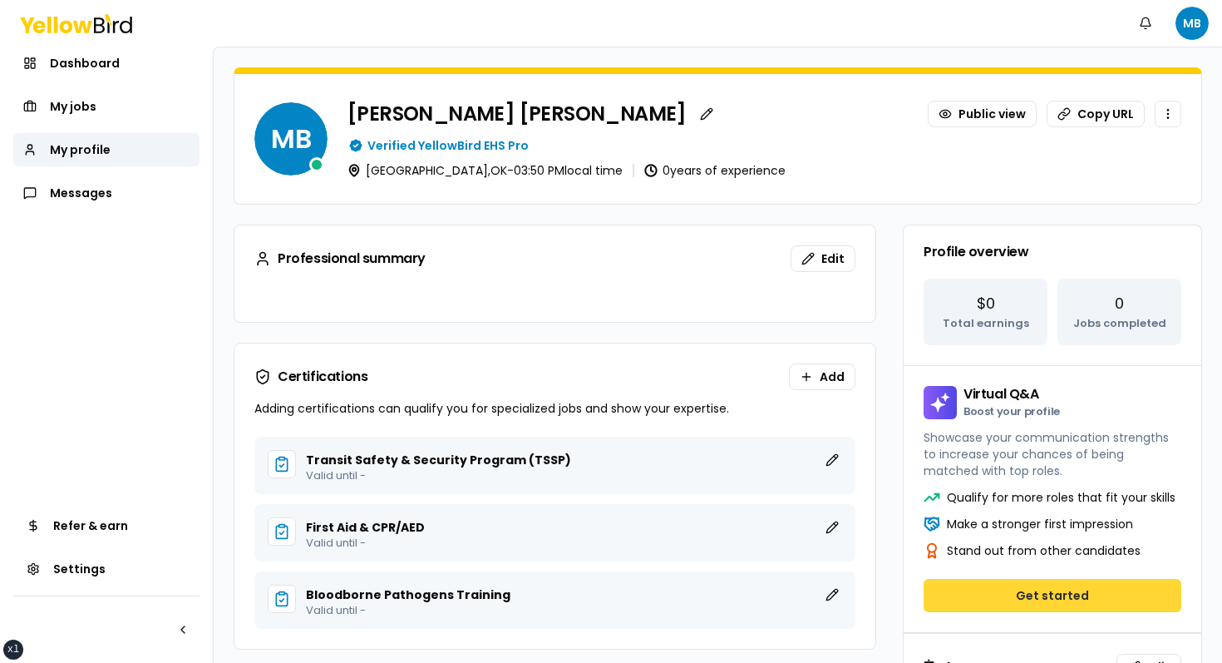
click at [978, 611] on button "Get started" at bounding box center [1053, 595] width 258 height 33
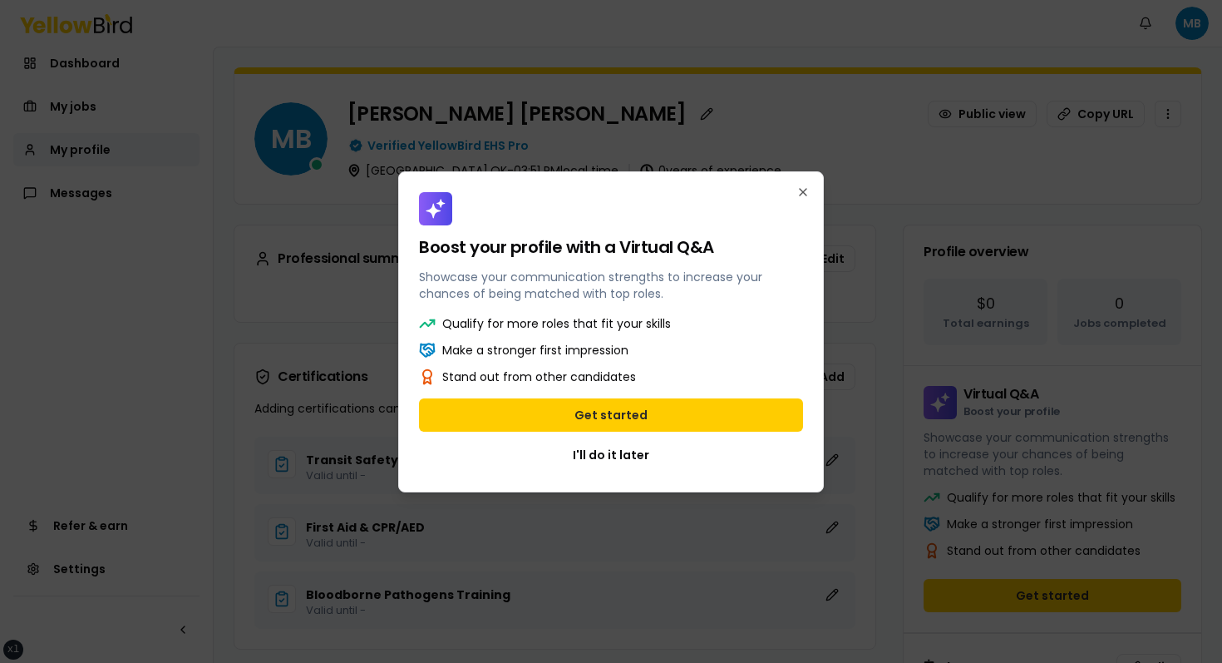
click at [723, 246] on h2 "Boost your profile with a Virtual Q&A" at bounding box center [611, 247] width 384 height 17
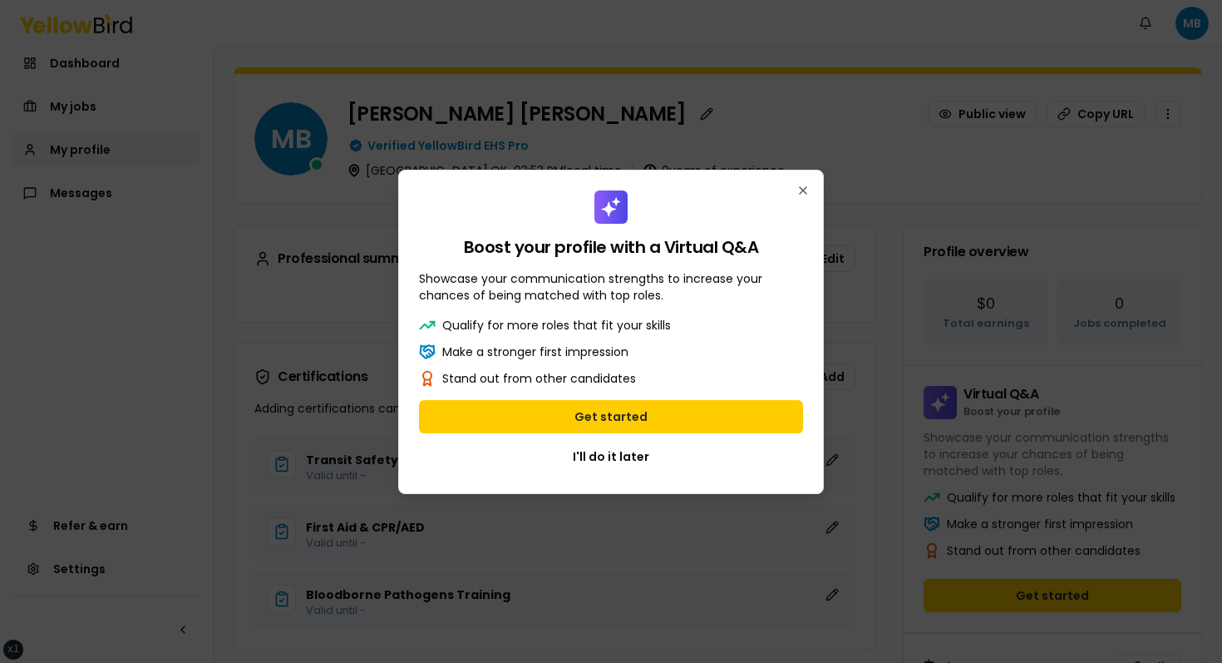
click at [769, 315] on div "Boost your profile with a Virtual Q&A Showcase your communication strengths to …" at bounding box center [611, 332] width 426 height 324
click at [784, 300] on p "Showcase your communication strengths to increase your chances of being matched…" at bounding box center [611, 286] width 384 height 33
click button "I'll do it later" at bounding box center [611, 456] width 384 height 33
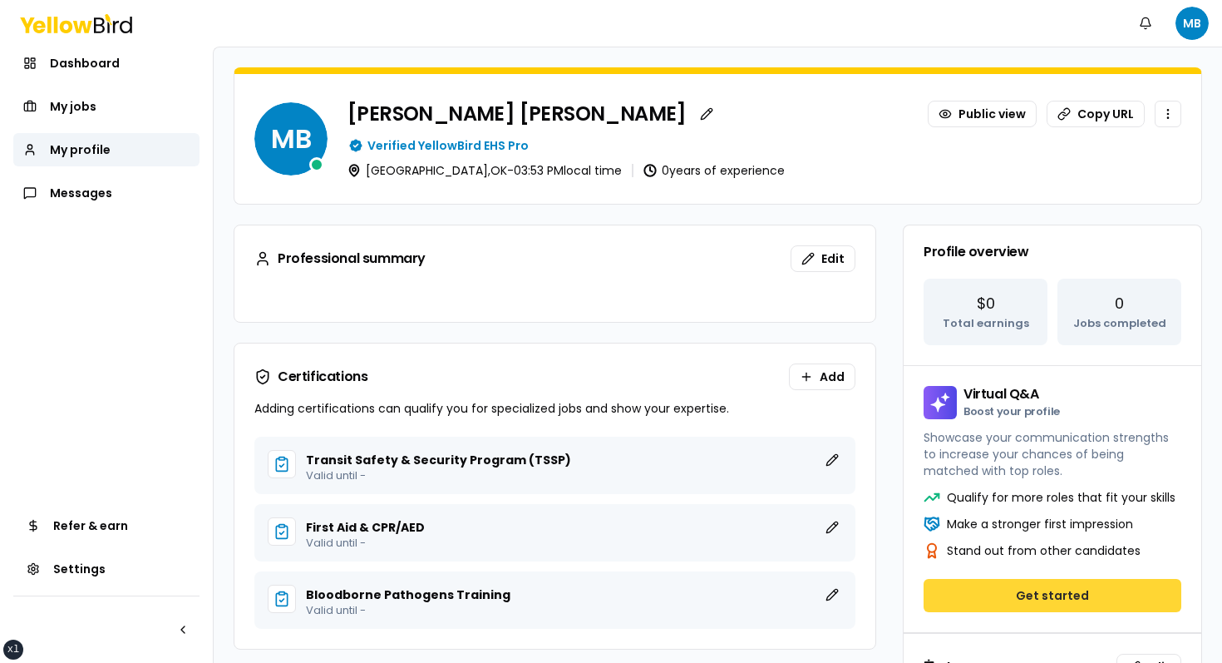
click at [1020, 593] on button "Get started" at bounding box center [1053, 595] width 258 height 33
click at [1035, 579] on button "Get started" at bounding box center [1053, 595] width 258 height 33
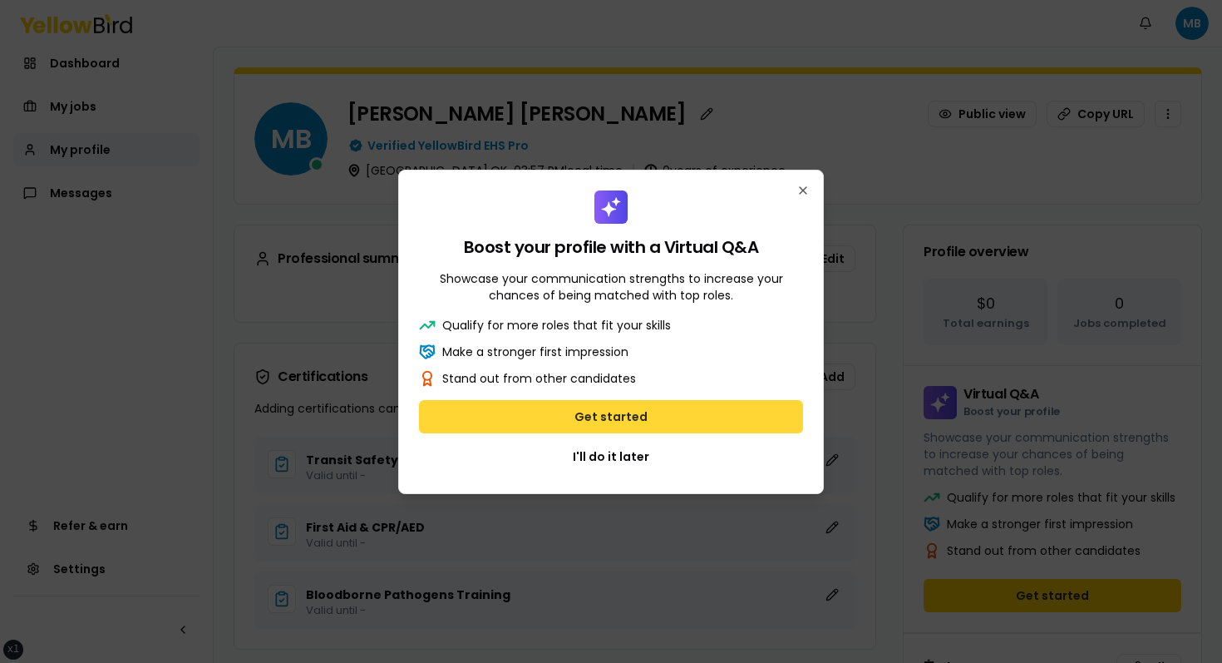
click at [649, 419] on button "Get started" at bounding box center [611, 416] width 384 height 33
click at [615, 405] on button "Get started" at bounding box center [611, 416] width 384 height 33
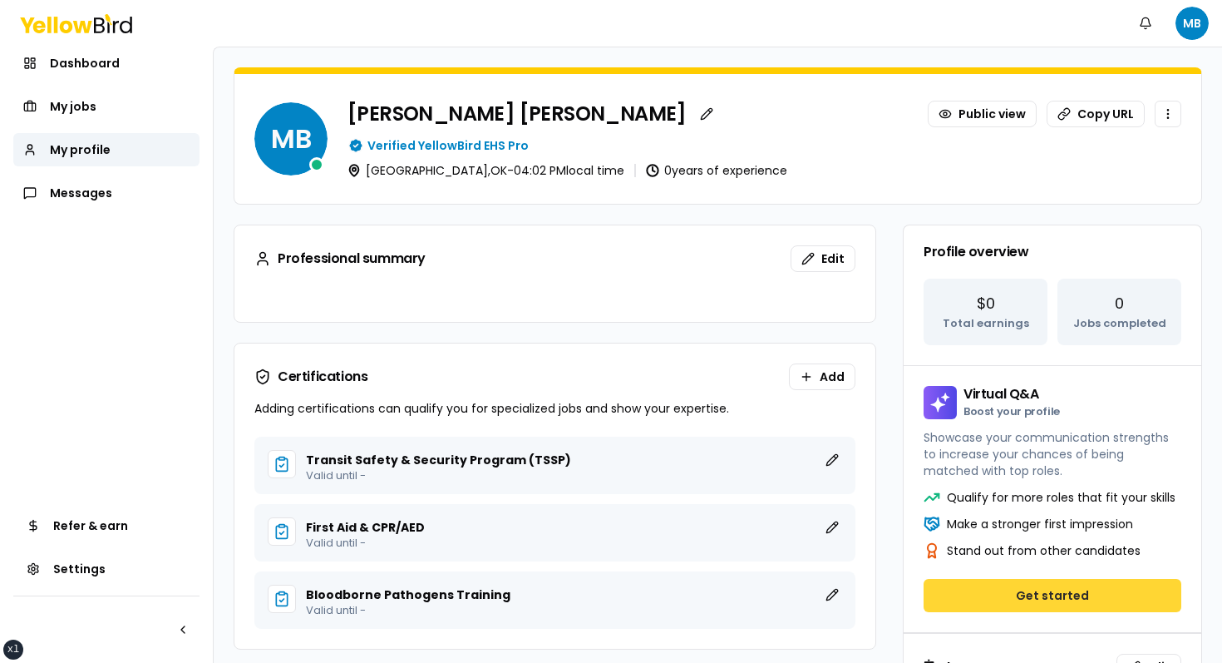
click at [997, 596] on button "Get started" at bounding box center [1053, 595] width 258 height 33
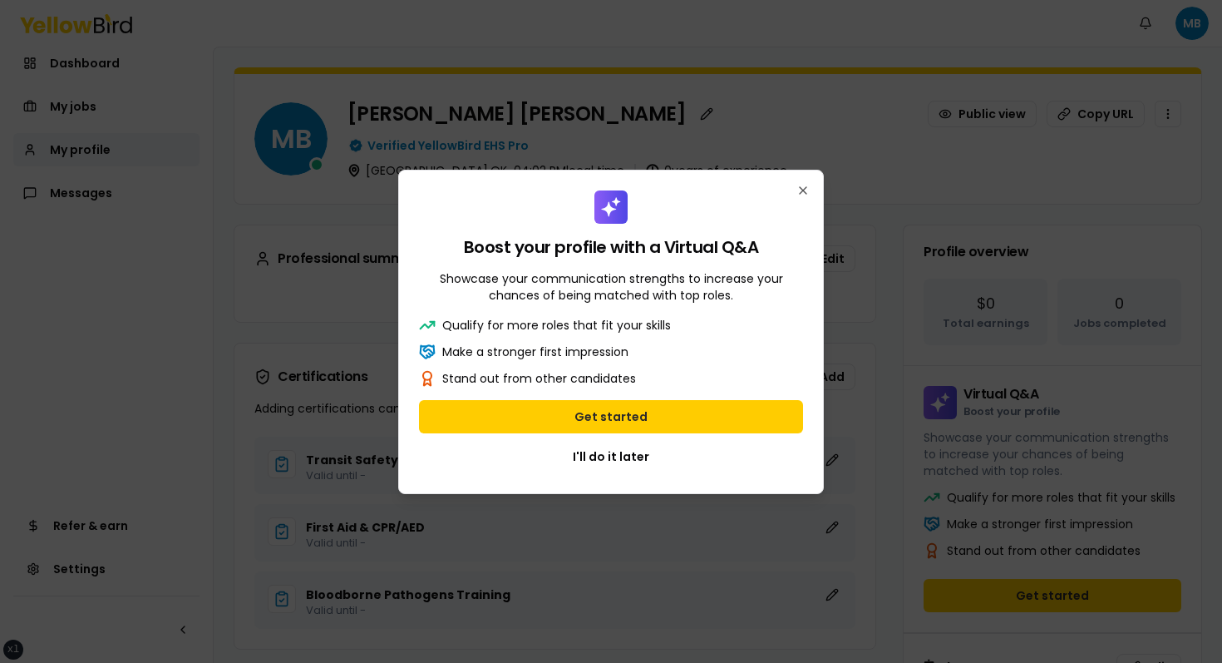
click at [732, 331] on div "Qualify for more roles that fit your skills" at bounding box center [611, 325] width 384 height 17
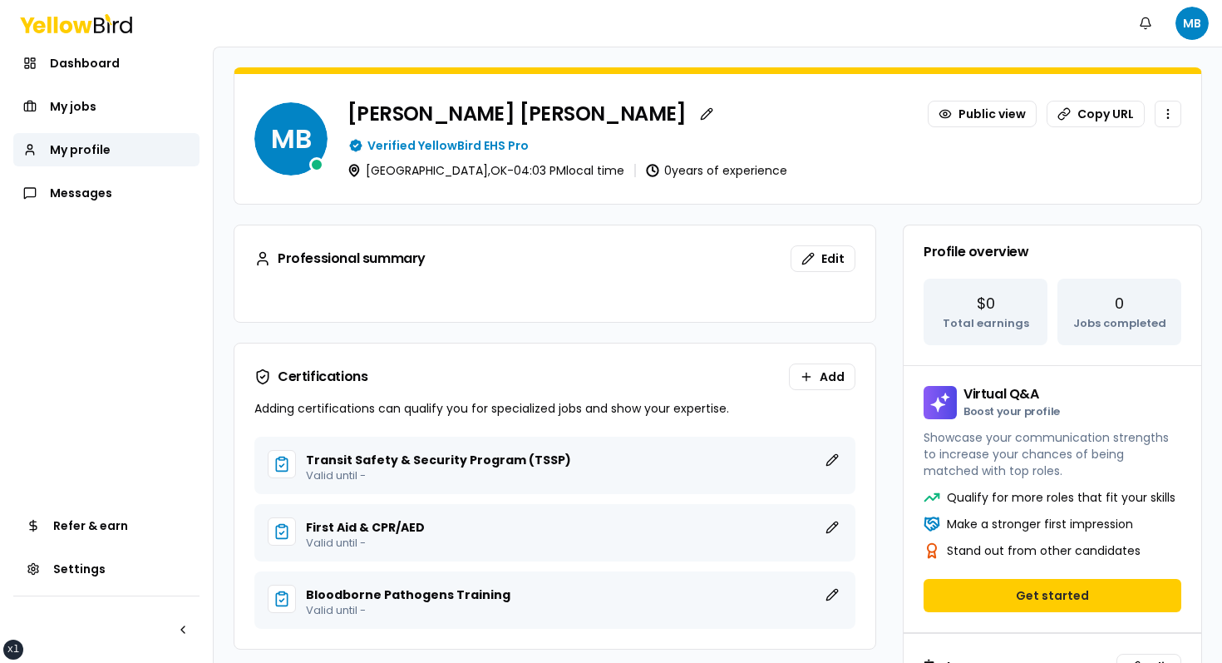
click at [785, 150] on div "Verified YellowBird EHS Pro" at bounding box center [765, 145] width 834 height 17
click at [962, 587] on button "Get started" at bounding box center [1053, 595] width 258 height 33
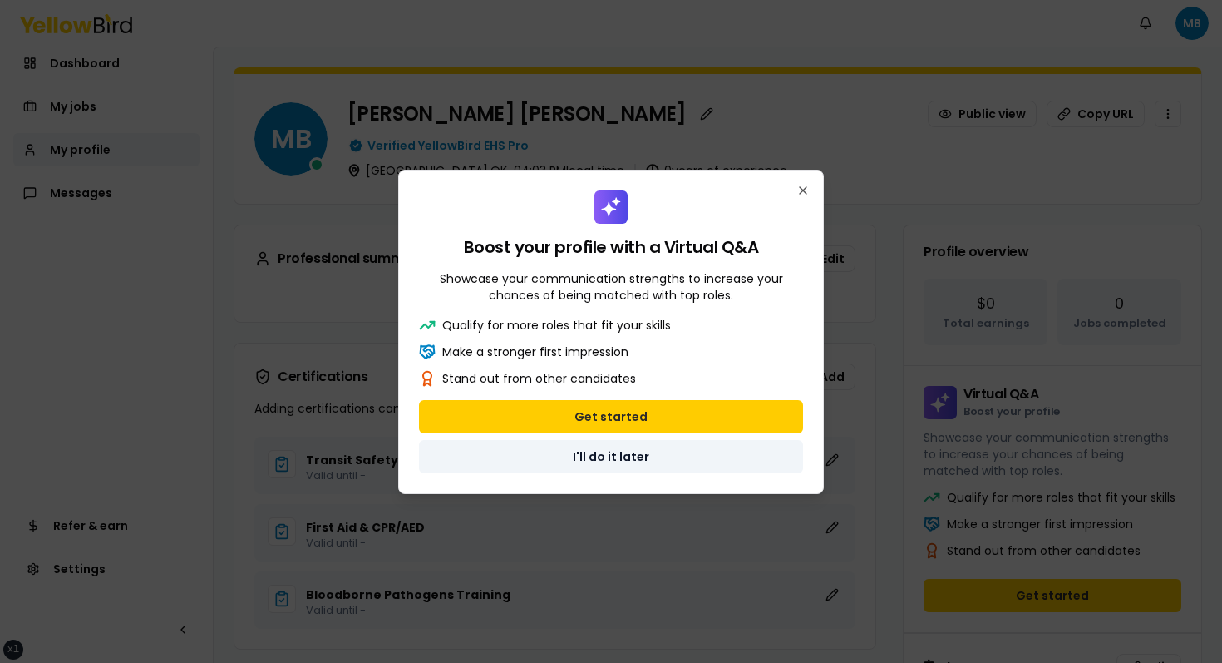
click at [608, 448] on button "I'll do it later" at bounding box center [611, 456] width 384 height 33
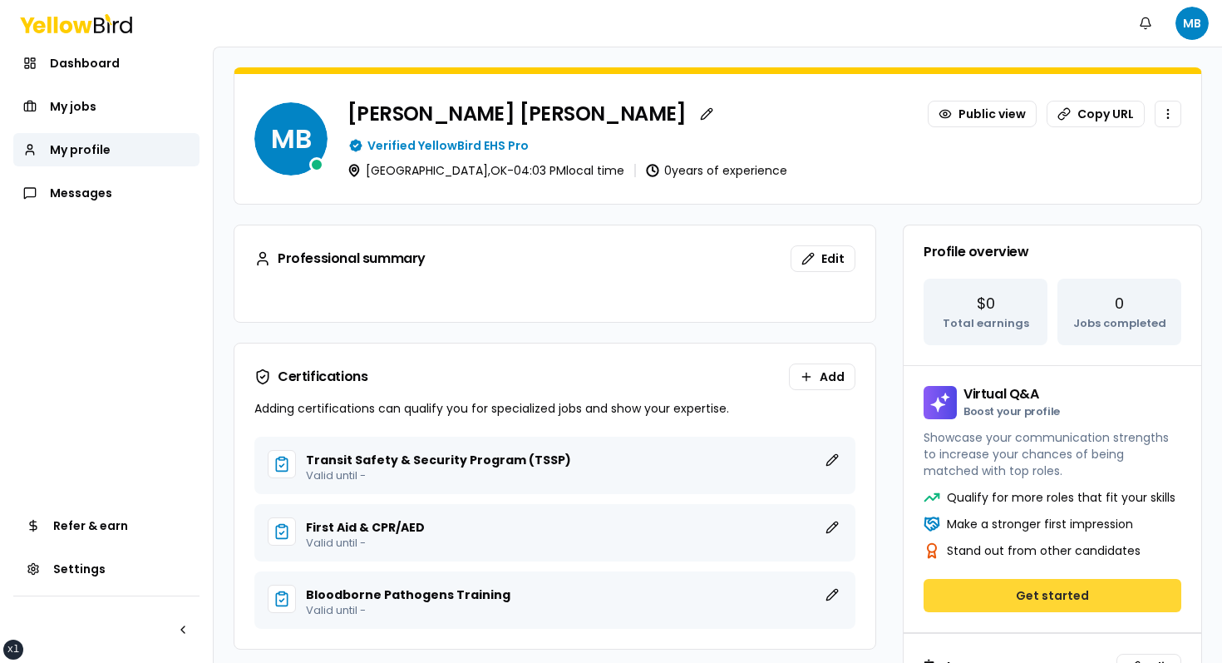
click at [1019, 597] on button "Get started" at bounding box center [1053, 595] width 258 height 33
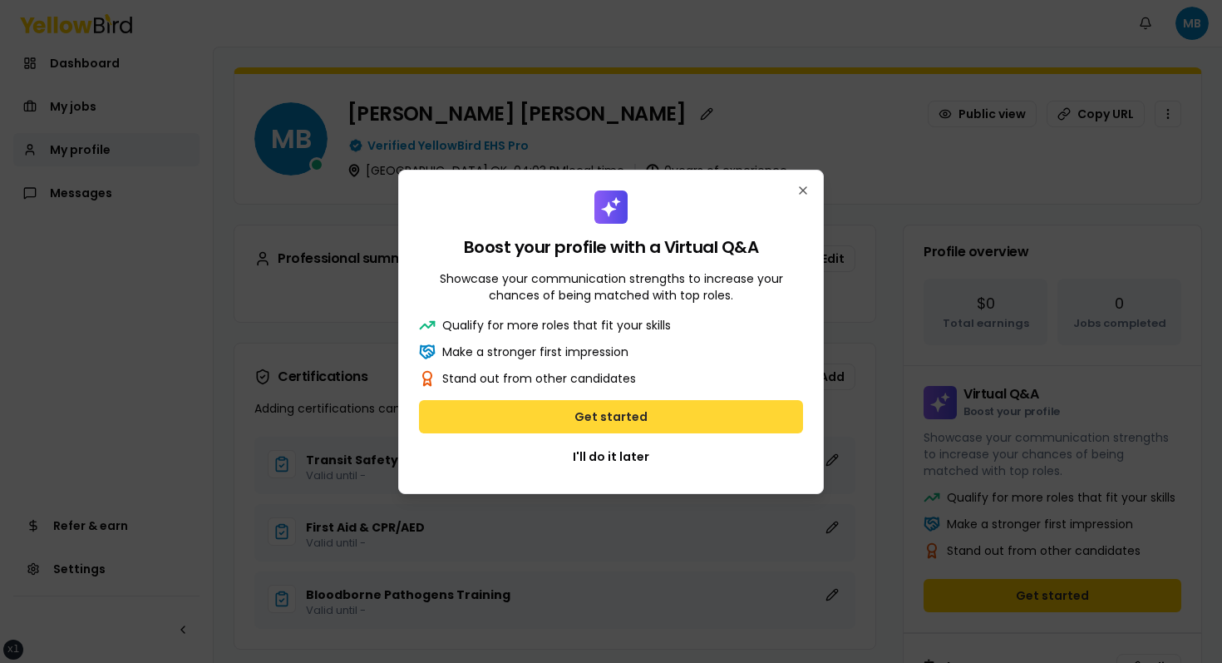
click at [698, 417] on button "Get started" at bounding box center [611, 416] width 384 height 33
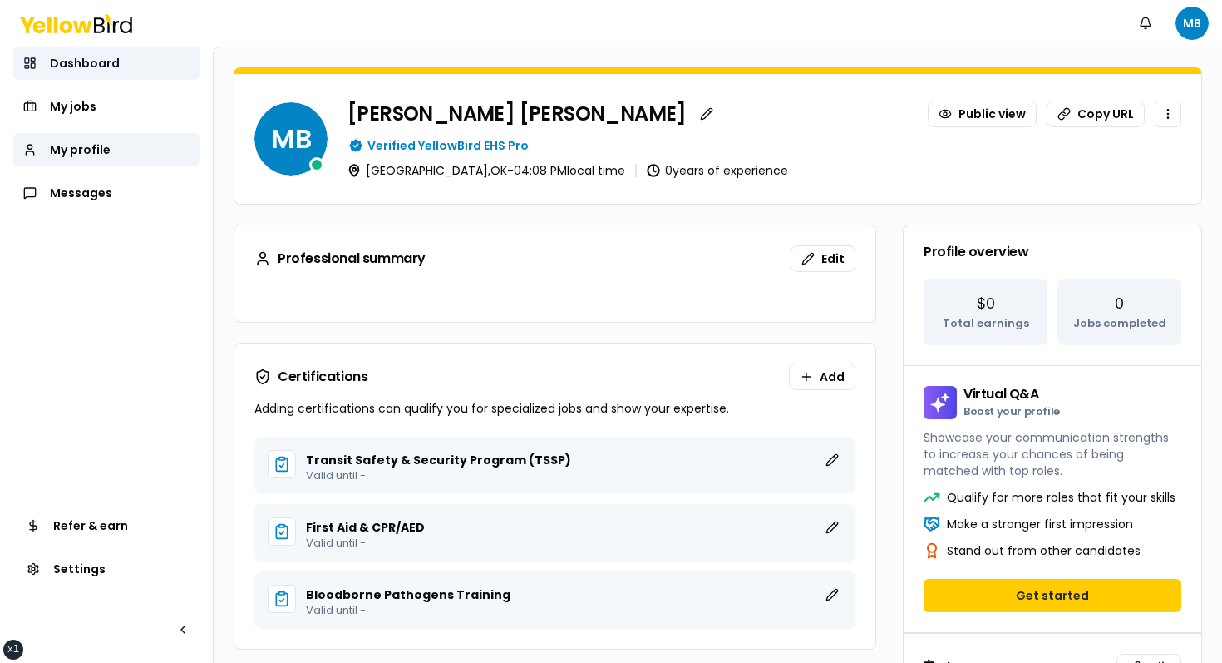
click at [100, 59] on span "Dashboard" at bounding box center [85, 63] width 70 height 17
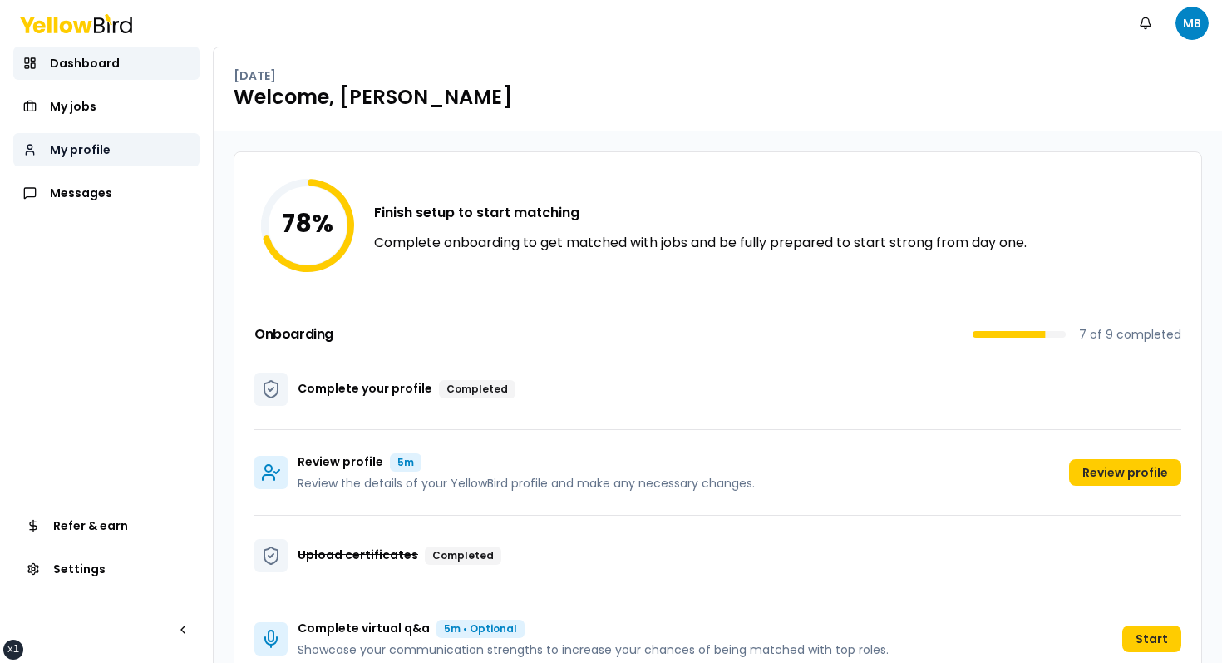
click at [120, 159] on link "My profile" at bounding box center [106, 149] width 186 height 33
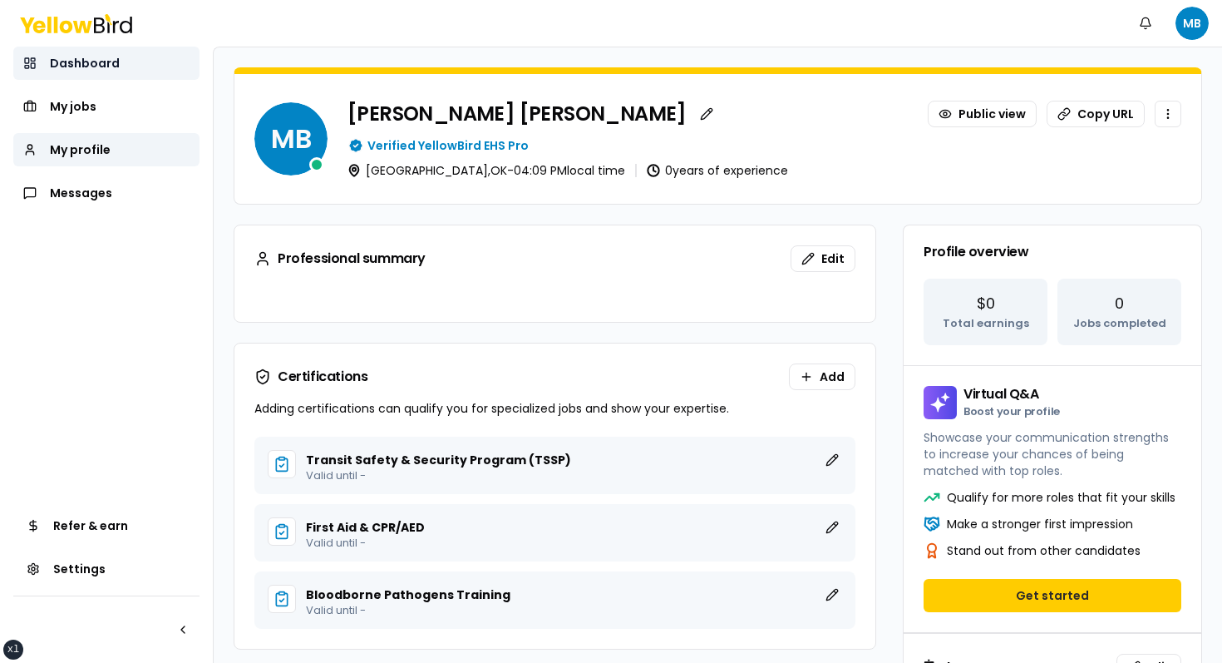
click at [115, 57] on span "Dashboard" at bounding box center [85, 63] width 70 height 17
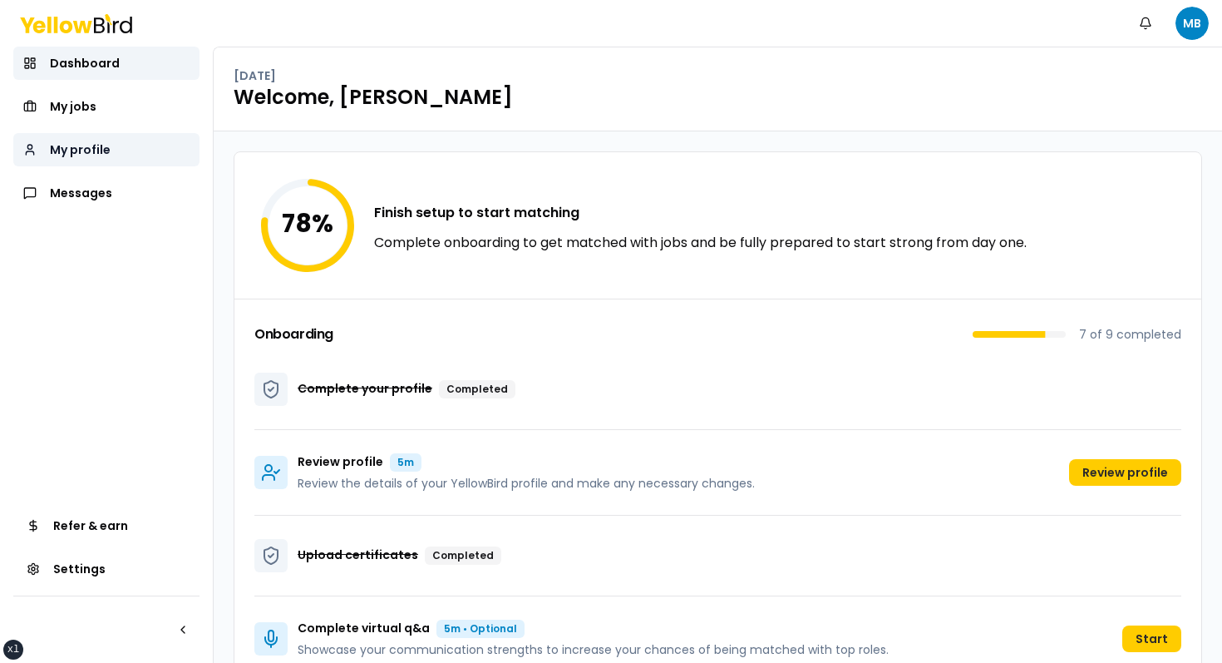
click at [106, 142] on span "My profile" at bounding box center [80, 149] width 61 height 17
click at [84, 161] on link "My profile" at bounding box center [106, 149] width 186 height 33
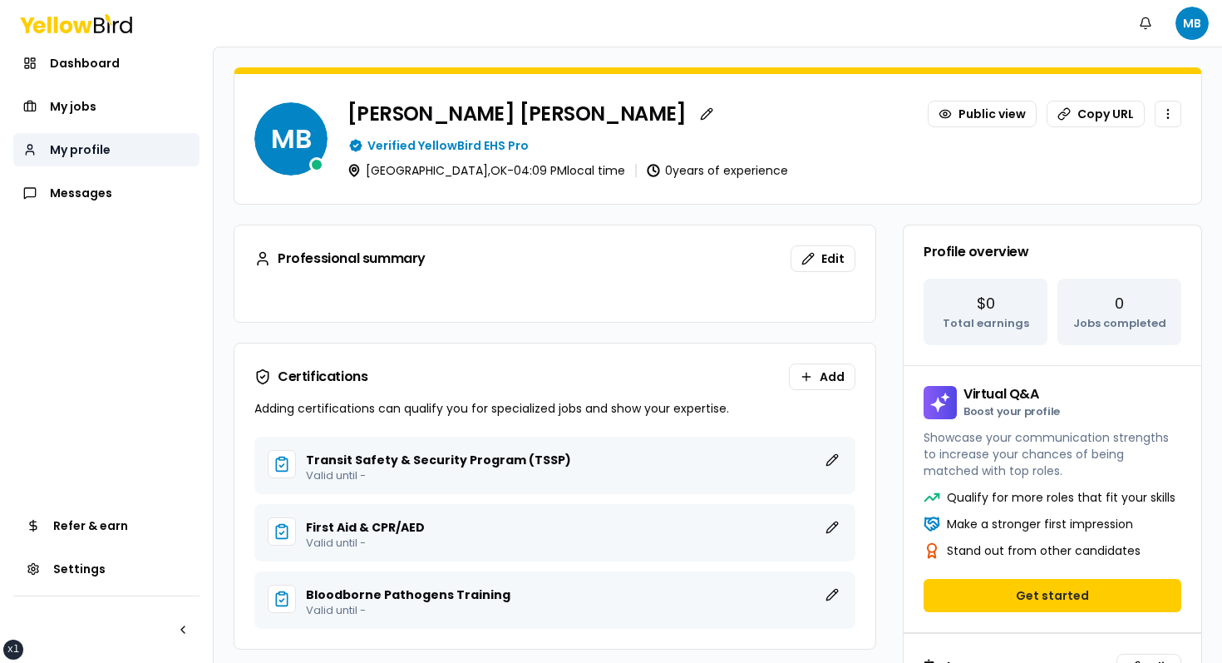
click at [91, 141] on link "My profile" at bounding box center [106, 149] width 186 height 33
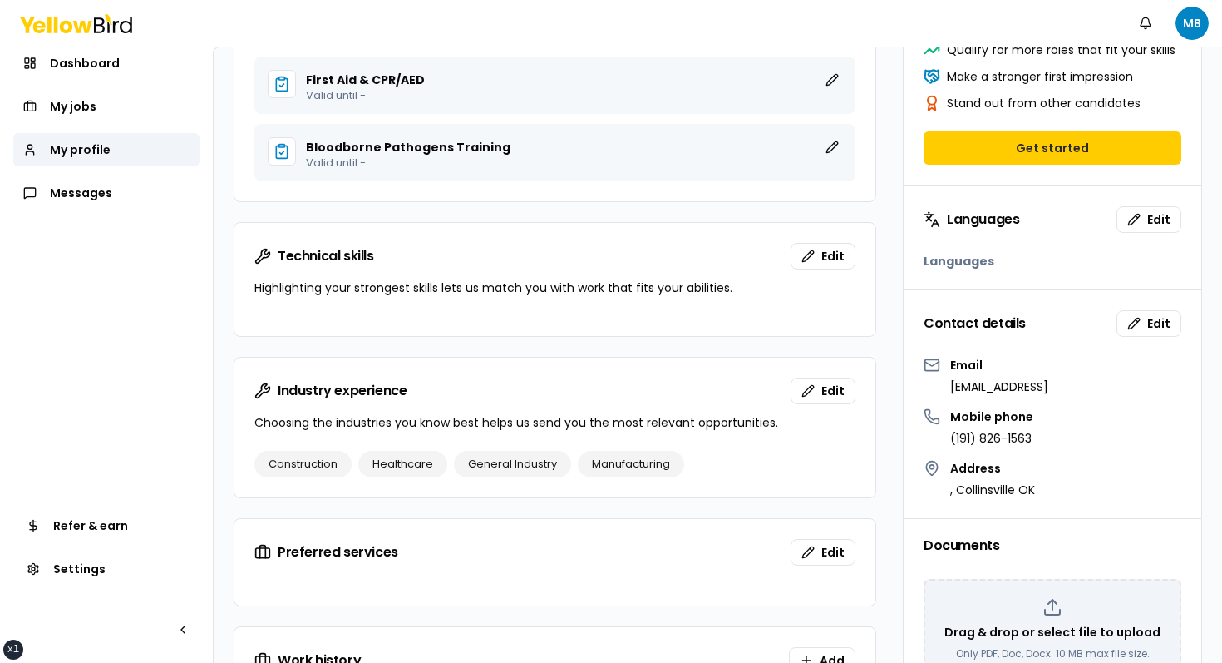
scroll to position [320, 0]
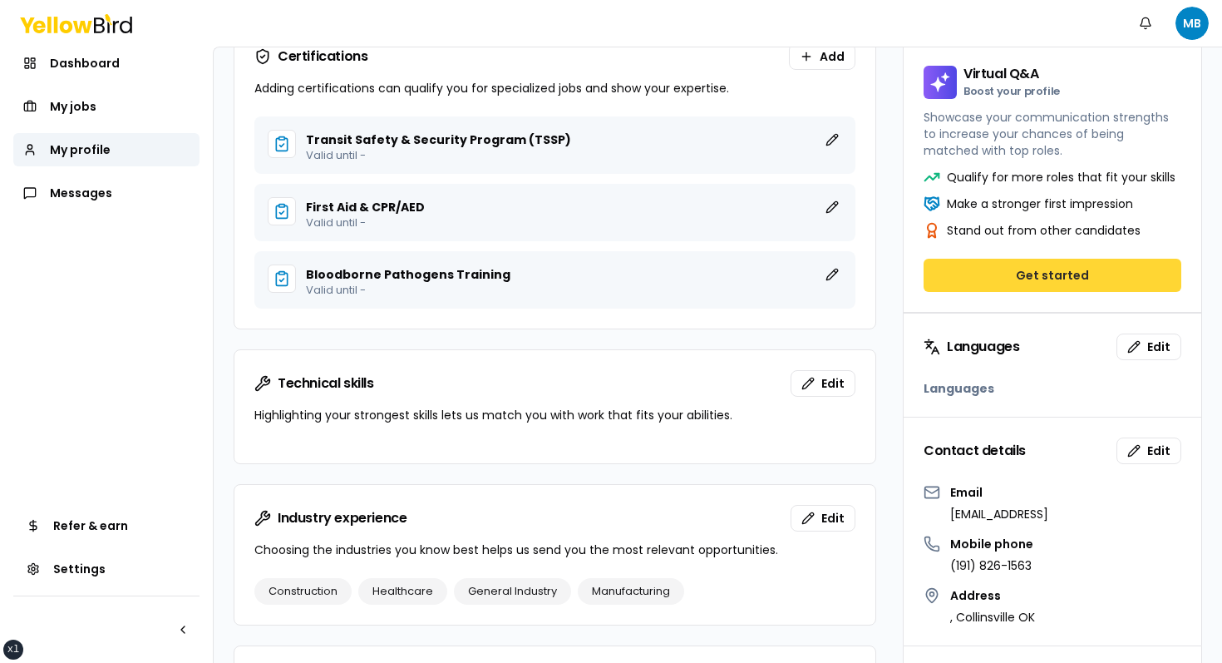
click at [1075, 291] on button "Get started" at bounding box center [1053, 275] width 258 height 33
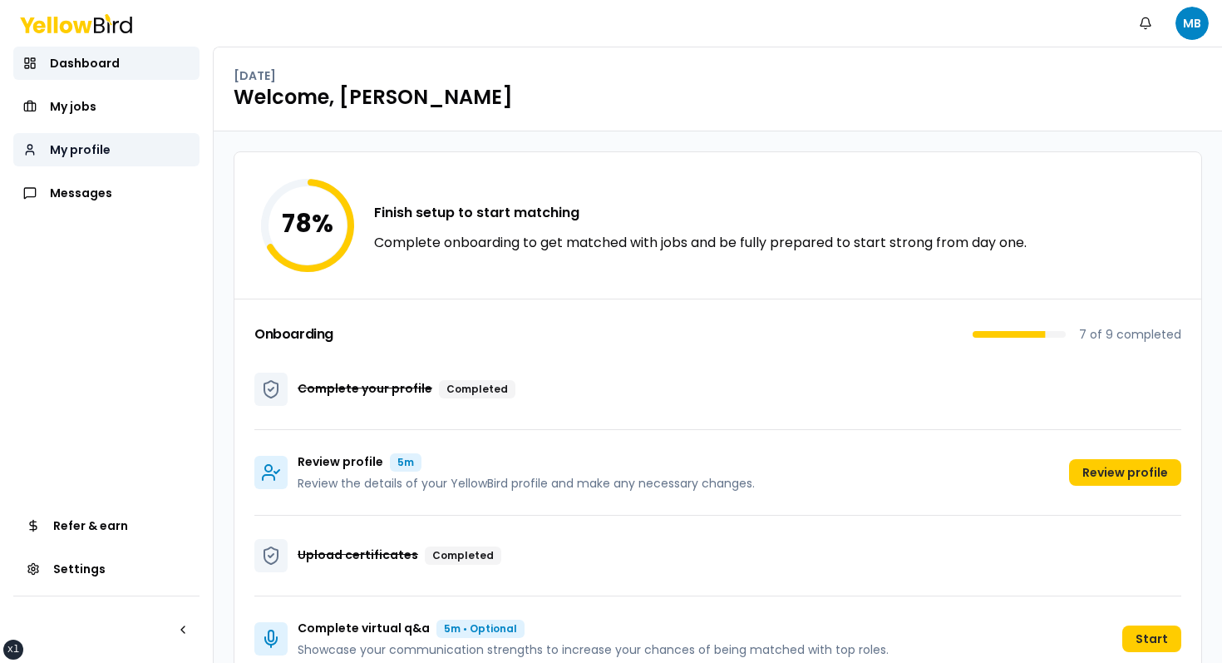
click at [67, 150] on span "My profile" at bounding box center [80, 149] width 61 height 17
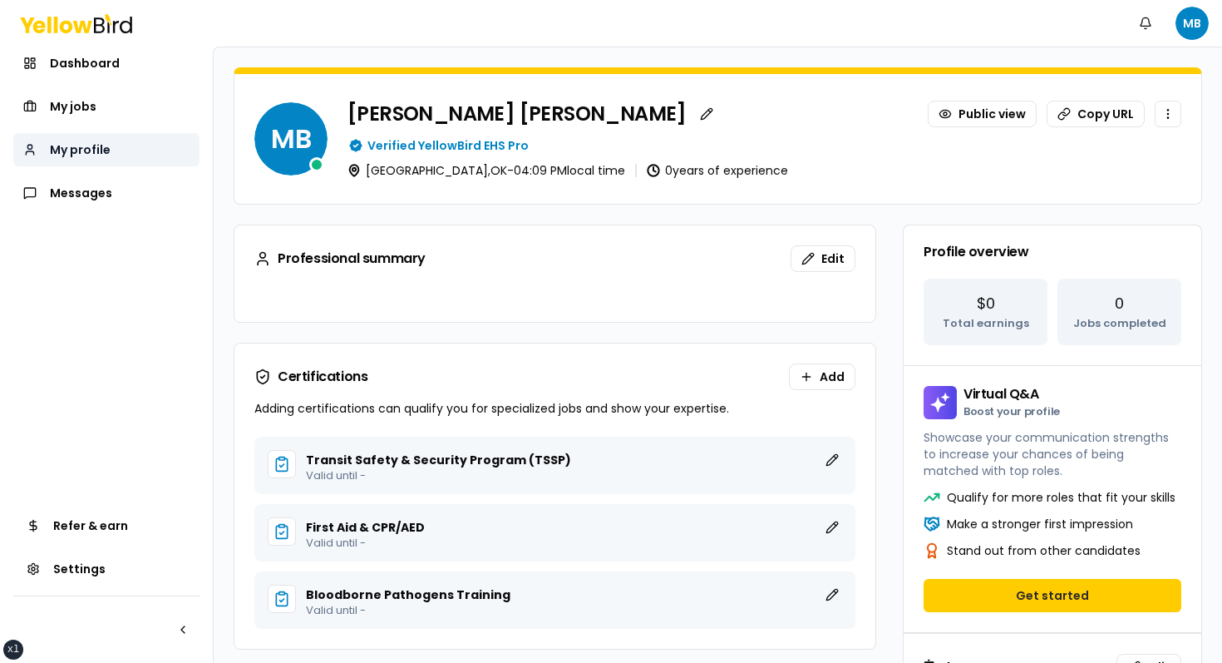
click at [126, 150] on link "My profile" at bounding box center [106, 149] width 186 height 33
click at [133, 117] on link "My jobs" at bounding box center [106, 106] width 186 height 33
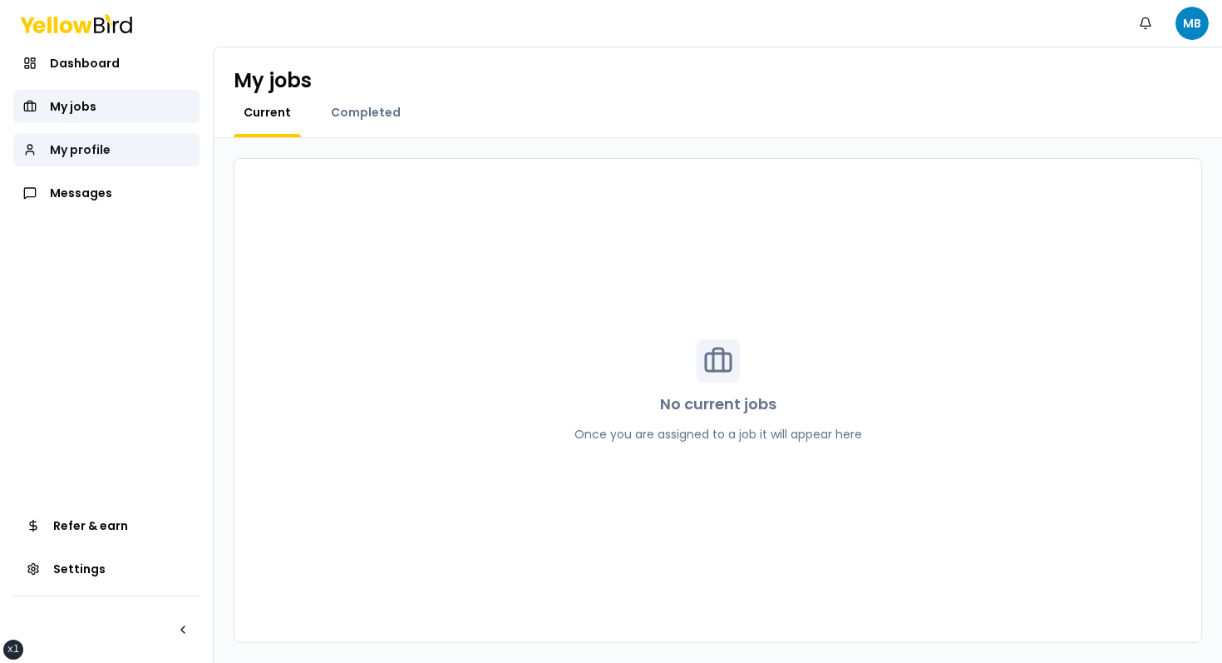
click at [116, 144] on link "My profile" at bounding box center [106, 149] width 186 height 33
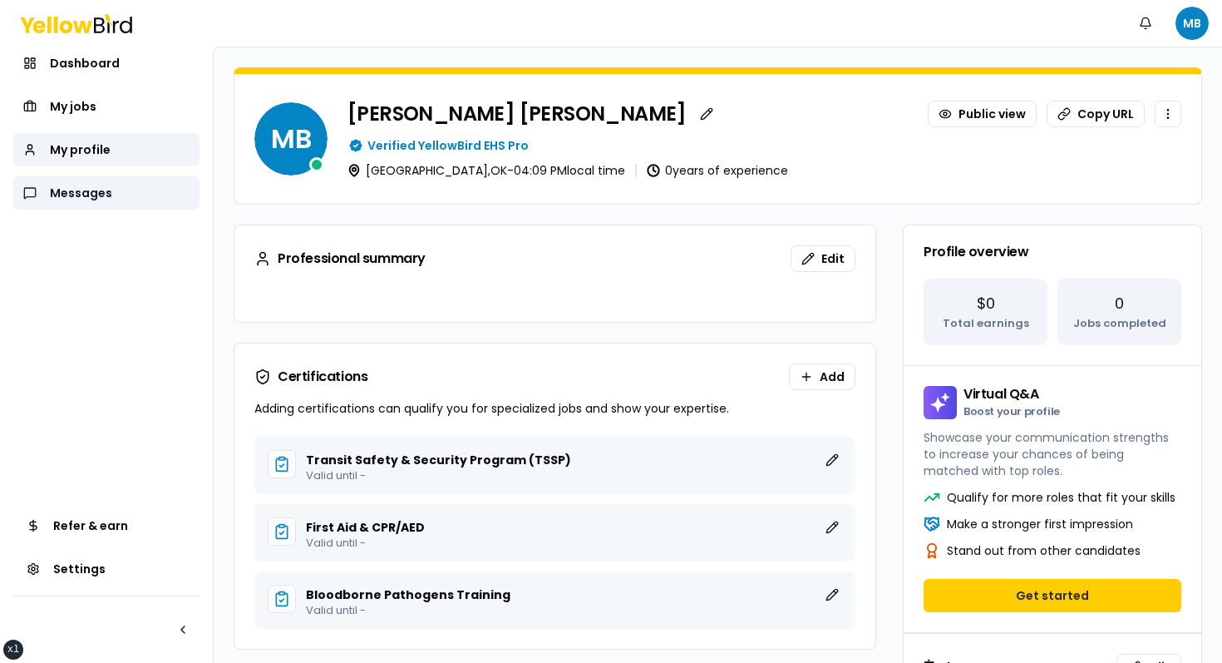
click at [112, 179] on link "Messages" at bounding box center [106, 192] width 186 height 33
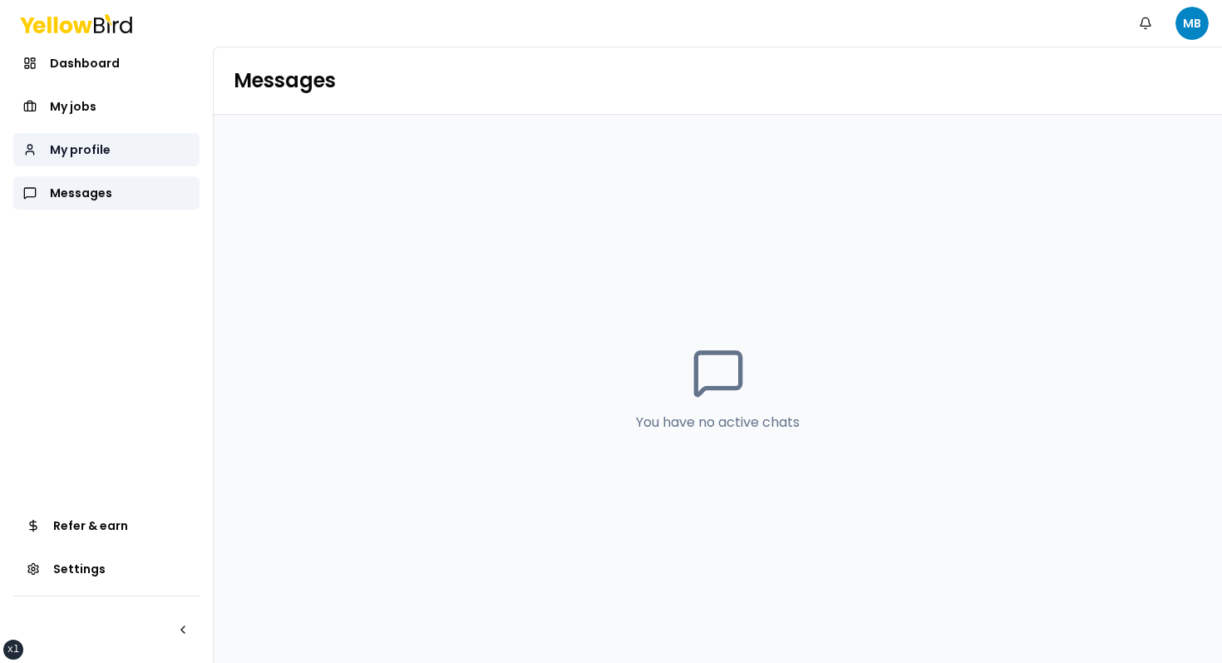
click at [117, 165] on link "My profile" at bounding box center [106, 149] width 186 height 33
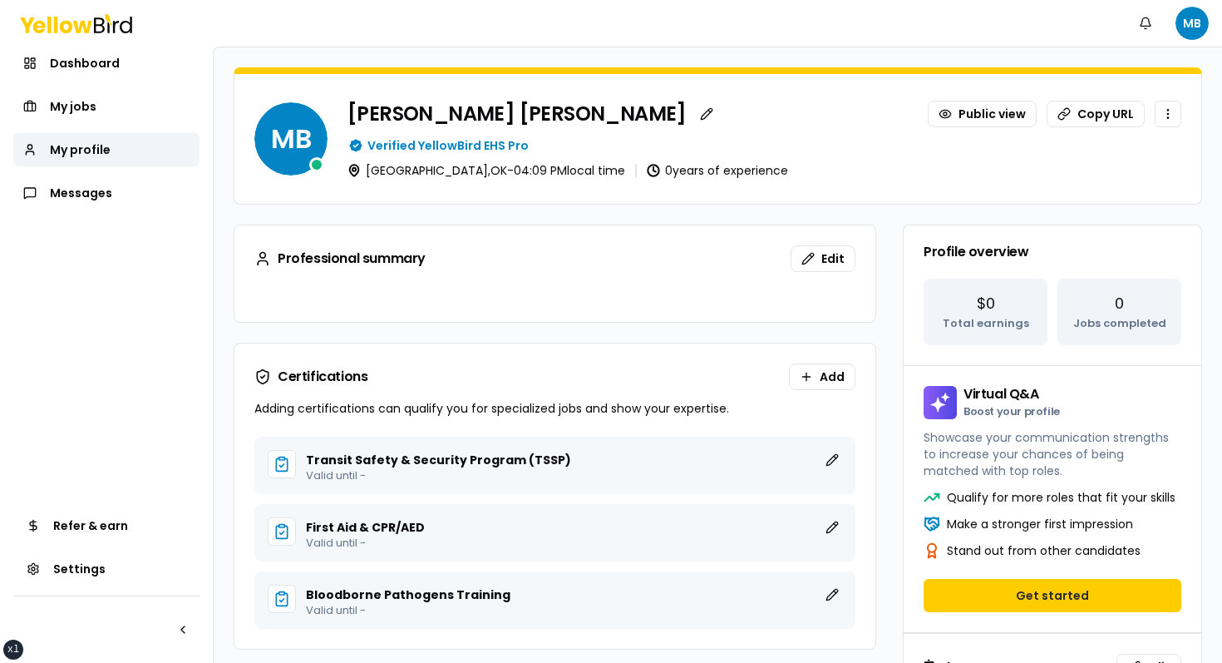
click at [730, 130] on div "[PERSON_NAME] Public view Copy URL Verified YellowBird EHS Pro [GEOGRAPHIC_DATA…" at bounding box center [765, 139] width 834 height 76
click at [836, 81] on div "MB [PERSON_NAME] Public view Copy URL Verified YellowBird EHS Pro [GEOGRAPHIC_D…" at bounding box center [717, 139] width 967 height 130
